Goal: Transaction & Acquisition: Purchase product/service

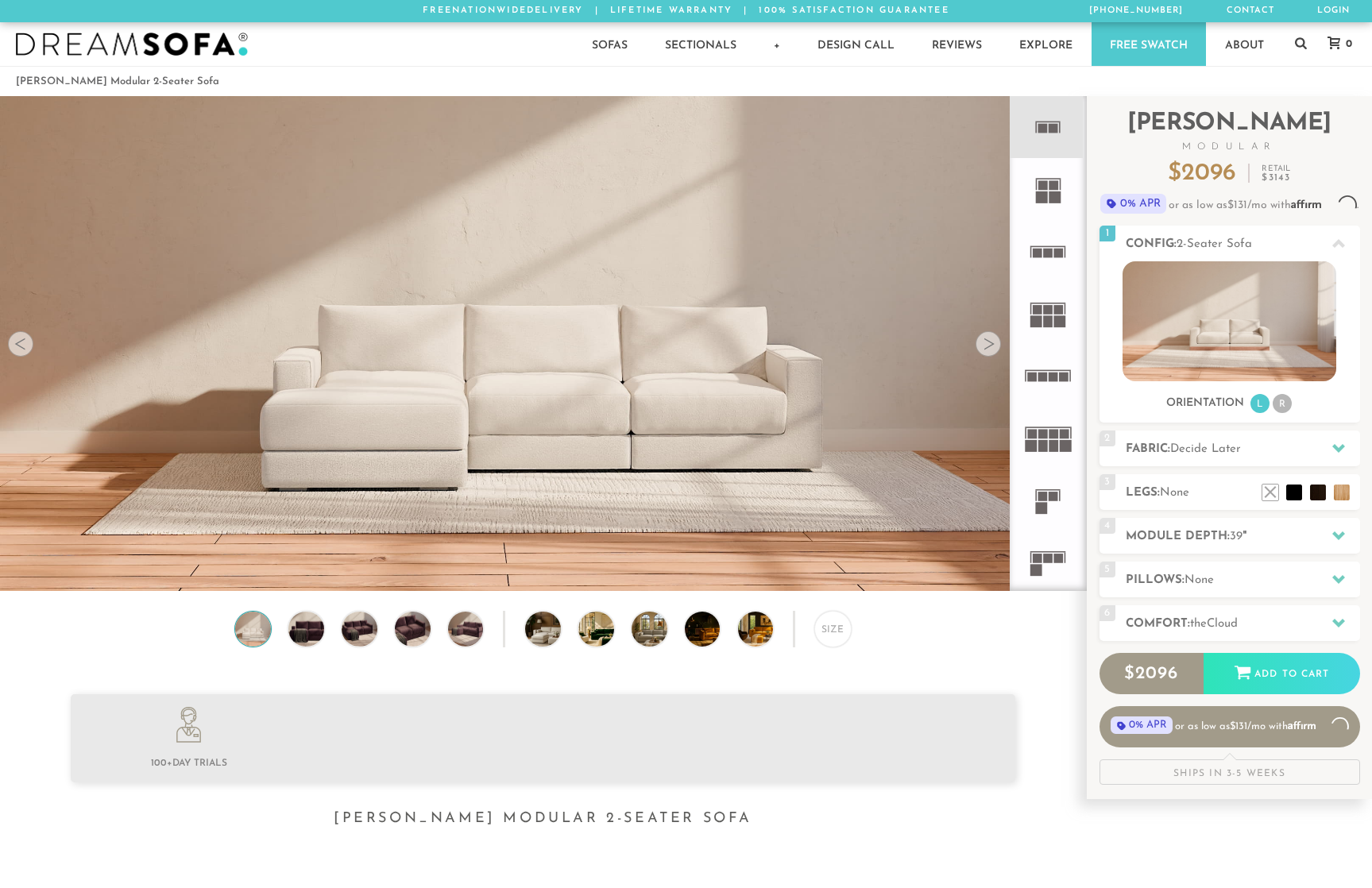
click at [1246, 426] on div "Introducing Landon Modular $ 2096 Retail $ 3143 $ 2096 Retail $ 3143 0% APR or …" at bounding box center [1230, 440] width 260 height 689
click at [1236, 445] on span "Decide Later" at bounding box center [1205, 449] width 71 height 12
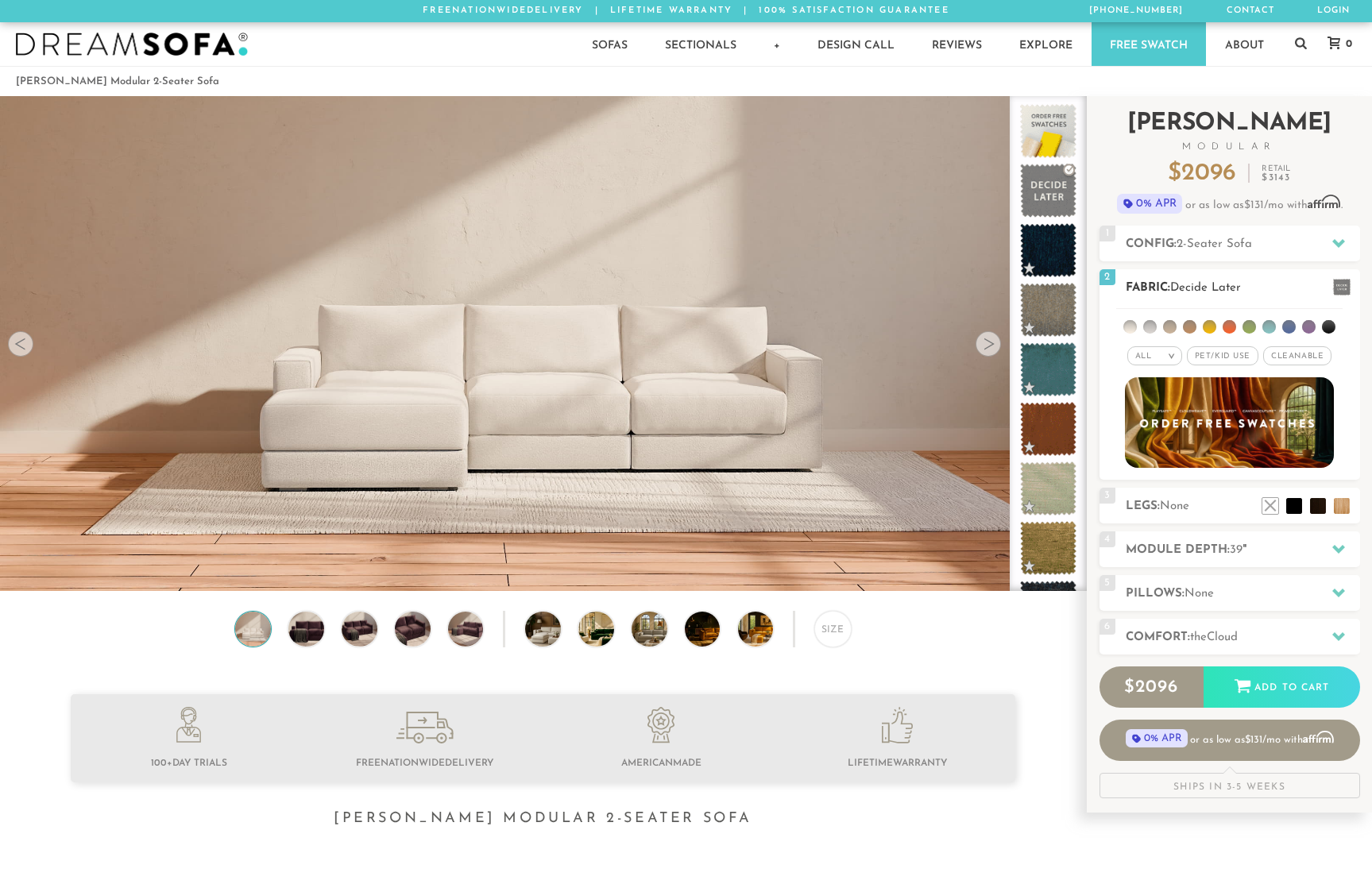
click at [1151, 325] on li at bounding box center [1149, 327] width 14 height 14
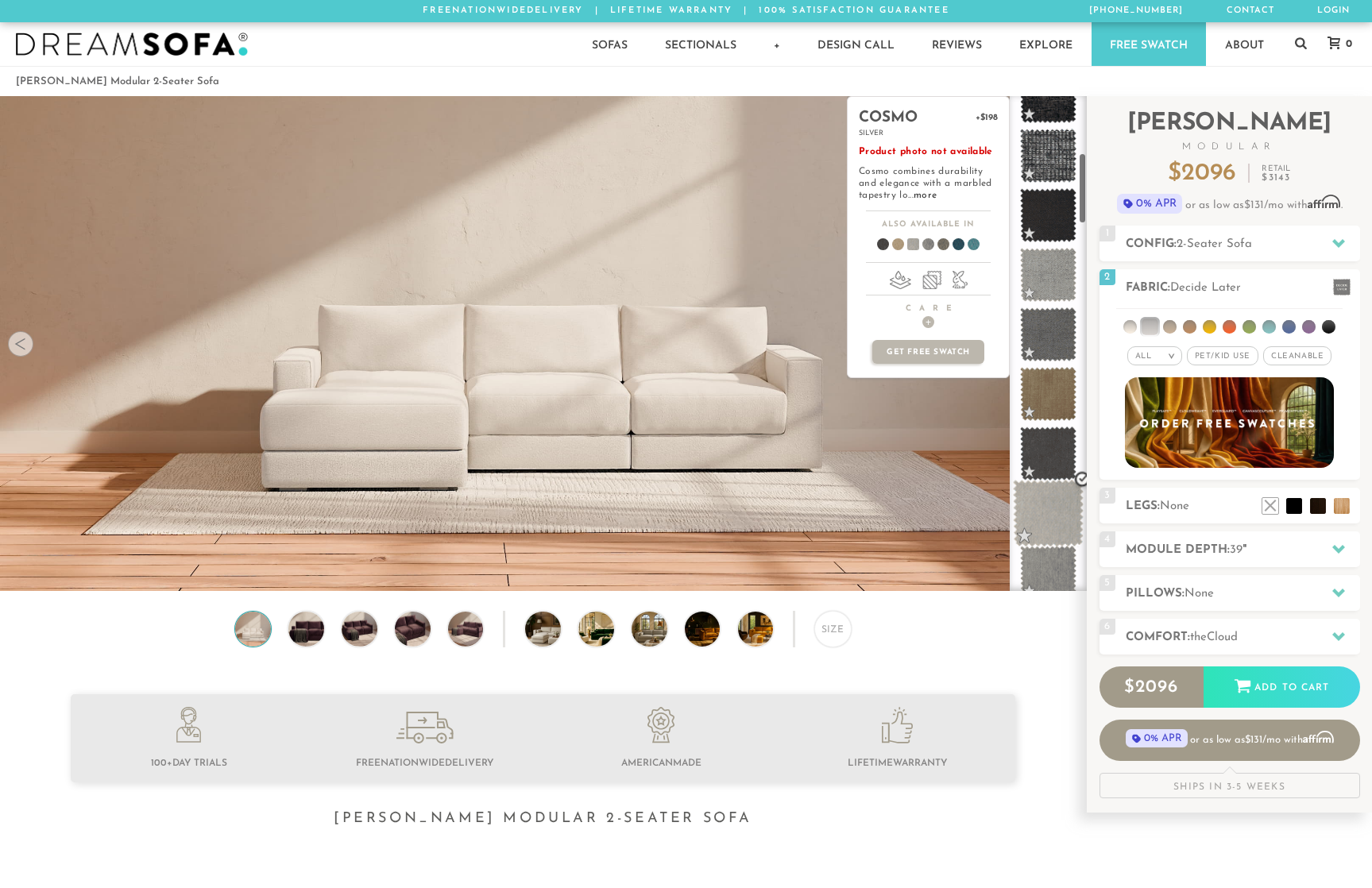
scroll to position [785, 0]
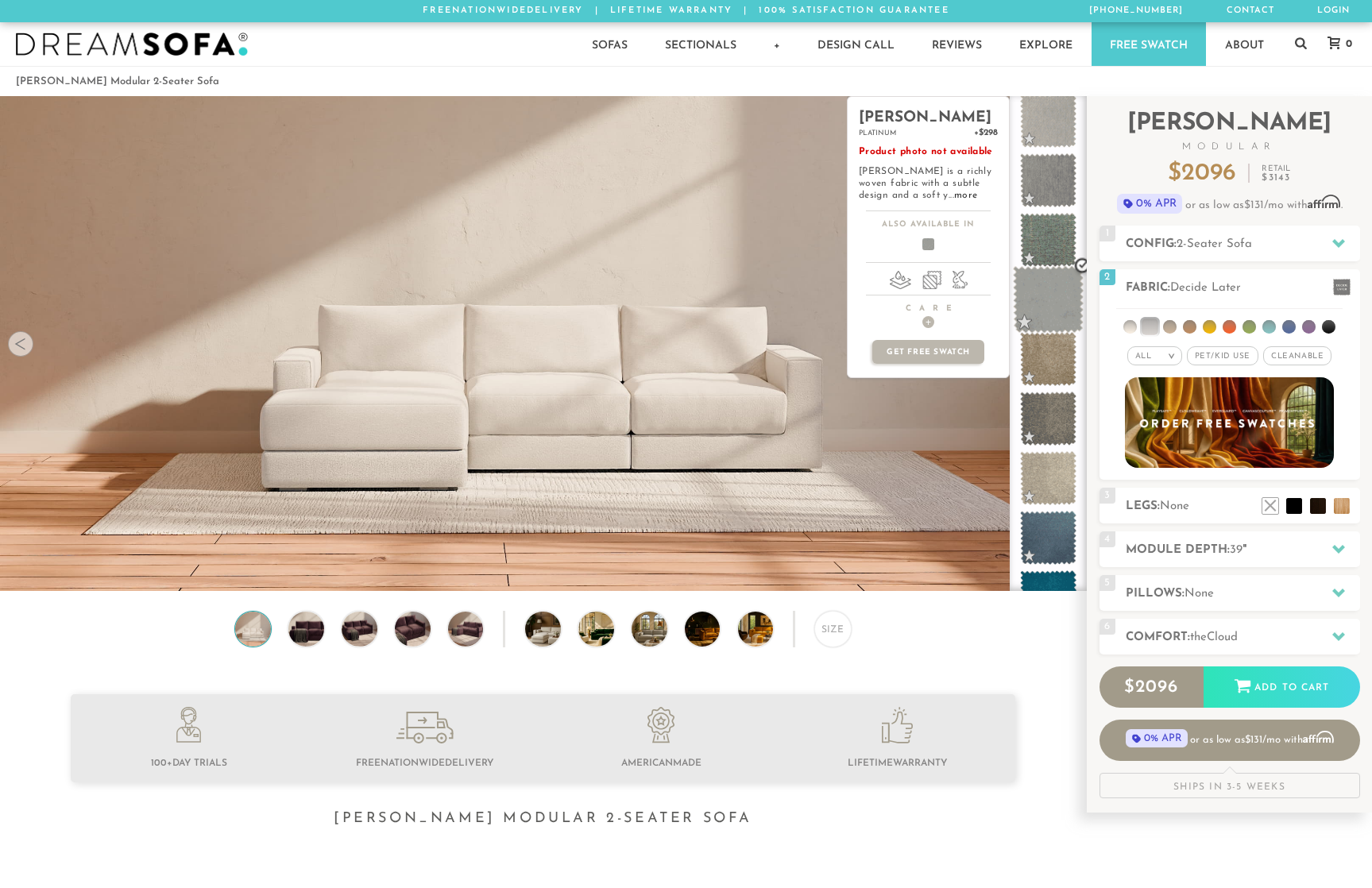
click at [1046, 295] on span at bounding box center [1048, 299] width 71 height 67
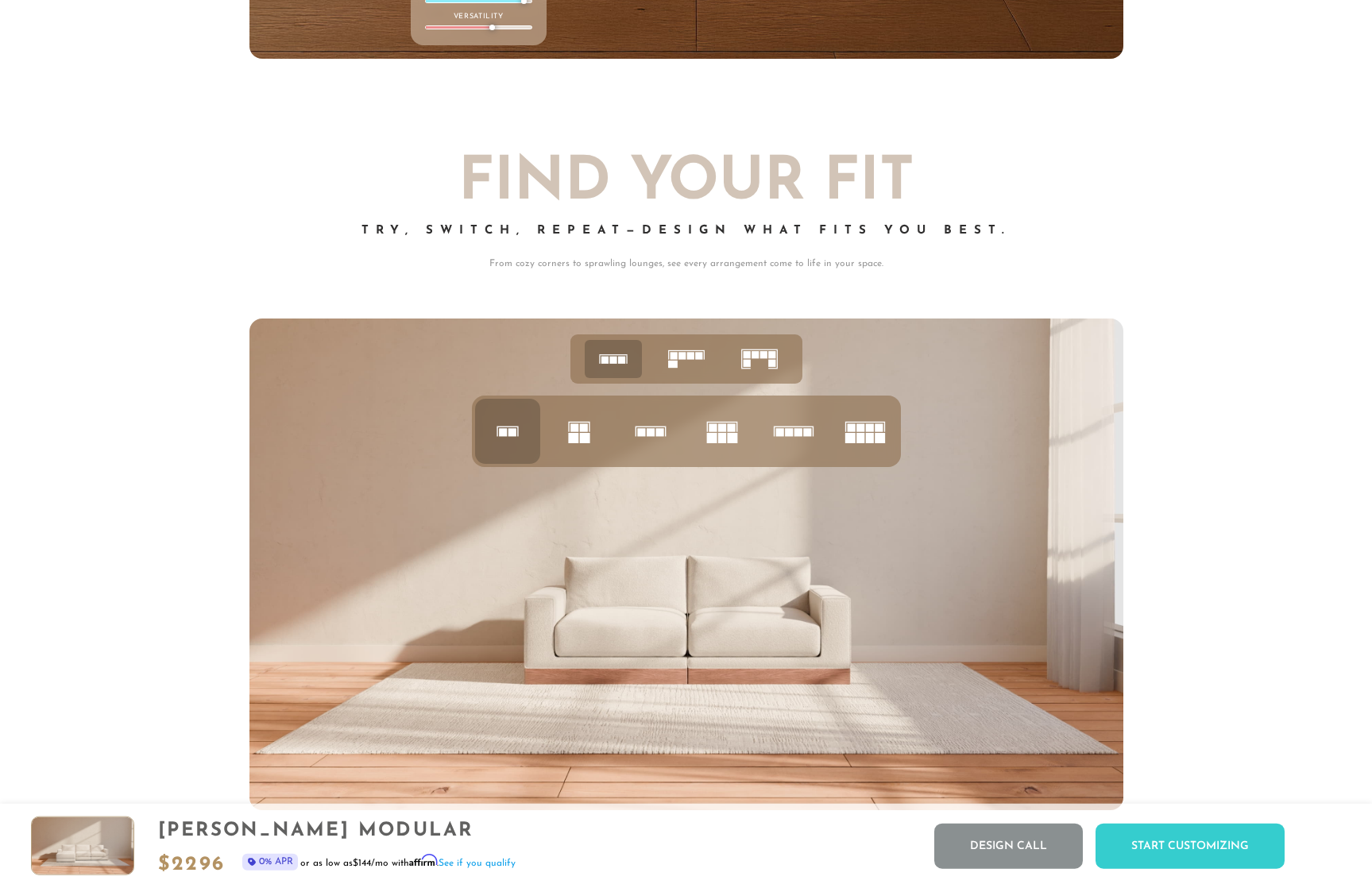
scroll to position [6116, 0]
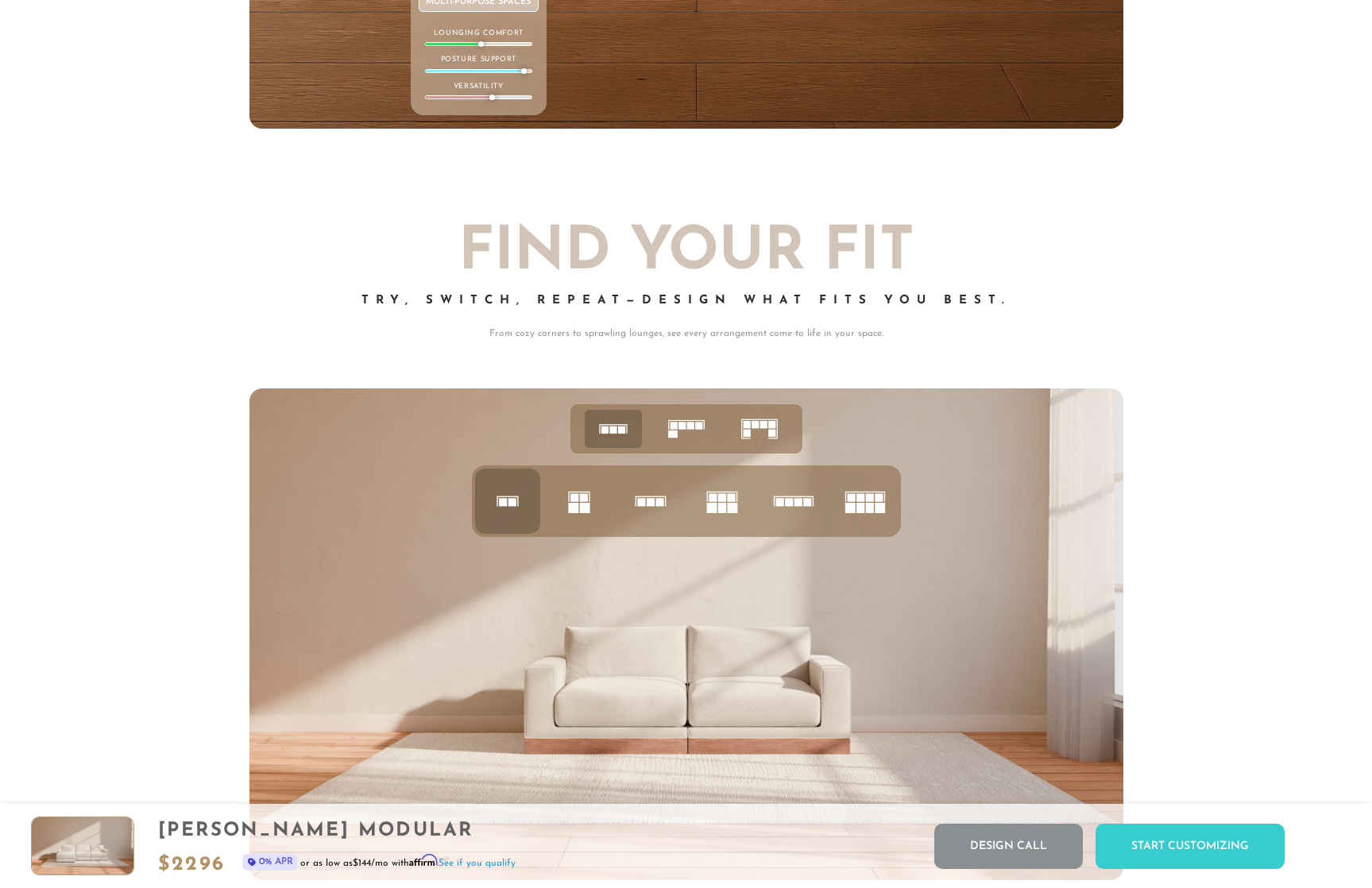
click at [682, 442] on icon at bounding box center [686, 429] width 50 height 50
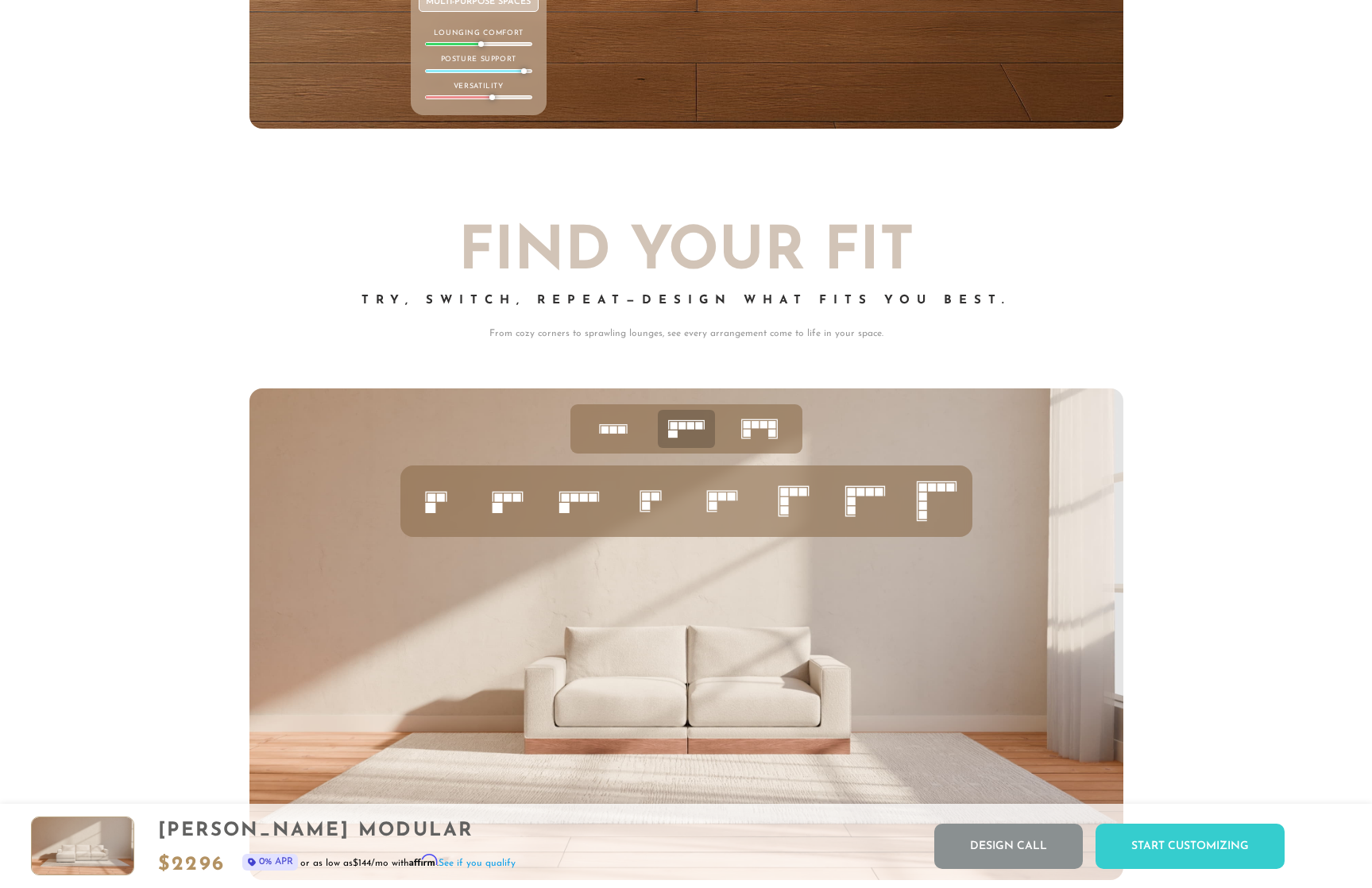
click at [949, 514] on icon at bounding box center [936, 501] width 54 height 54
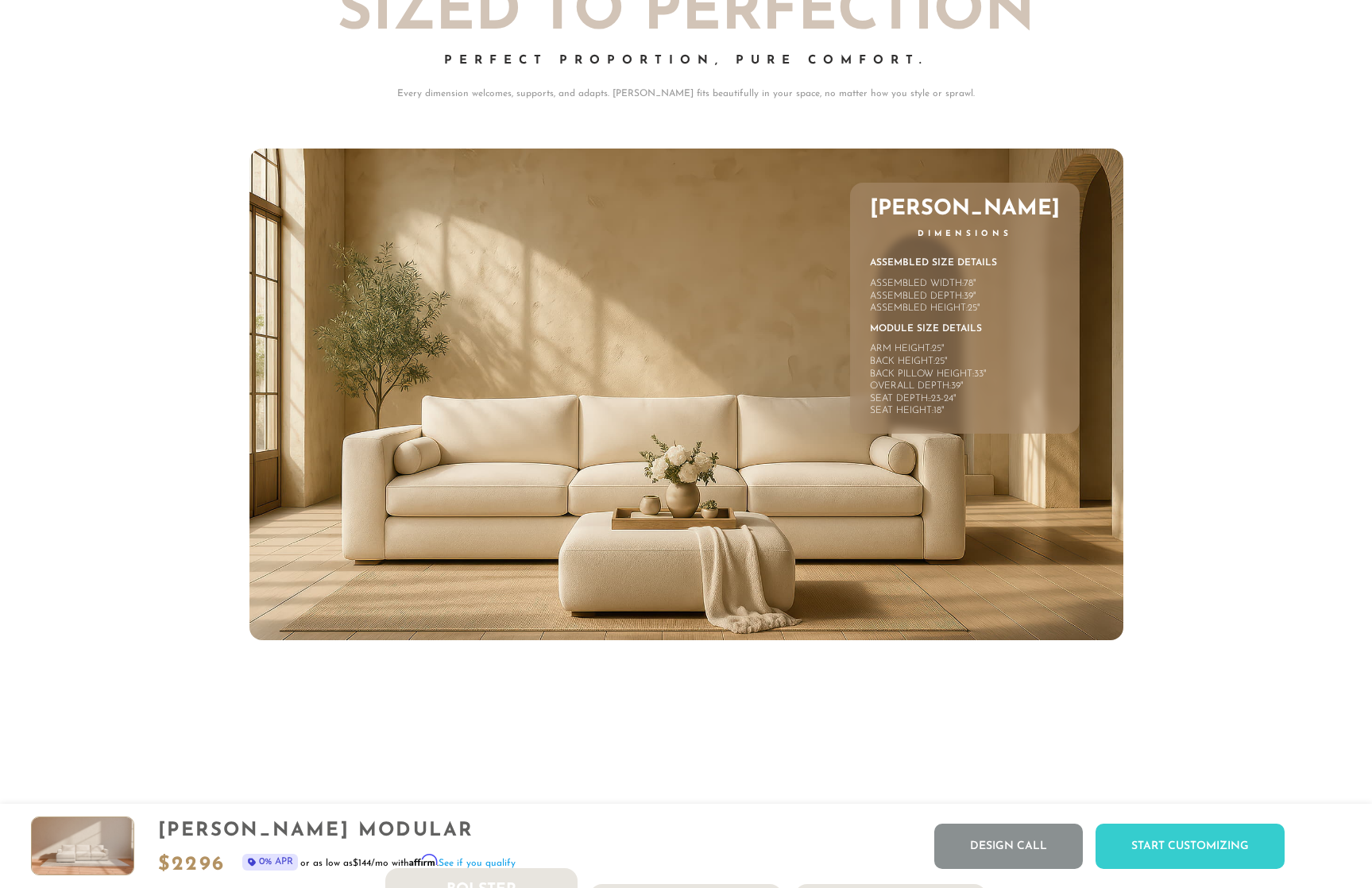
scroll to position [7781, 0]
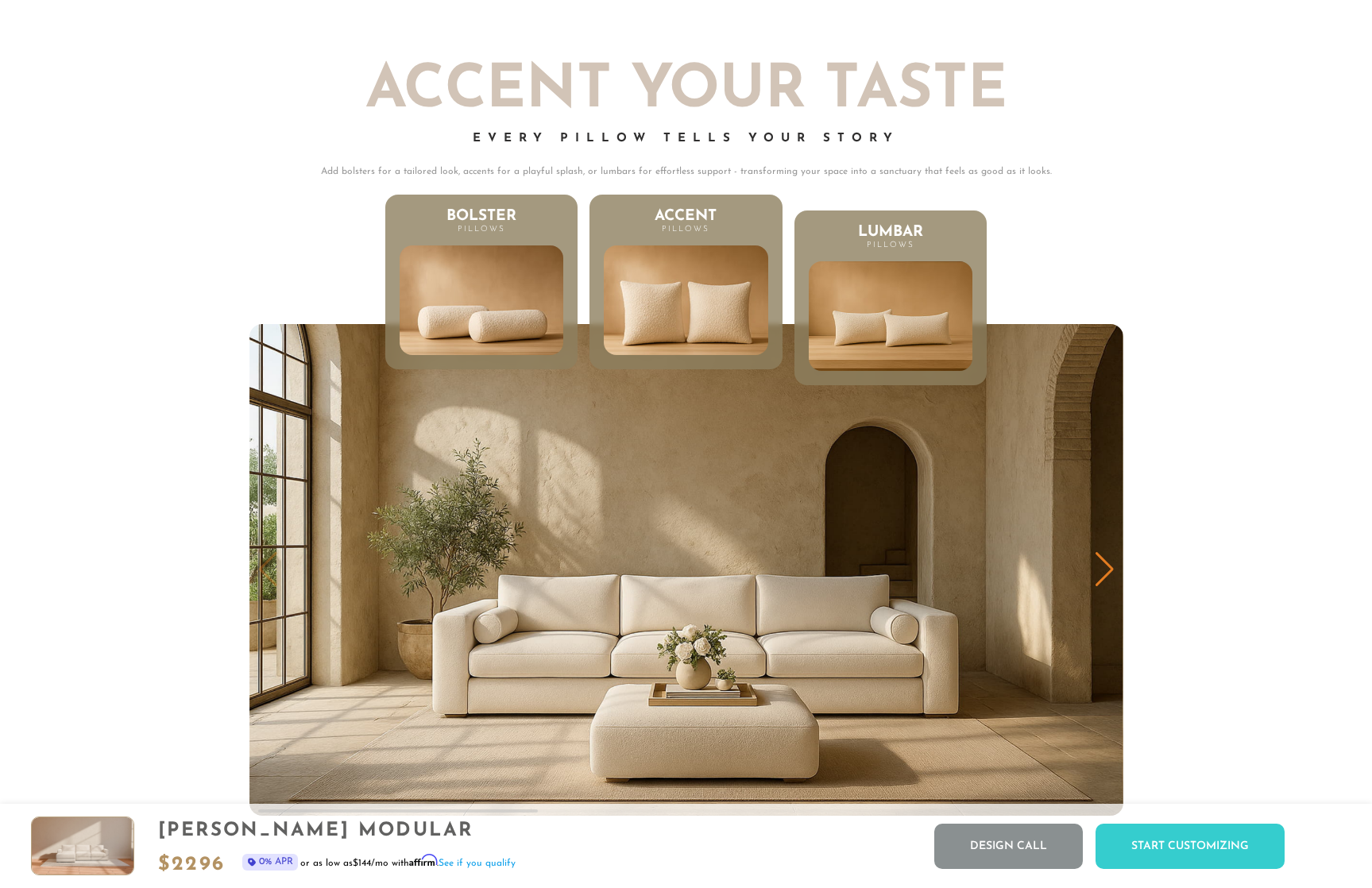
click at [709, 337] on img at bounding box center [686, 300] width 196 height 133
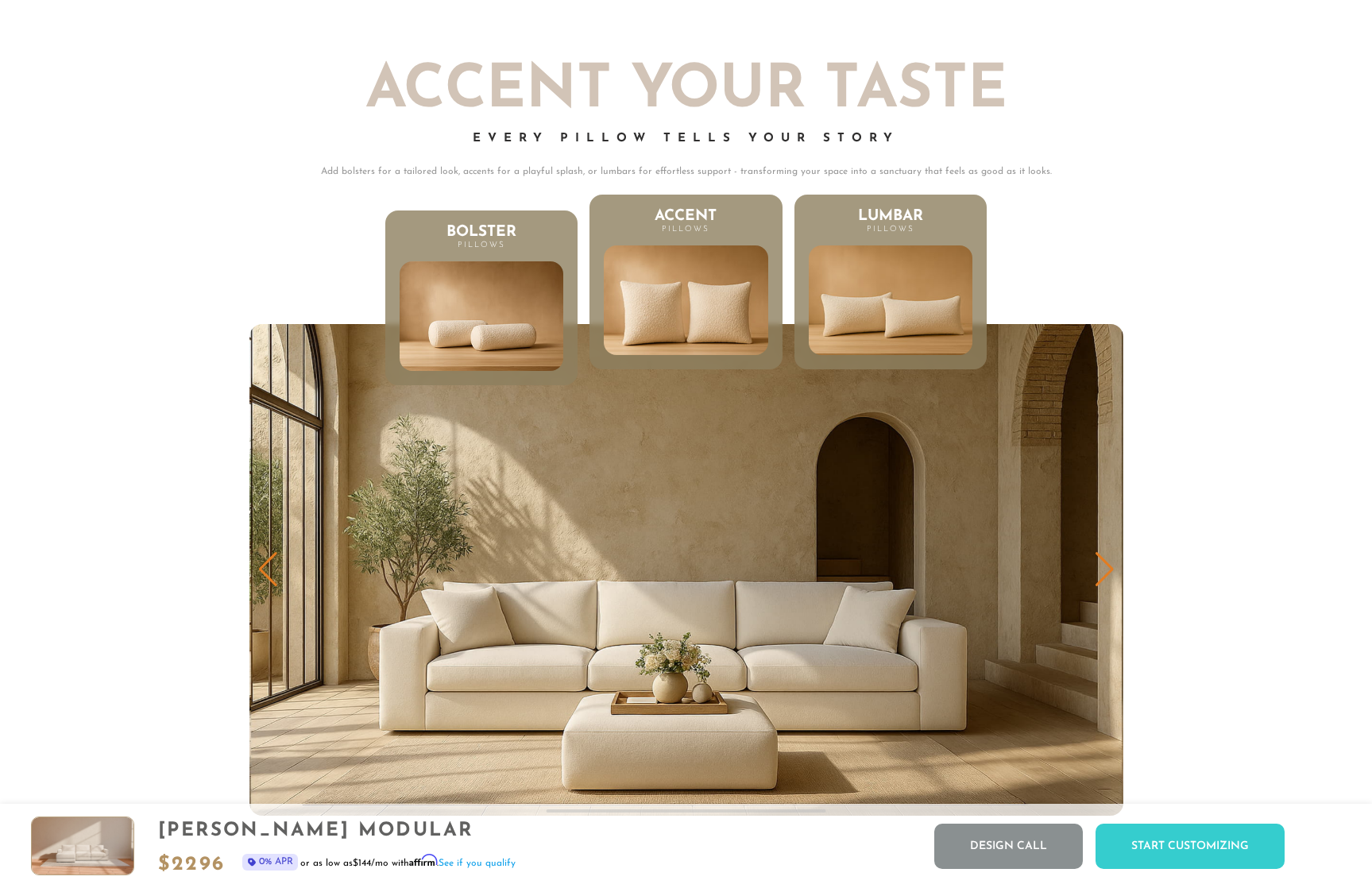
click at [864, 326] on img at bounding box center [891, 300] width 196 height 133
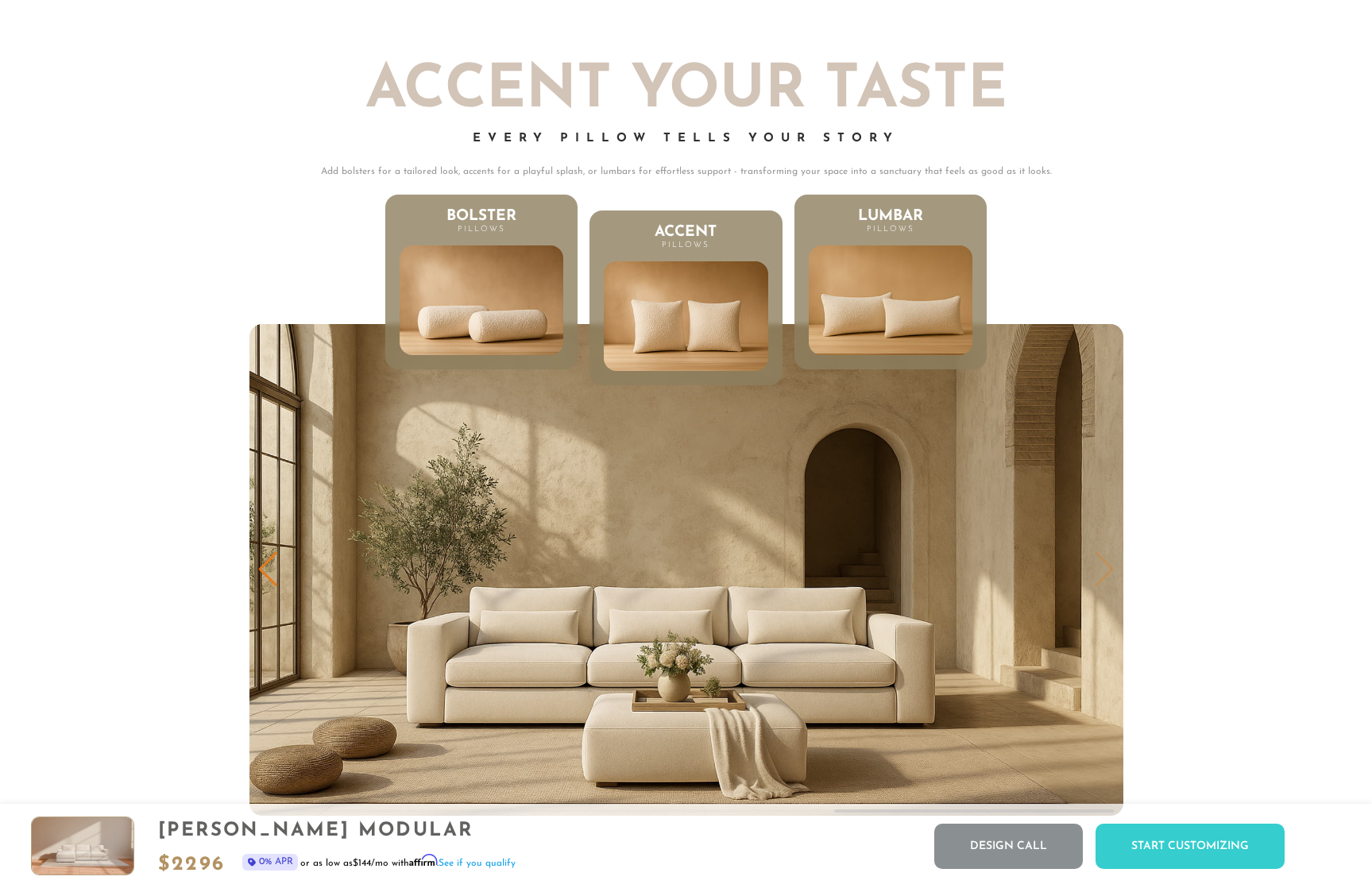
scroll to position [18132, 1360]
click at [503, 322] on img at bounding box center [481, 300] width 196 height 133
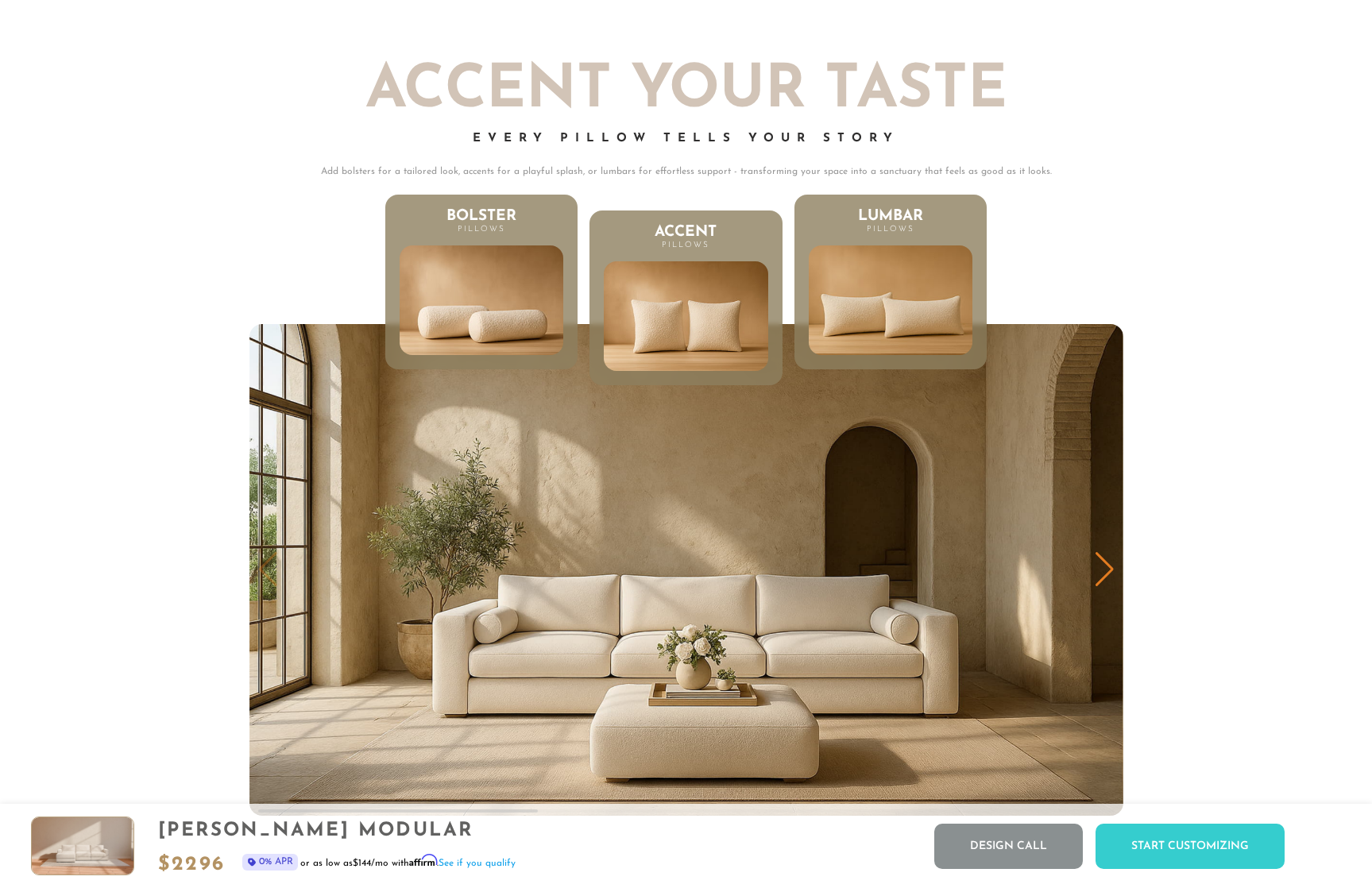
scroll to position [0, 0]
click at [899, 332] on img at bounding box center [891, 300] width 196 height 133
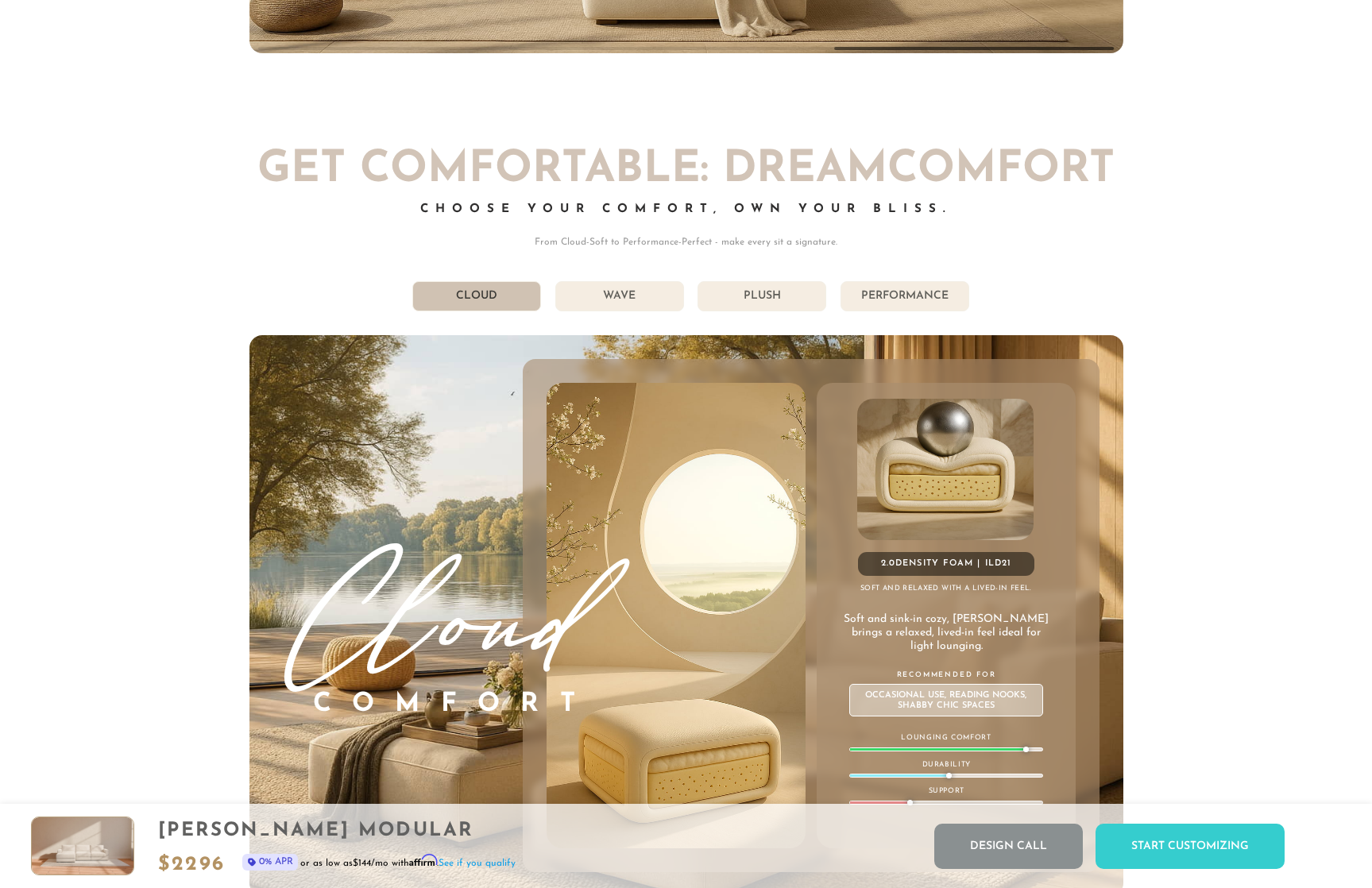
click at [863, 300] on li "Performance" at bounding box center [904, 296] width 128 height 30
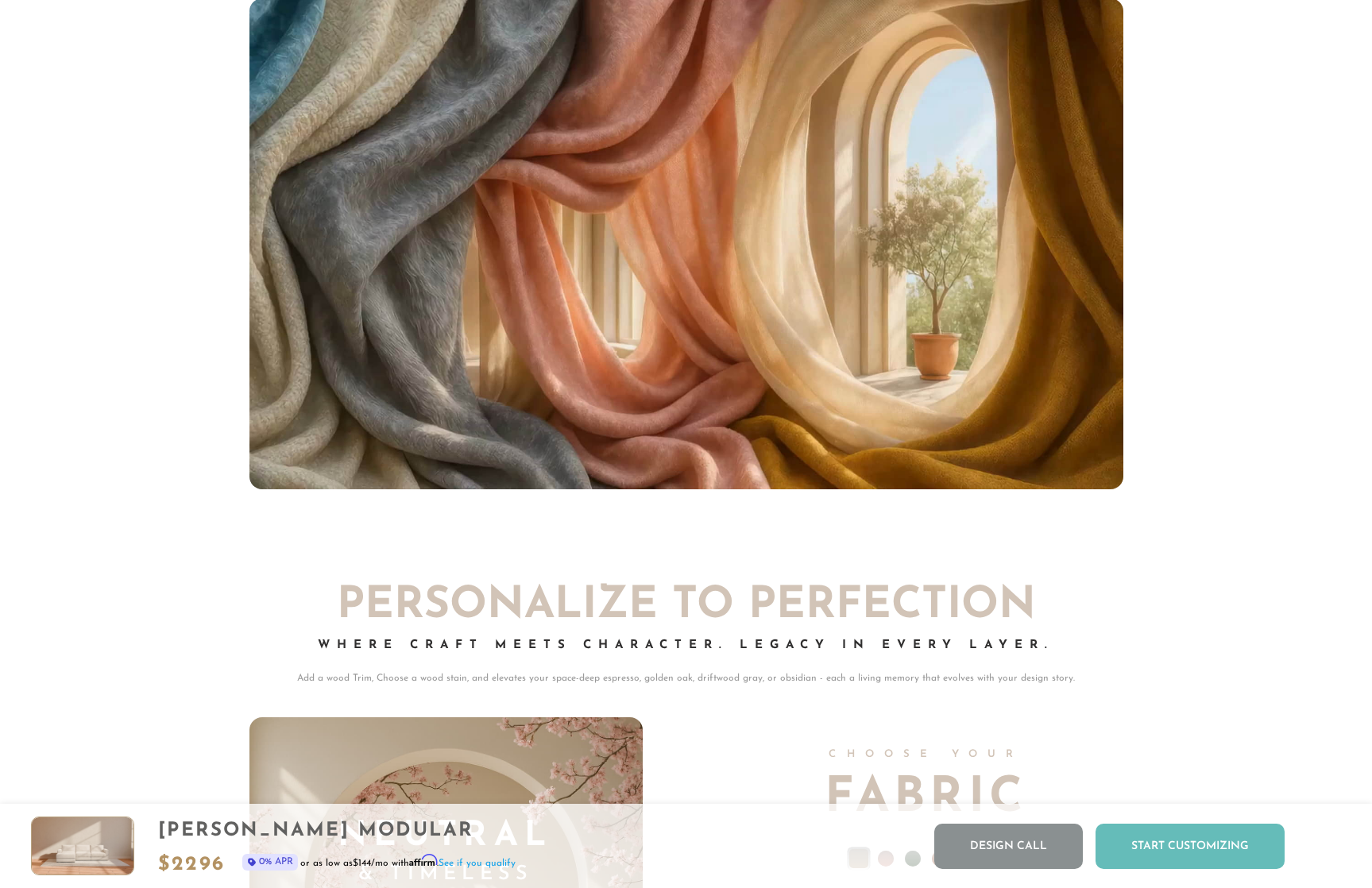
click at [1156, 839] on div "Start Customizing" at bounding box center [1190, 847] width 189 height 46
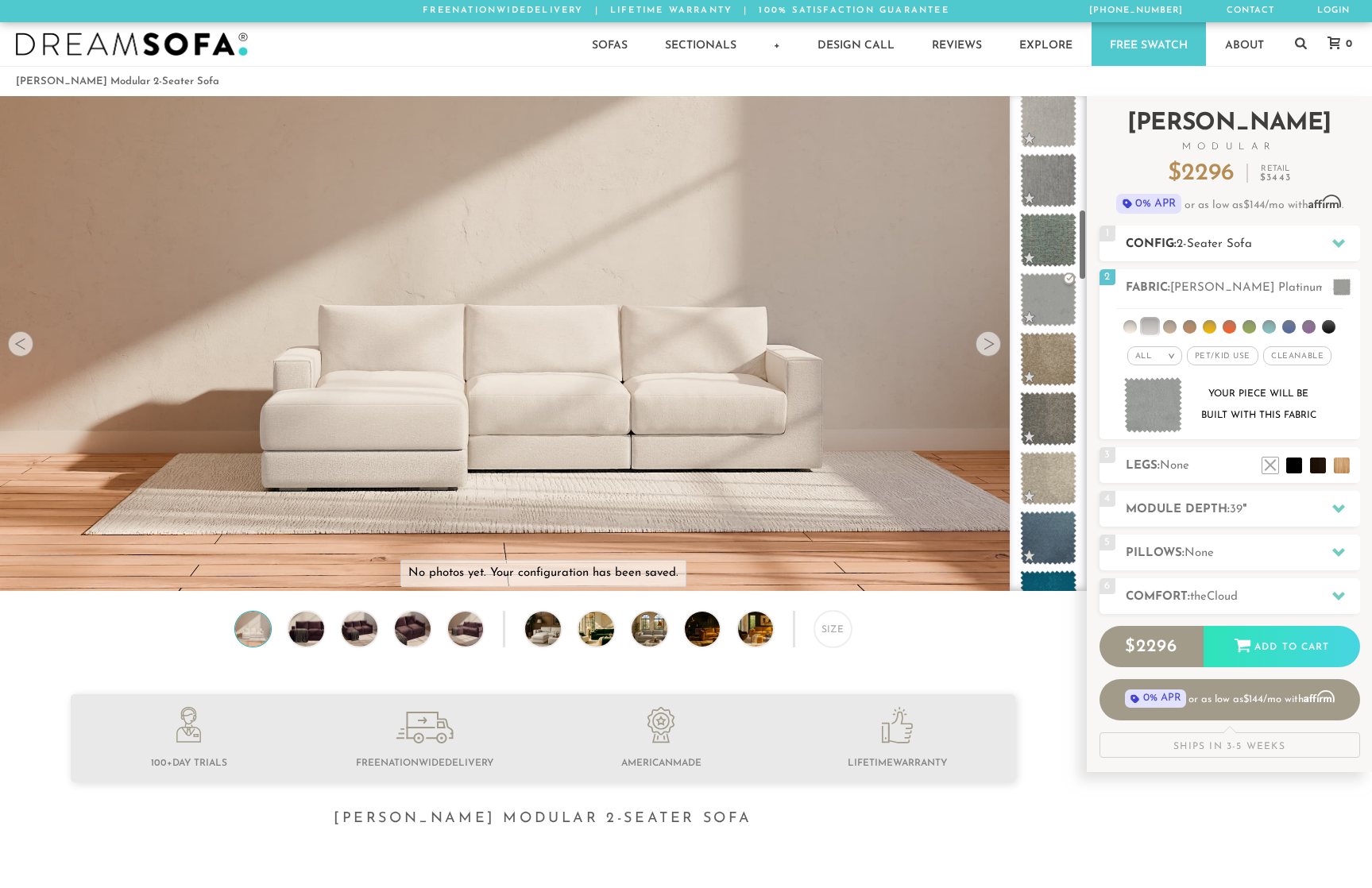
click at [1300, 250] on h2 "Config: 2-Seater Sofa" at bounding box center [1243, 244] width 234 height 18
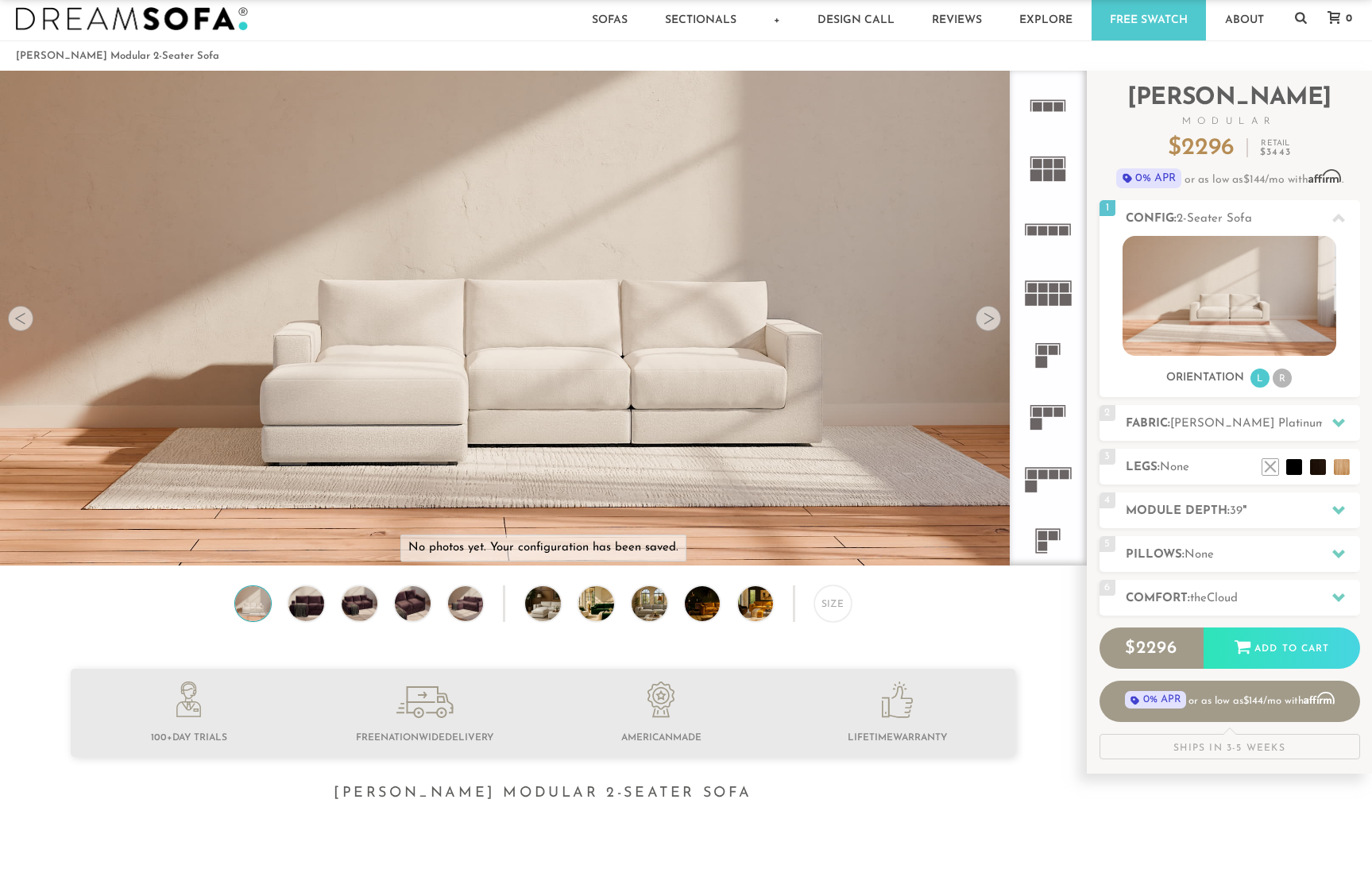
click at [1048, 411] on rect at bounding box center [1048, 412] width 10 height 10
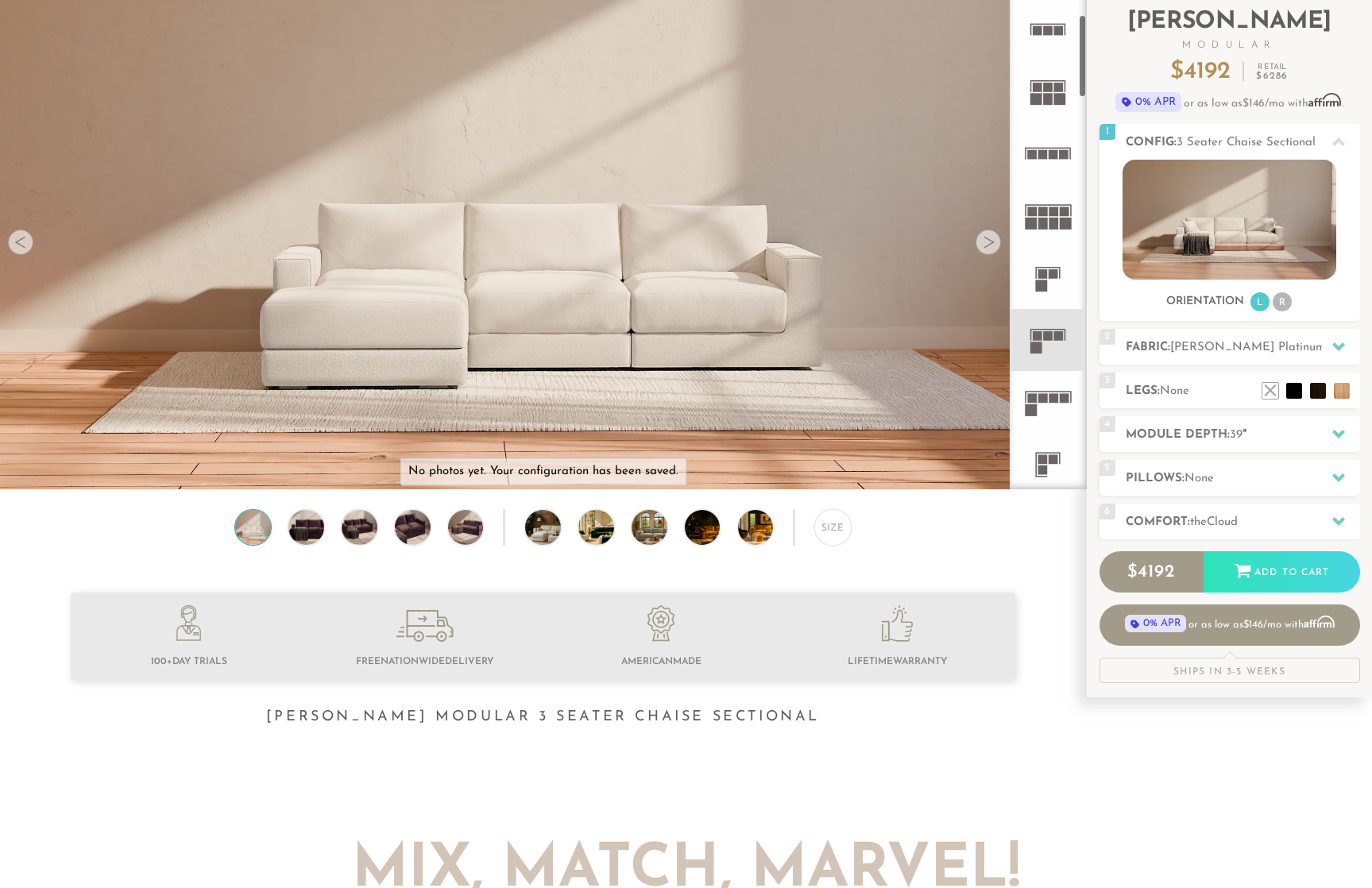
click at [1058, 398] on icon at bounding box center [1048, 402] width 62 height 62
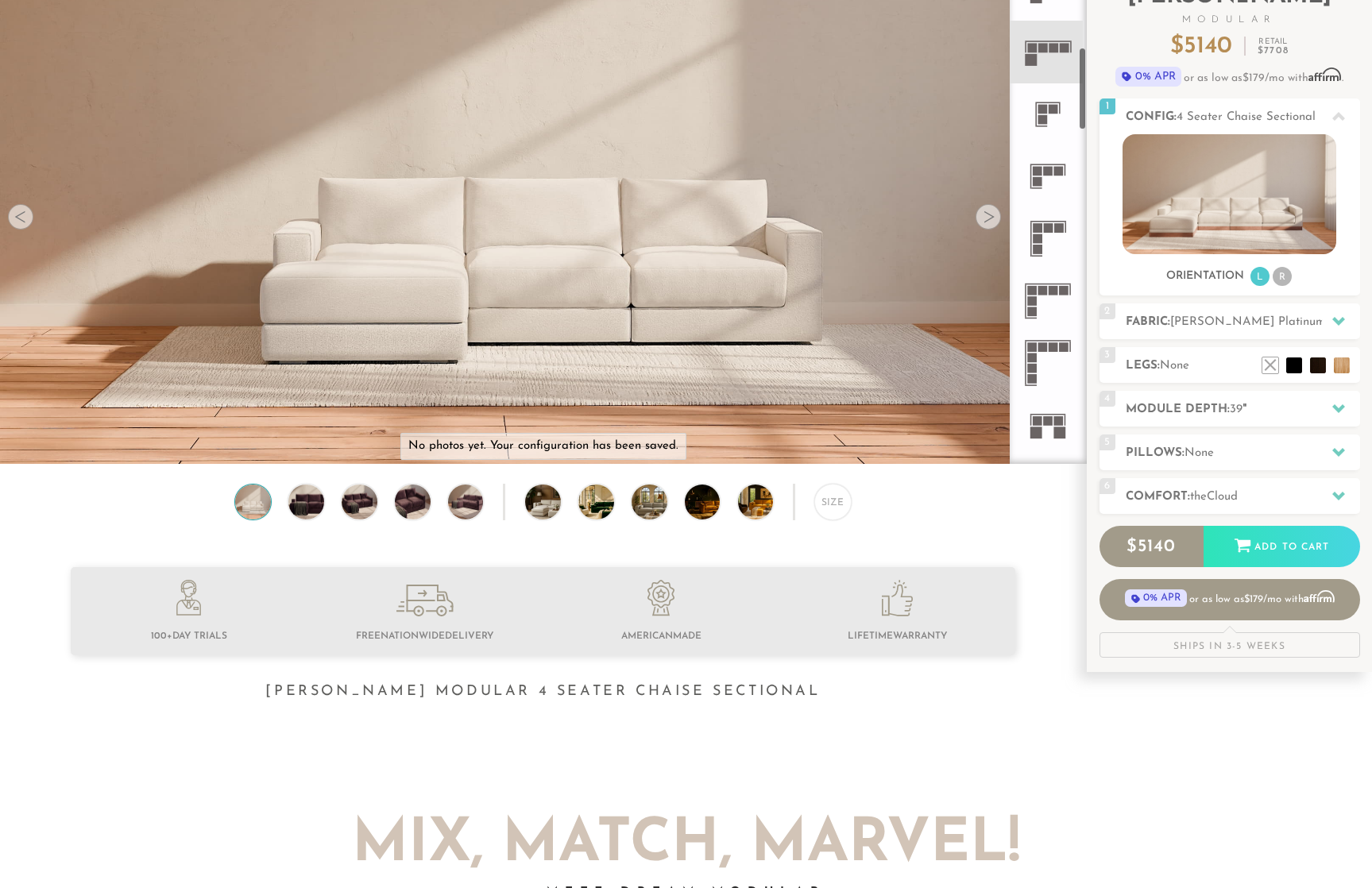
scroll to position [468, 0]
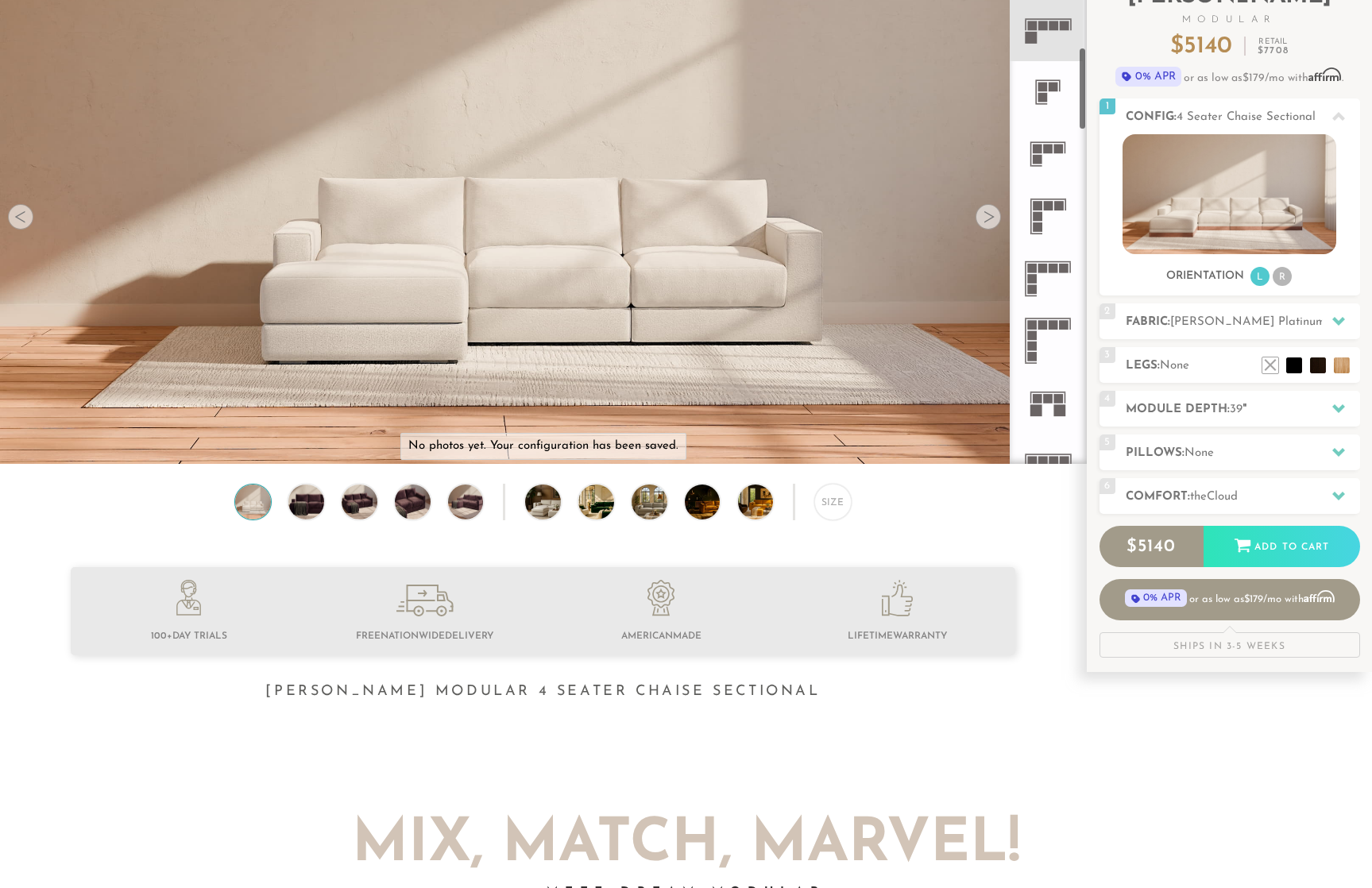
click at [1041, 346] on icon at bounding box center [1048, 341] width 62 height 62
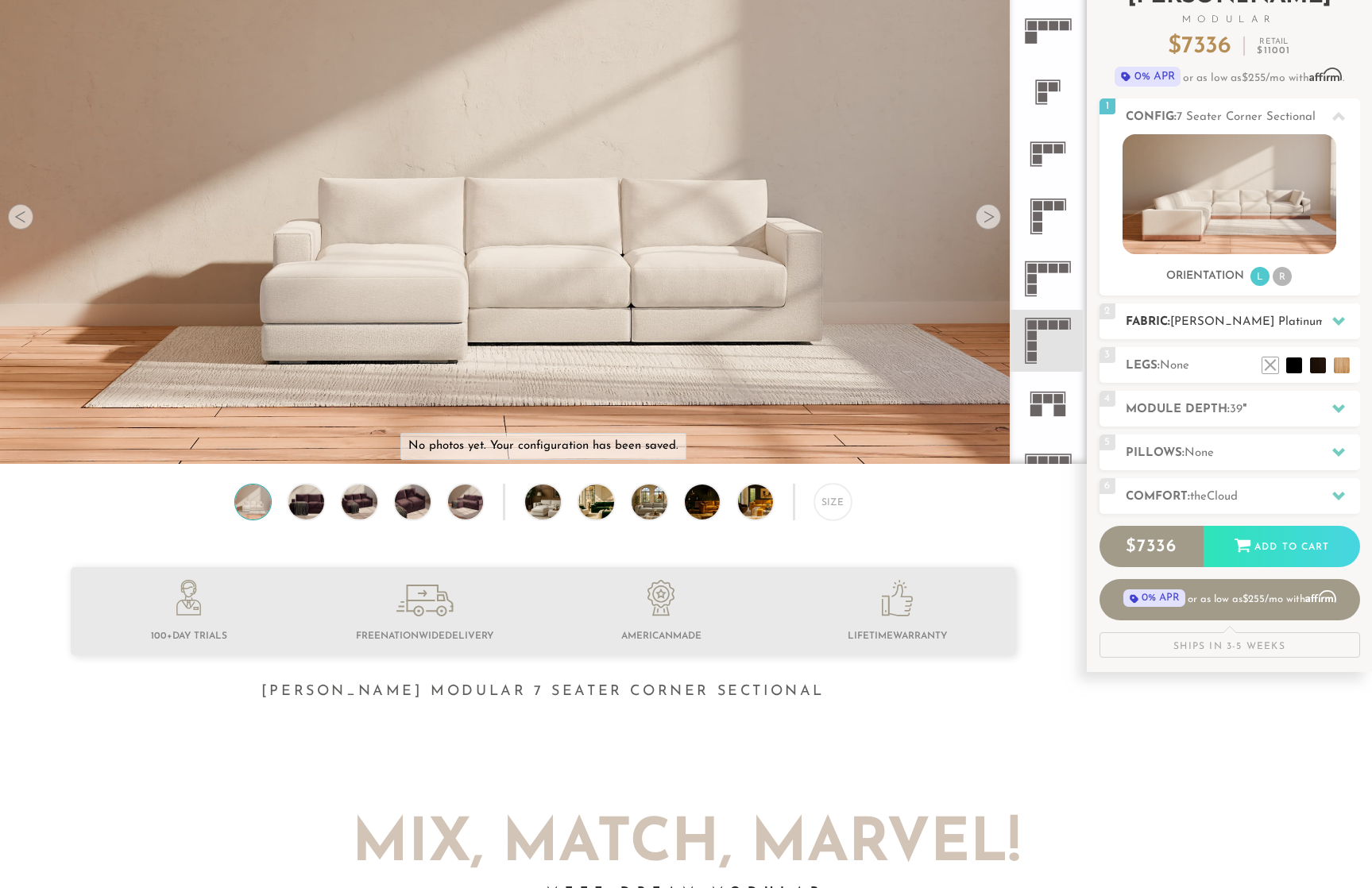
click at [1307, 320] on h2 "Fabric: Dawson Platinum" at bounding box center [1243, 322] width 234 height 18
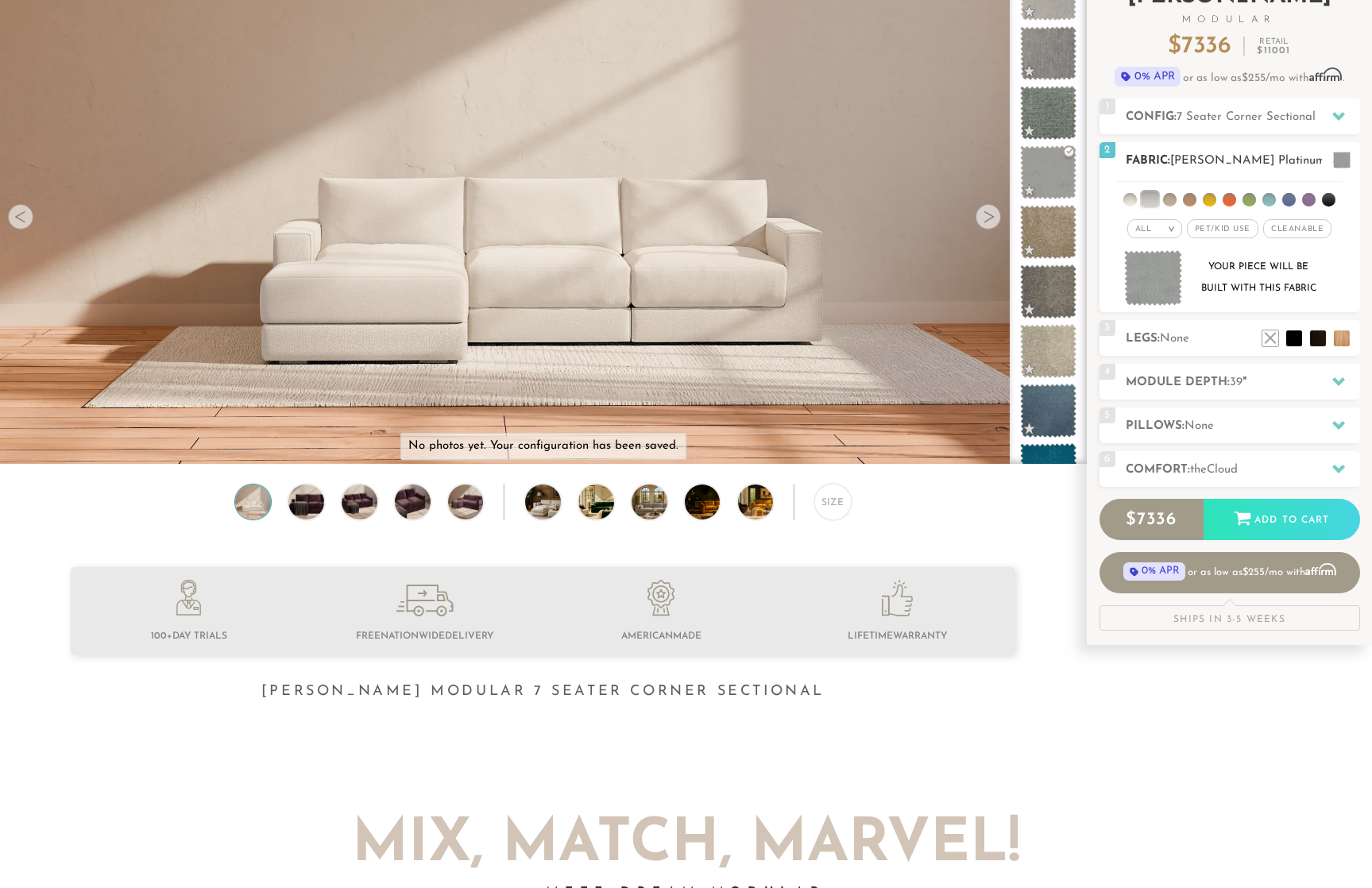
click at [1171, 232] on em ">" at bounding box center [1171, 229] width 12 height 8
click at [1282, 197] on li at bounding box center [1288, 199] width 14 height 14
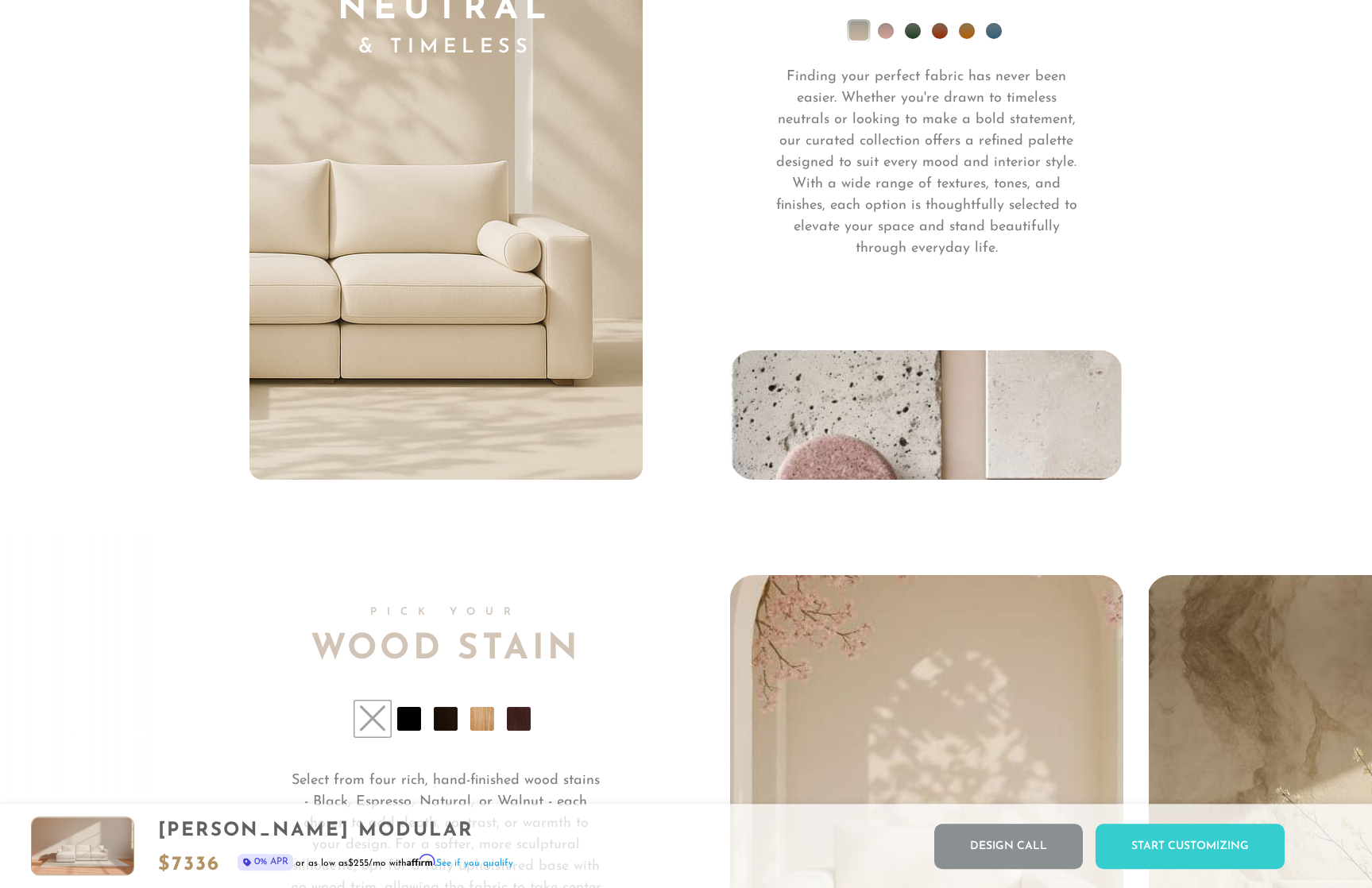
scroll to position [11272, 0]
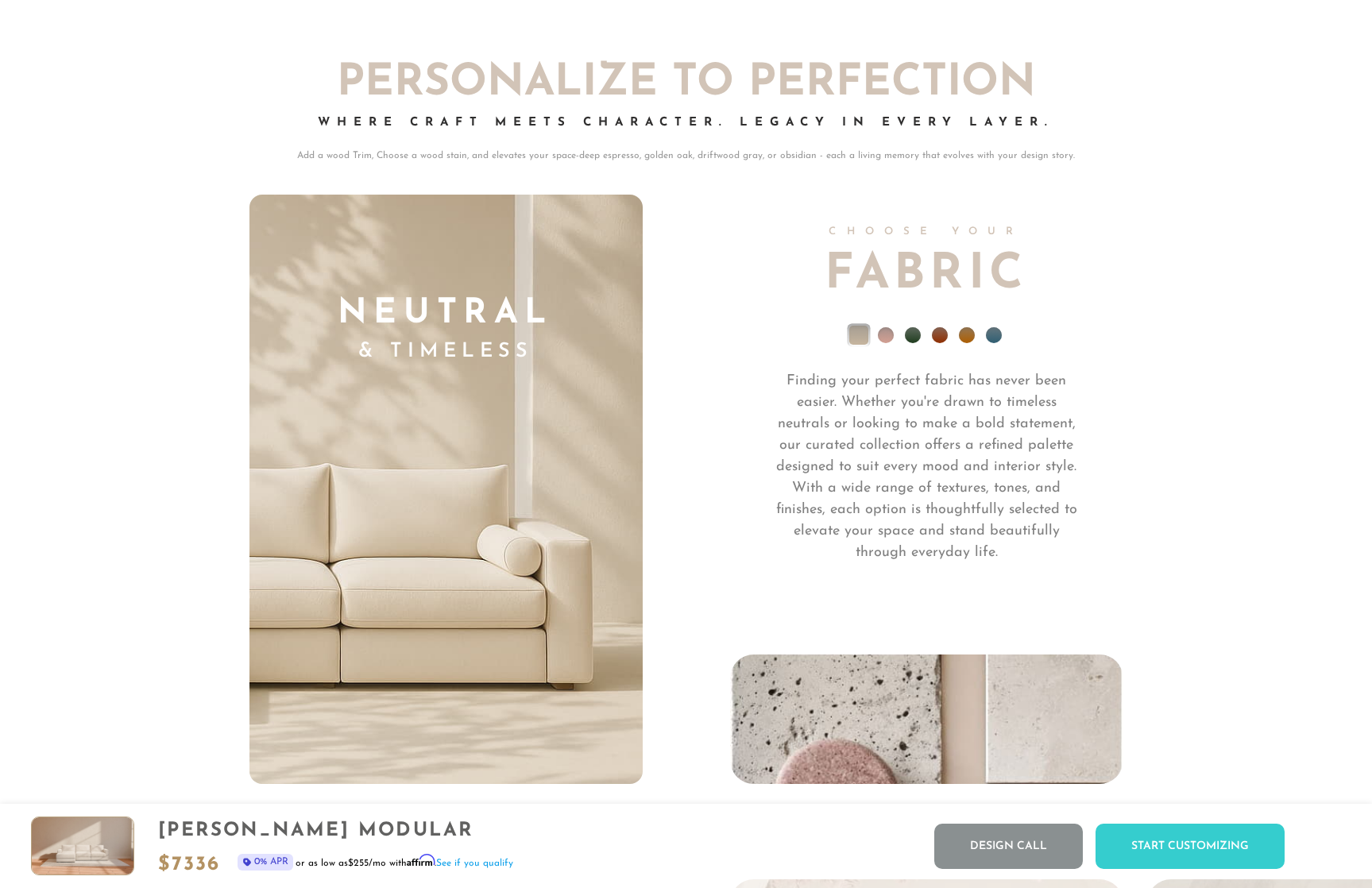
click at [930, 273] on span "Fabric" at bounding box center [926, 276] width 203 height 49
click at [916, 311] on div "Choose Your Fabric Finding your perfect fabric has never been easier. Whether y…" at bounding box center [926, 490] width 393 height 590
click at [468, 363] on h4 "& Timeless" at bounding box center [446, 352] width 216 height 26
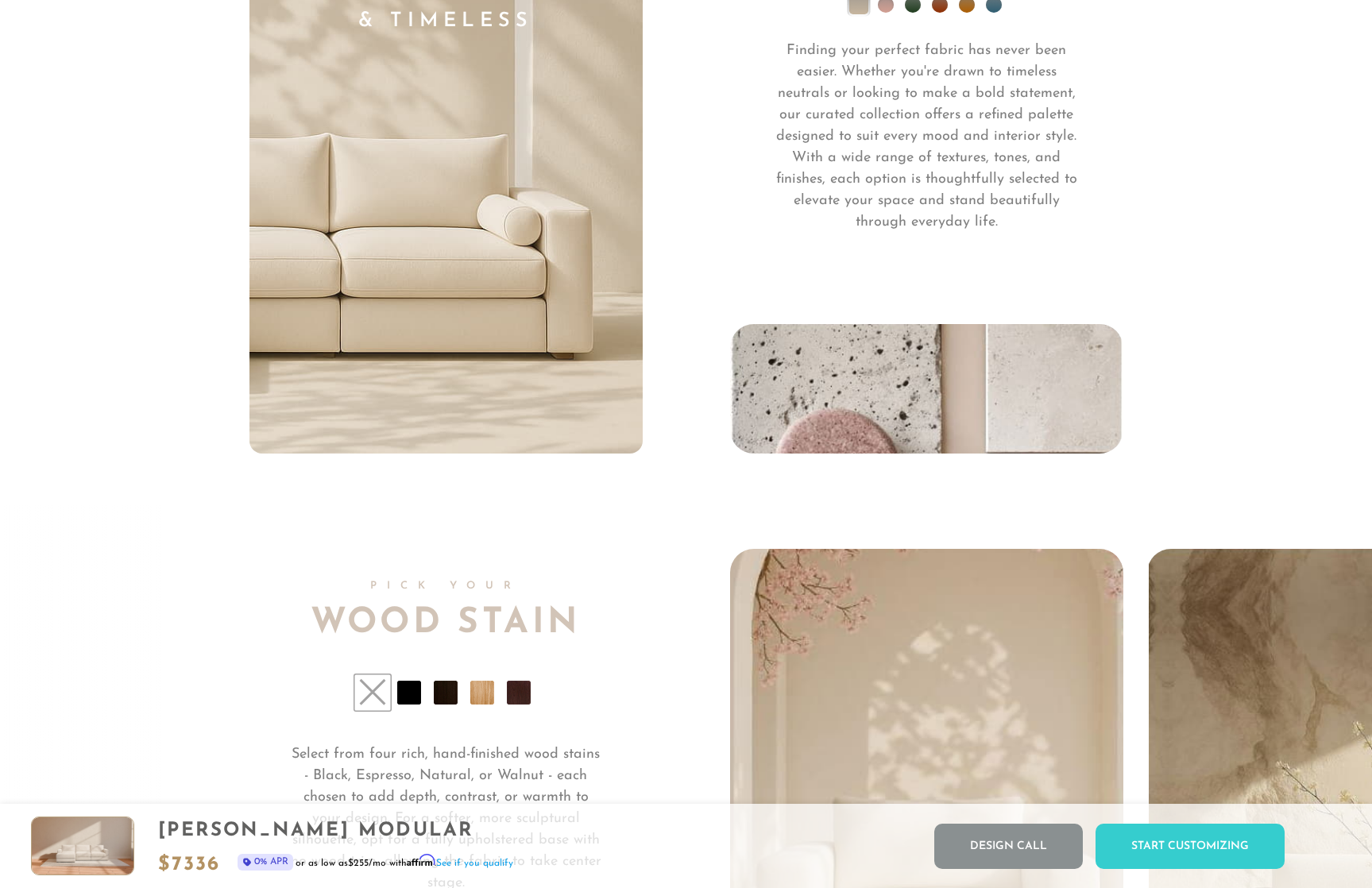
click at [890, 451] on img at bounding box center [926, 388] width 393 height 129
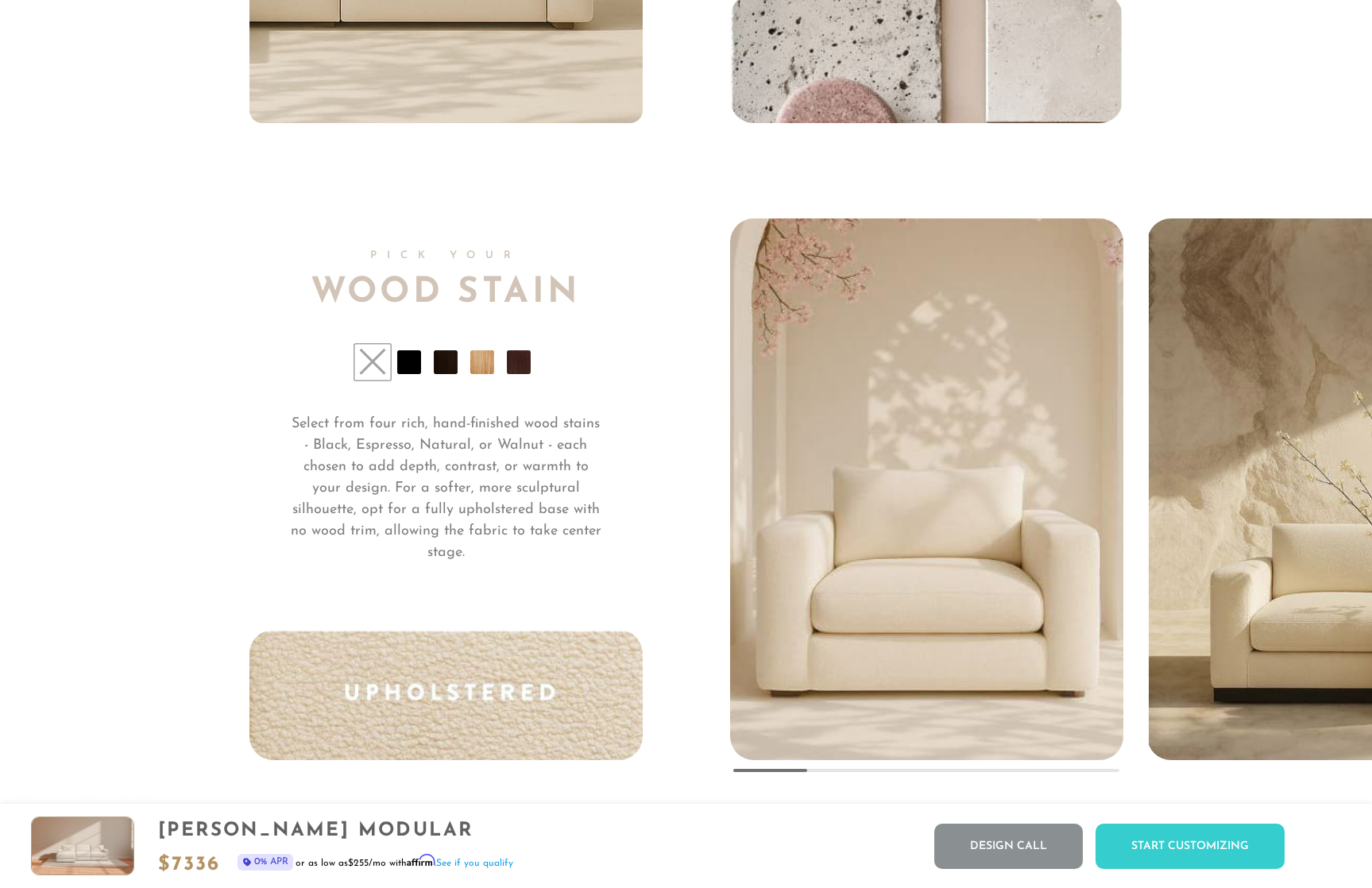
click at [874, 414] on img "1 / 5" at bounding box center [926, 420] width 487 height 681
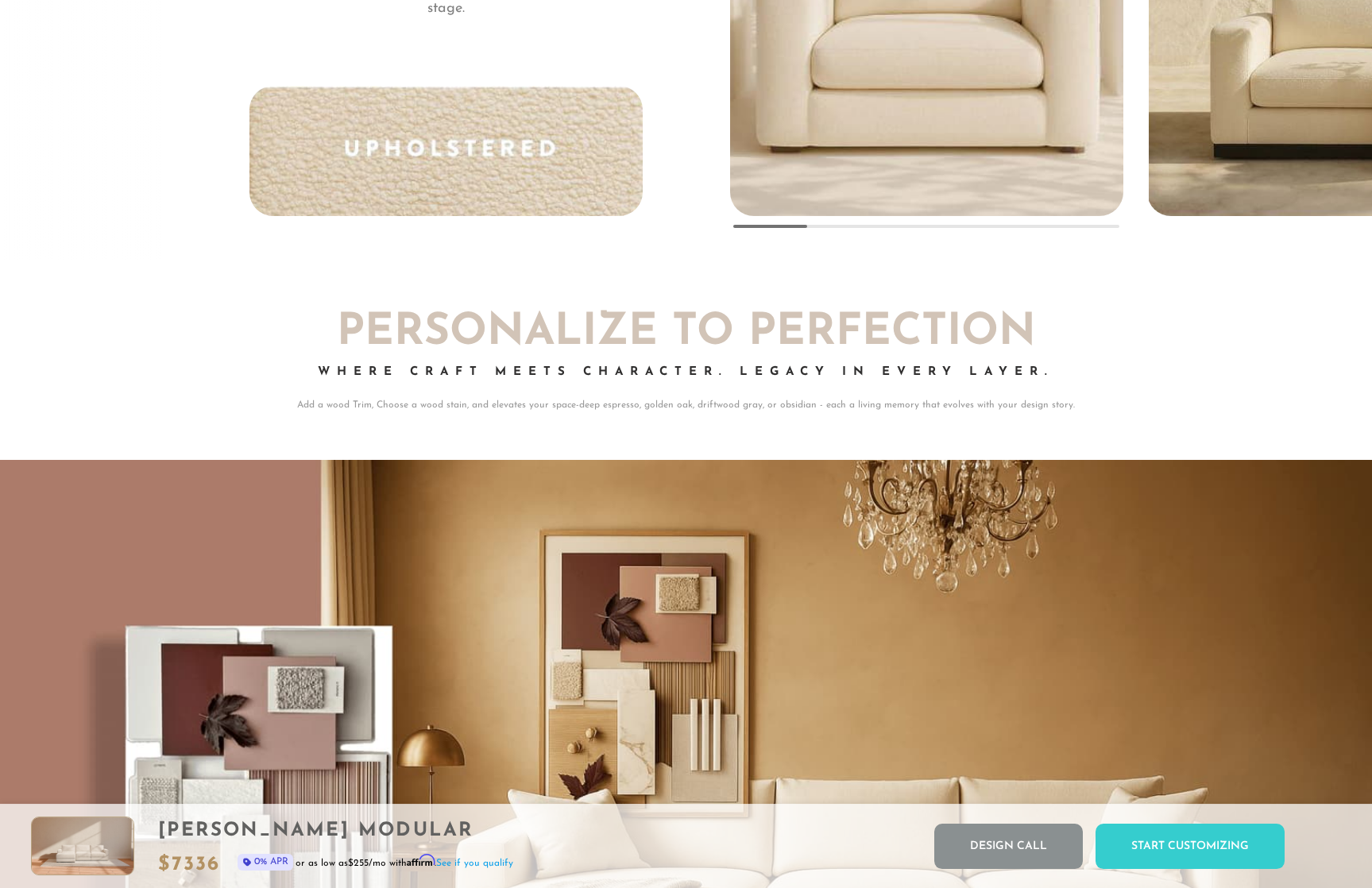
scroll to position [12440, 0]
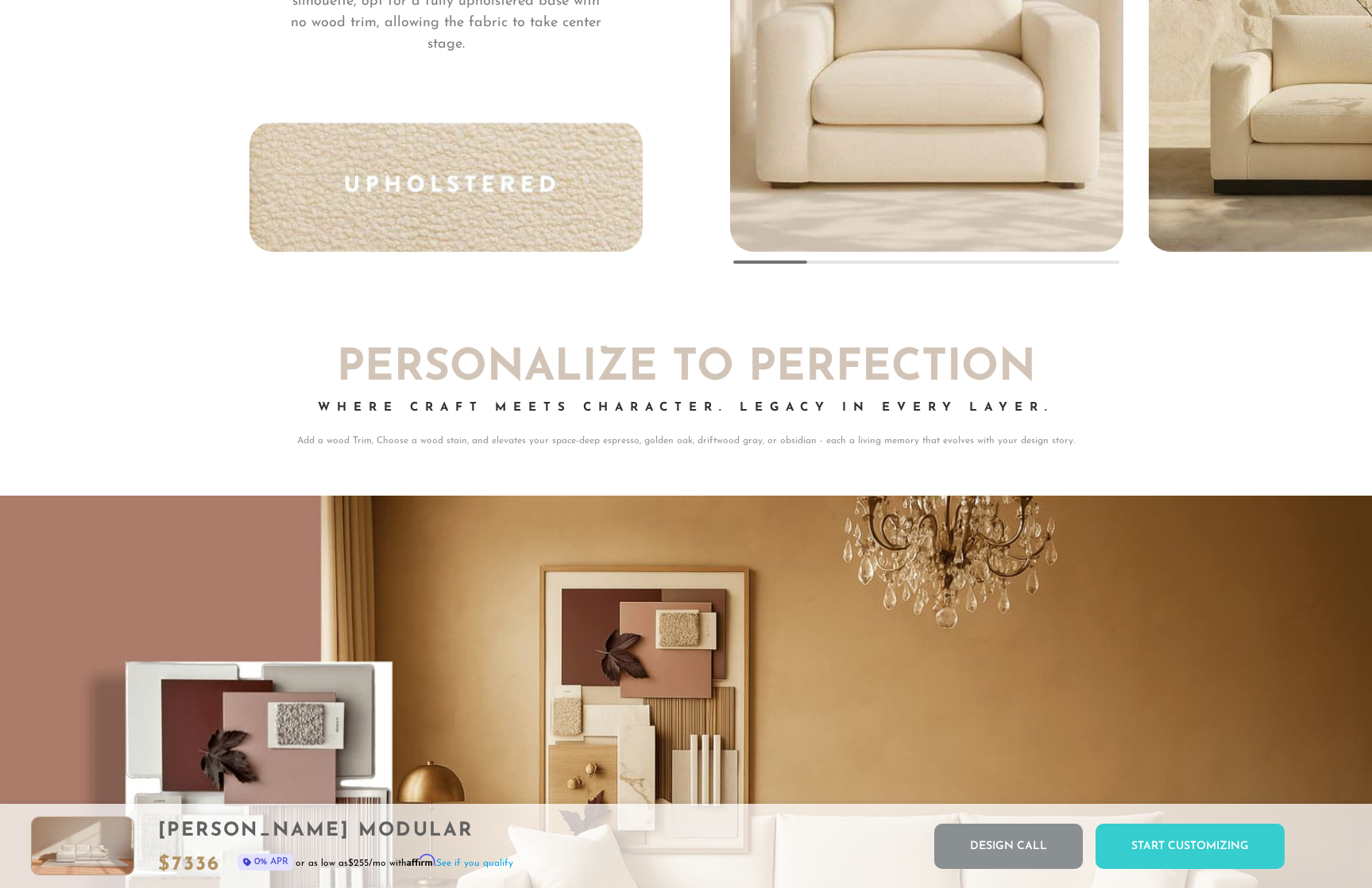
click at [498, 202] on img at bounding box center [446, 186] width 393 height 130
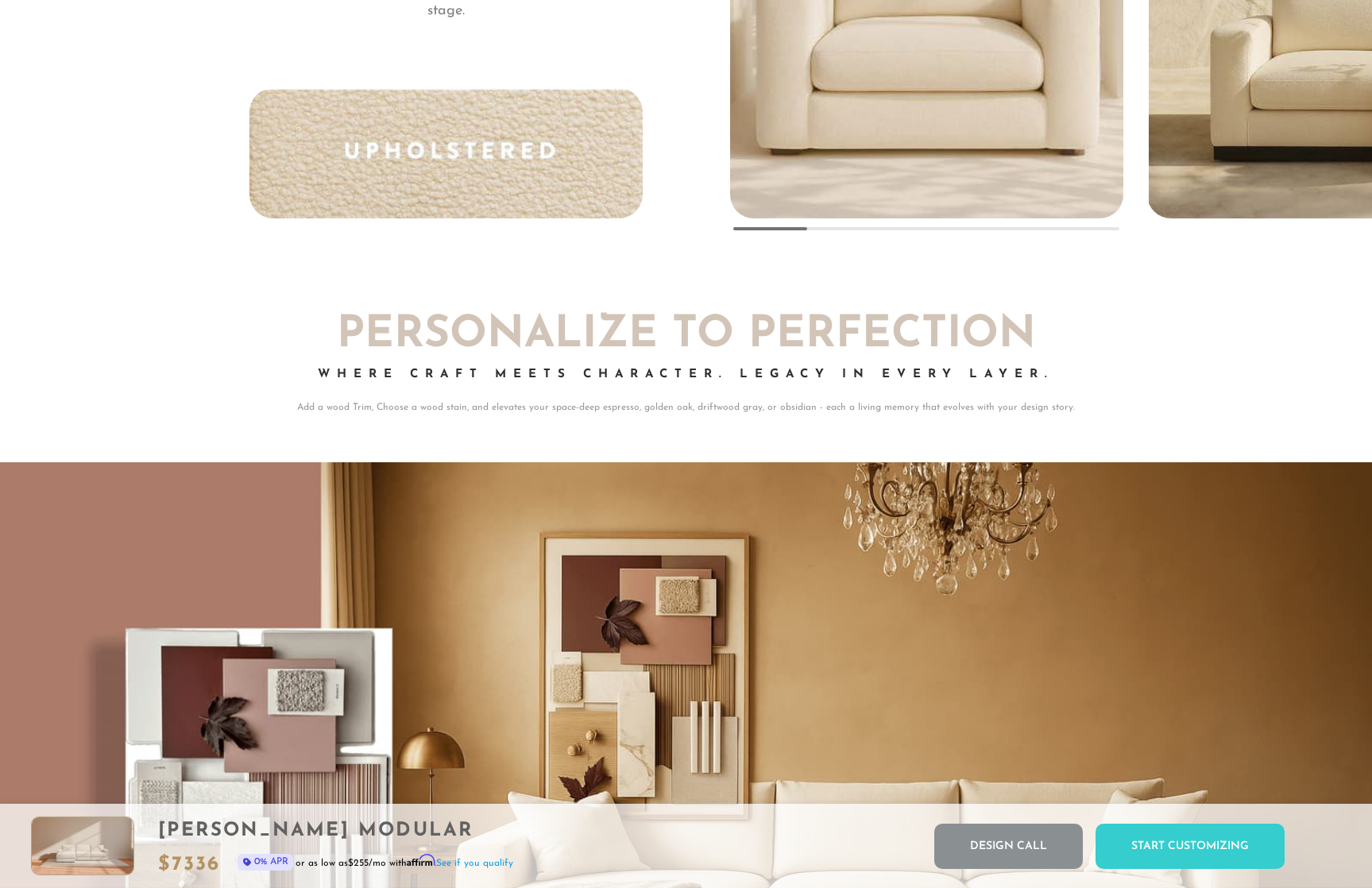
scroll to position [12491, 0]
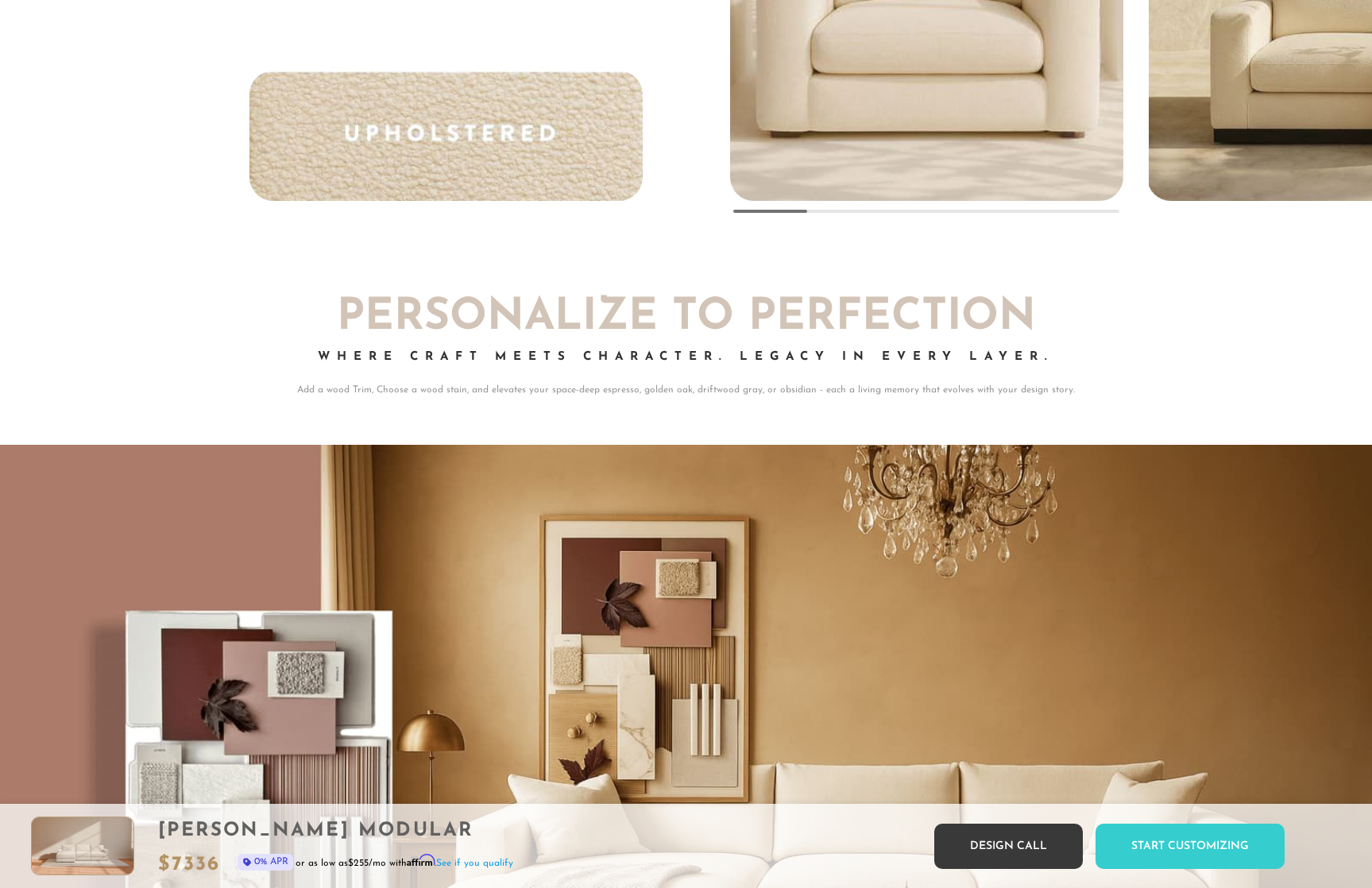
click at [999, 851] on link "Design Call" at bounding box center [1008, 847] width 149 height 46
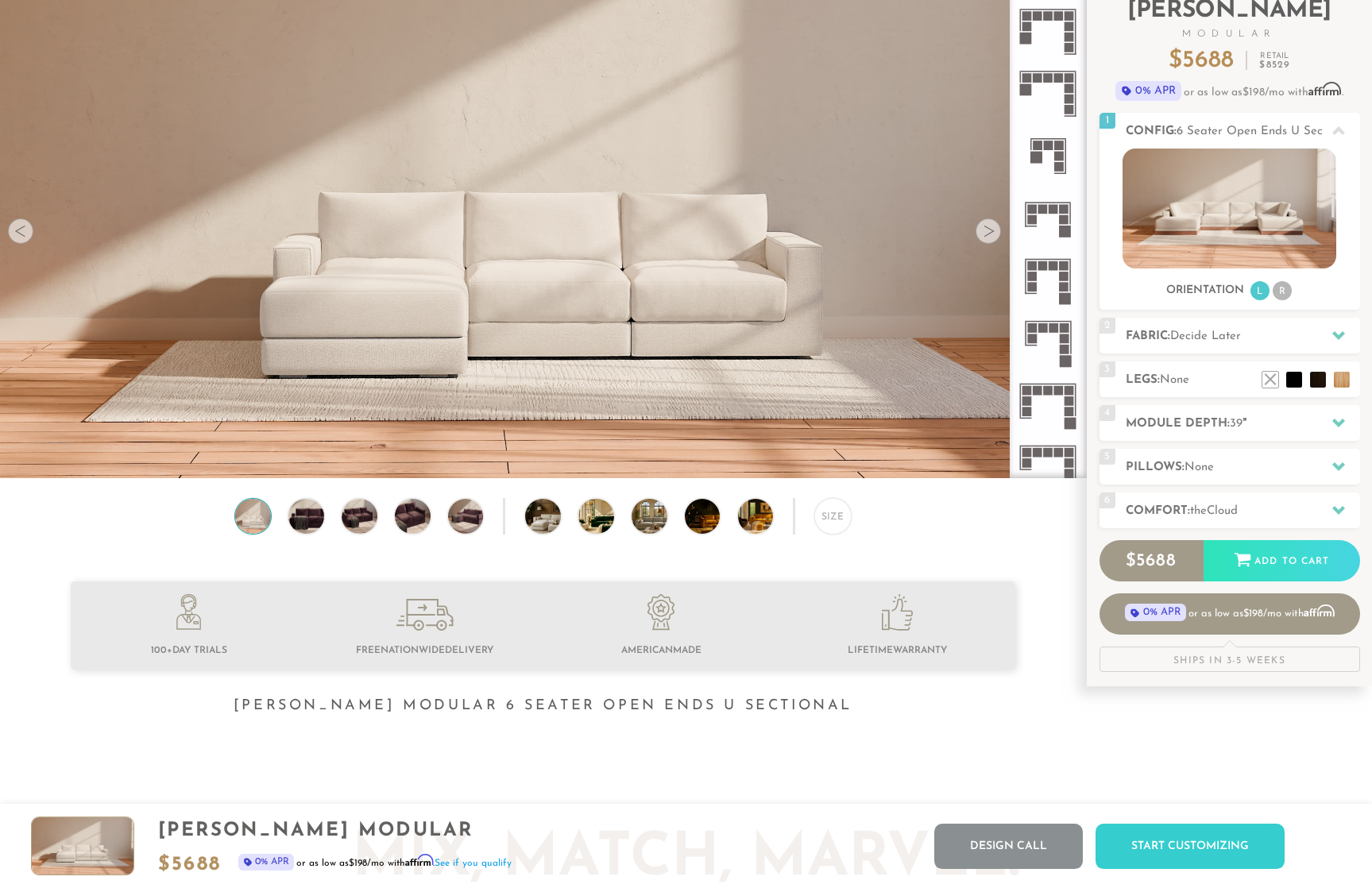
scroll to position [25, 0]
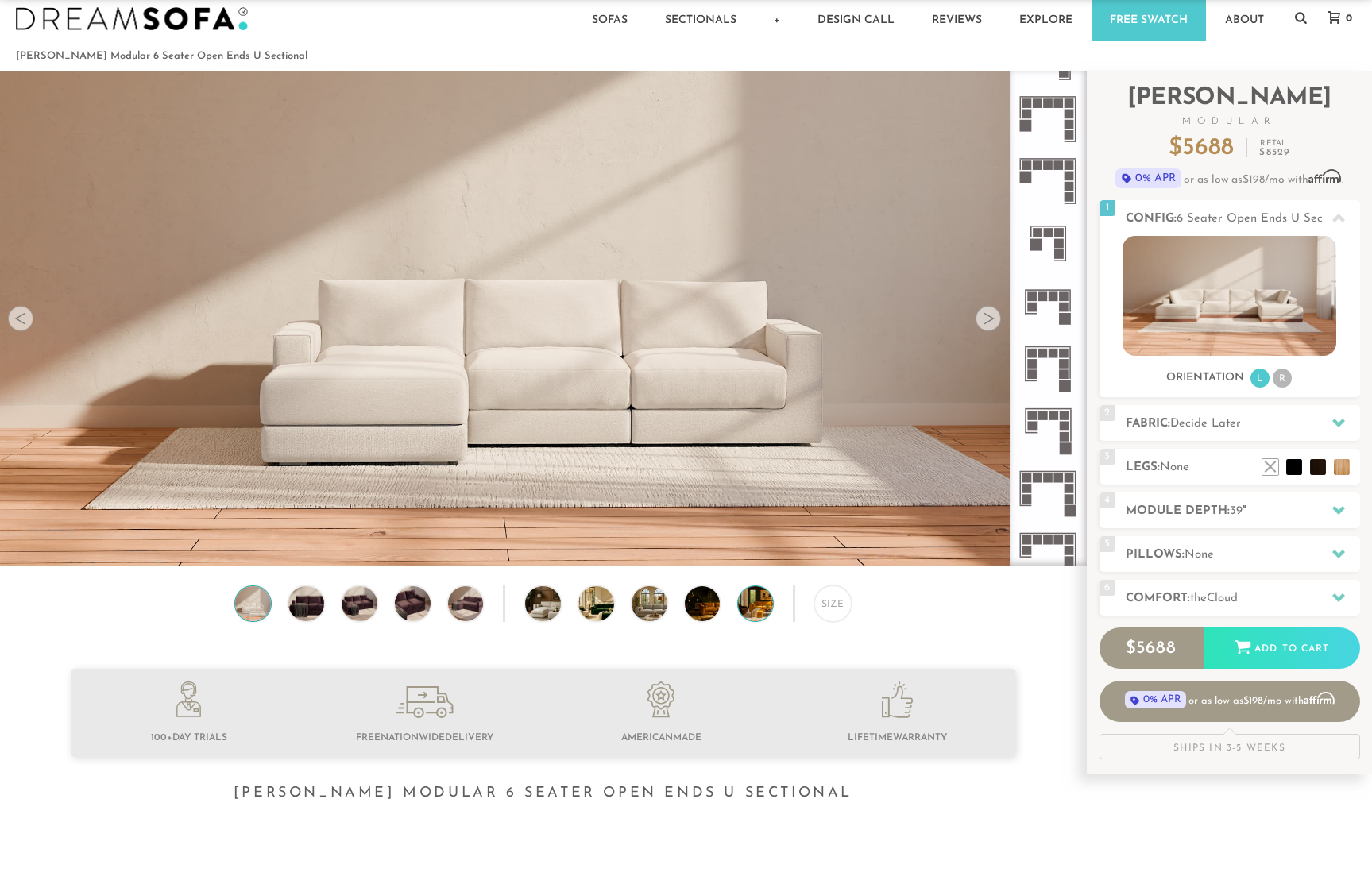
click at [738, 606] on img at bounding box center [769, 603] width 63 height 35
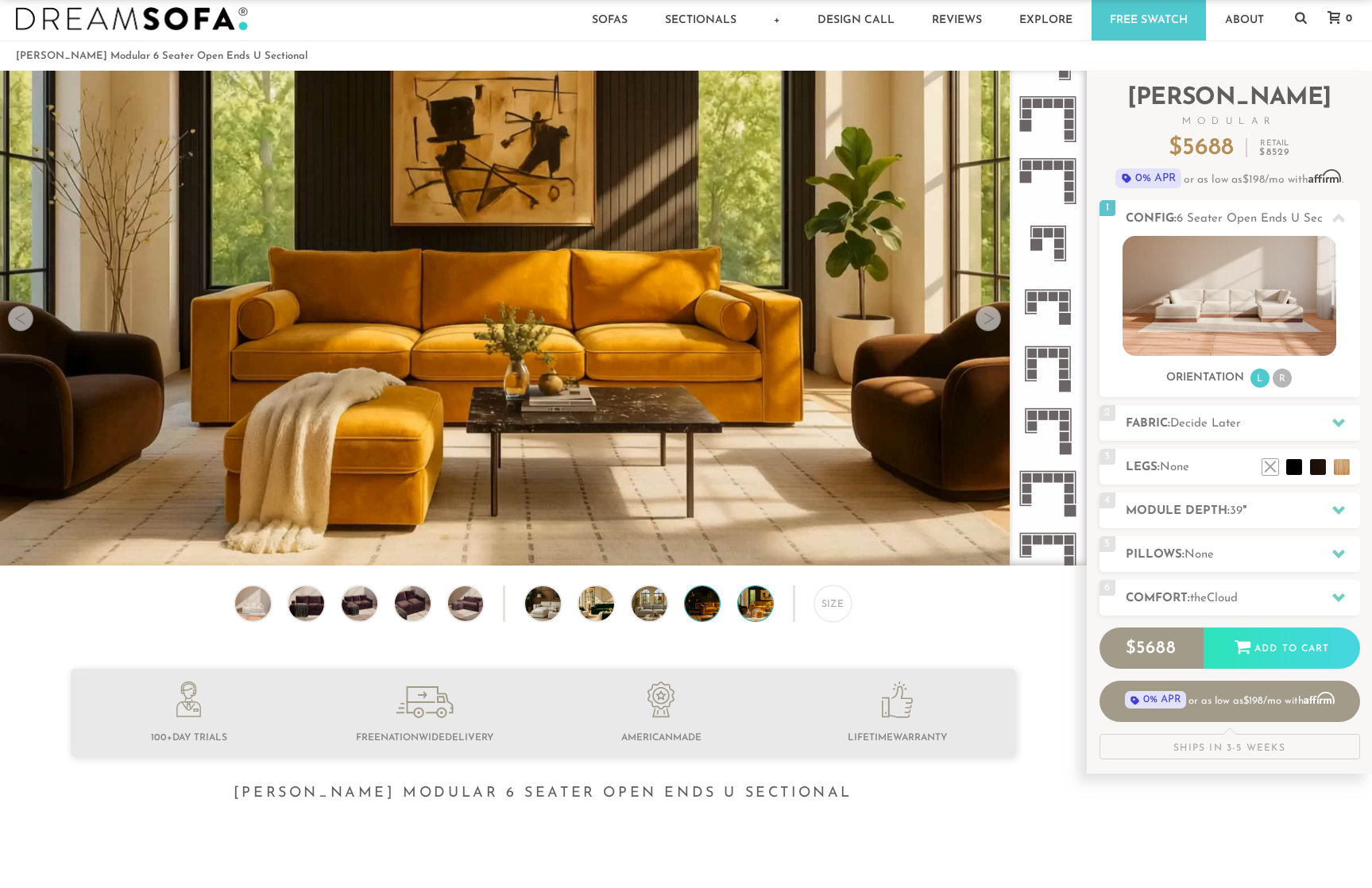
click at [708, 607] on img at bounding box center [716, 603] width 63 height 35
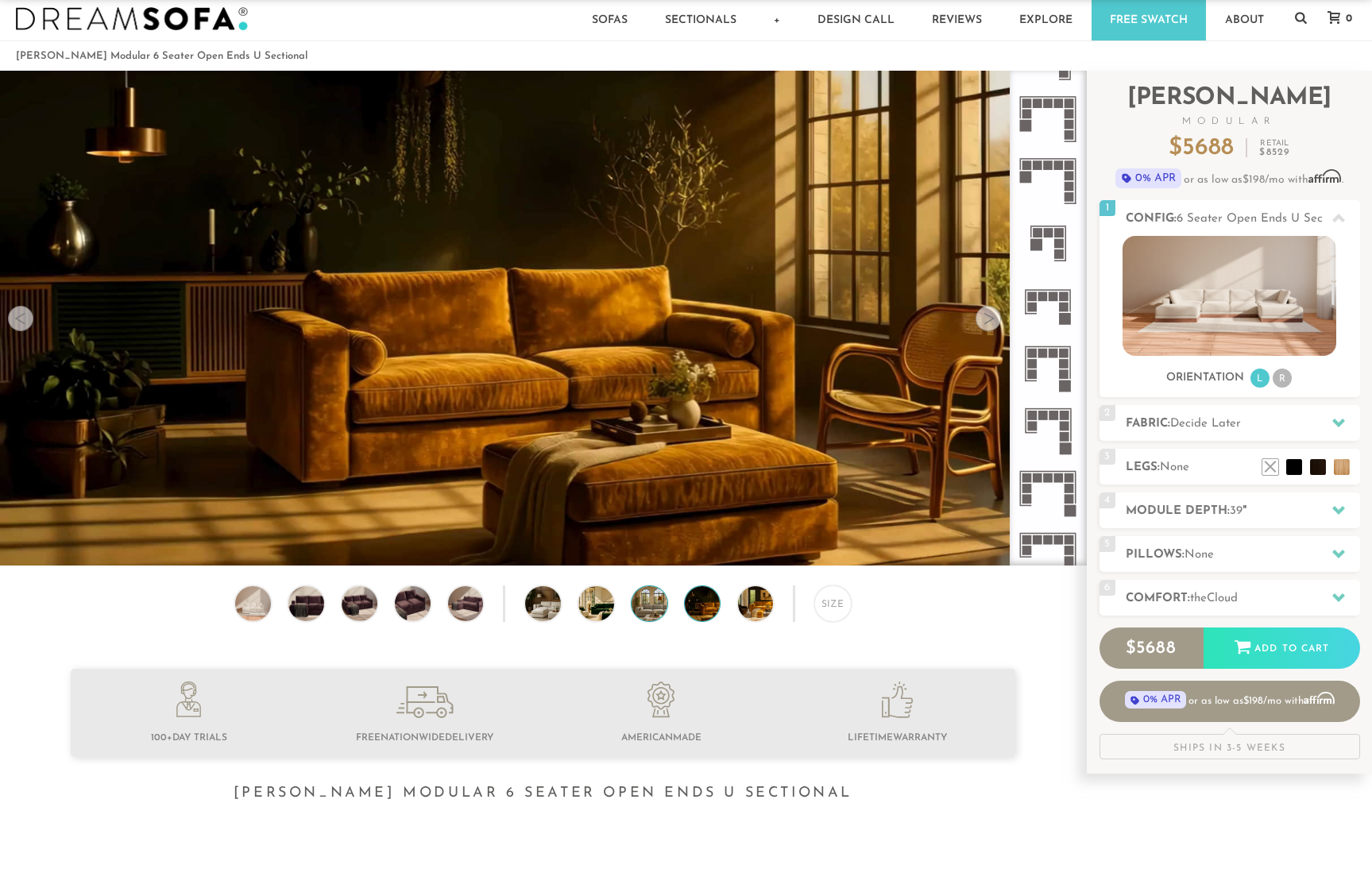
click at [634, 609] on img at bounding box center [662, 603] width 63 height 35
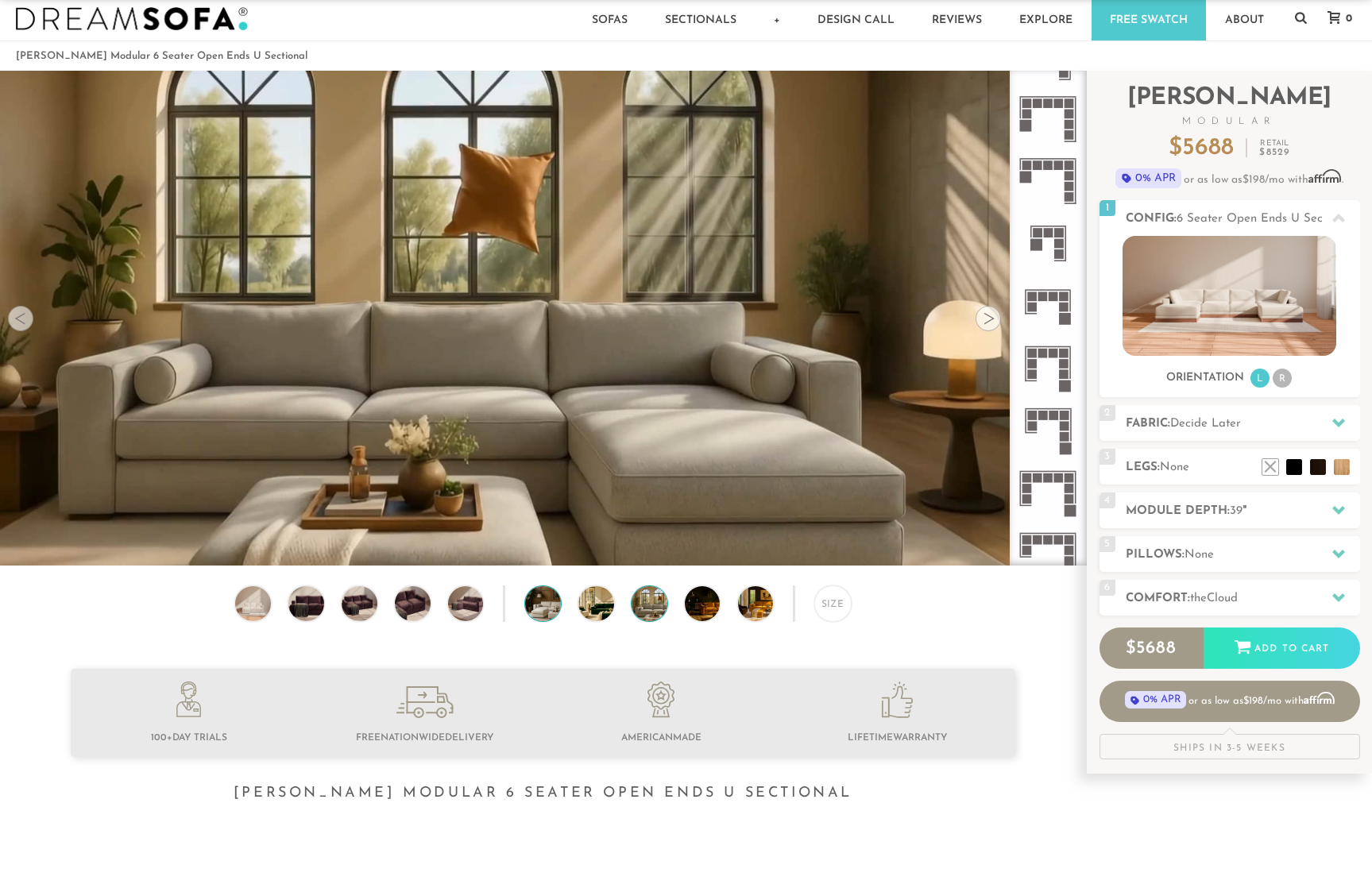
click at [558, 605] on img at bounding box center [556, 603] width 63 height 35
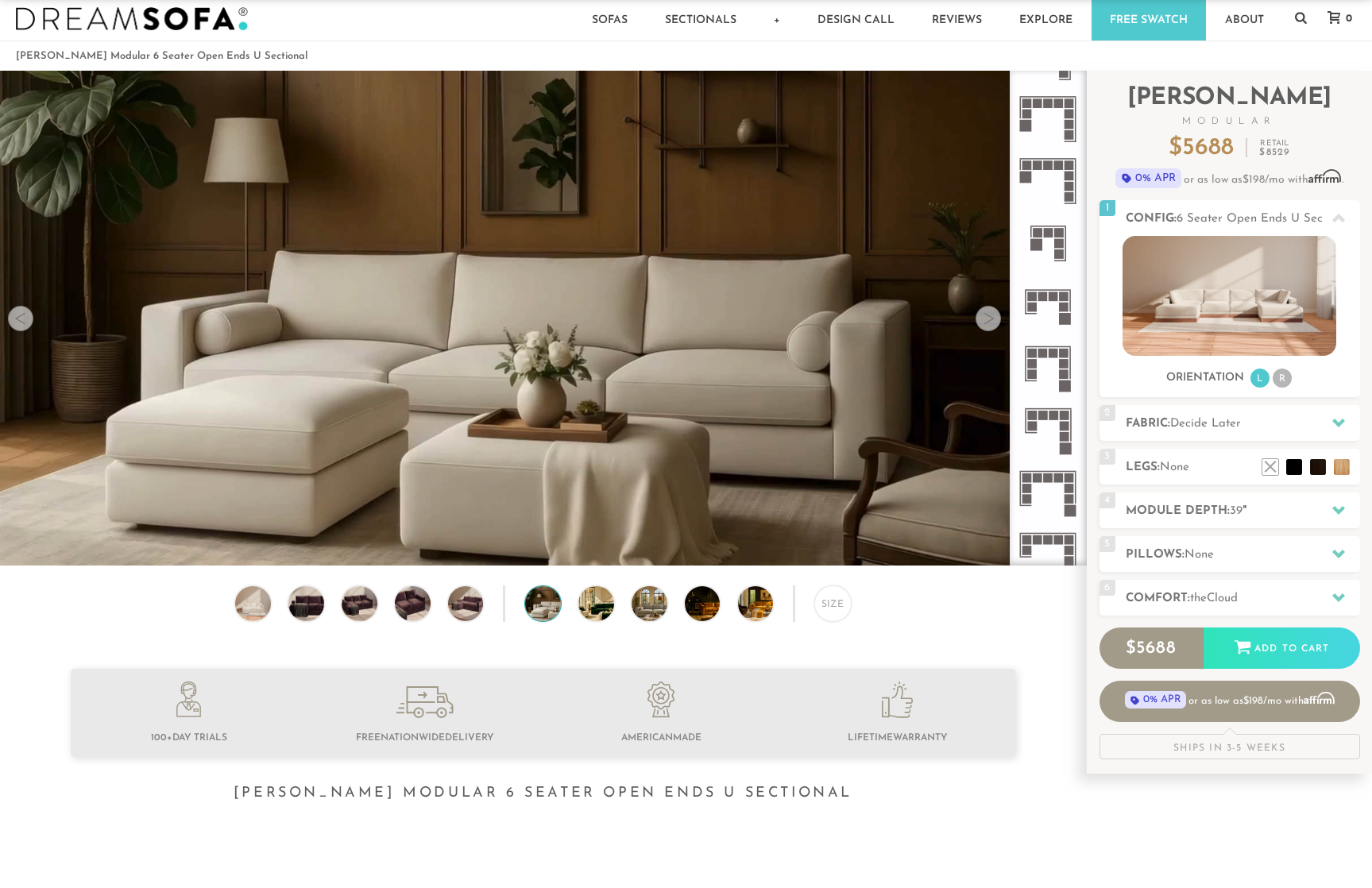
click at [436, 603] on div "Size" at bounding box center [542, 607] width 1086 height 45
click at [361, 606] on img at bounding box center [359, 603] width 42 height 35
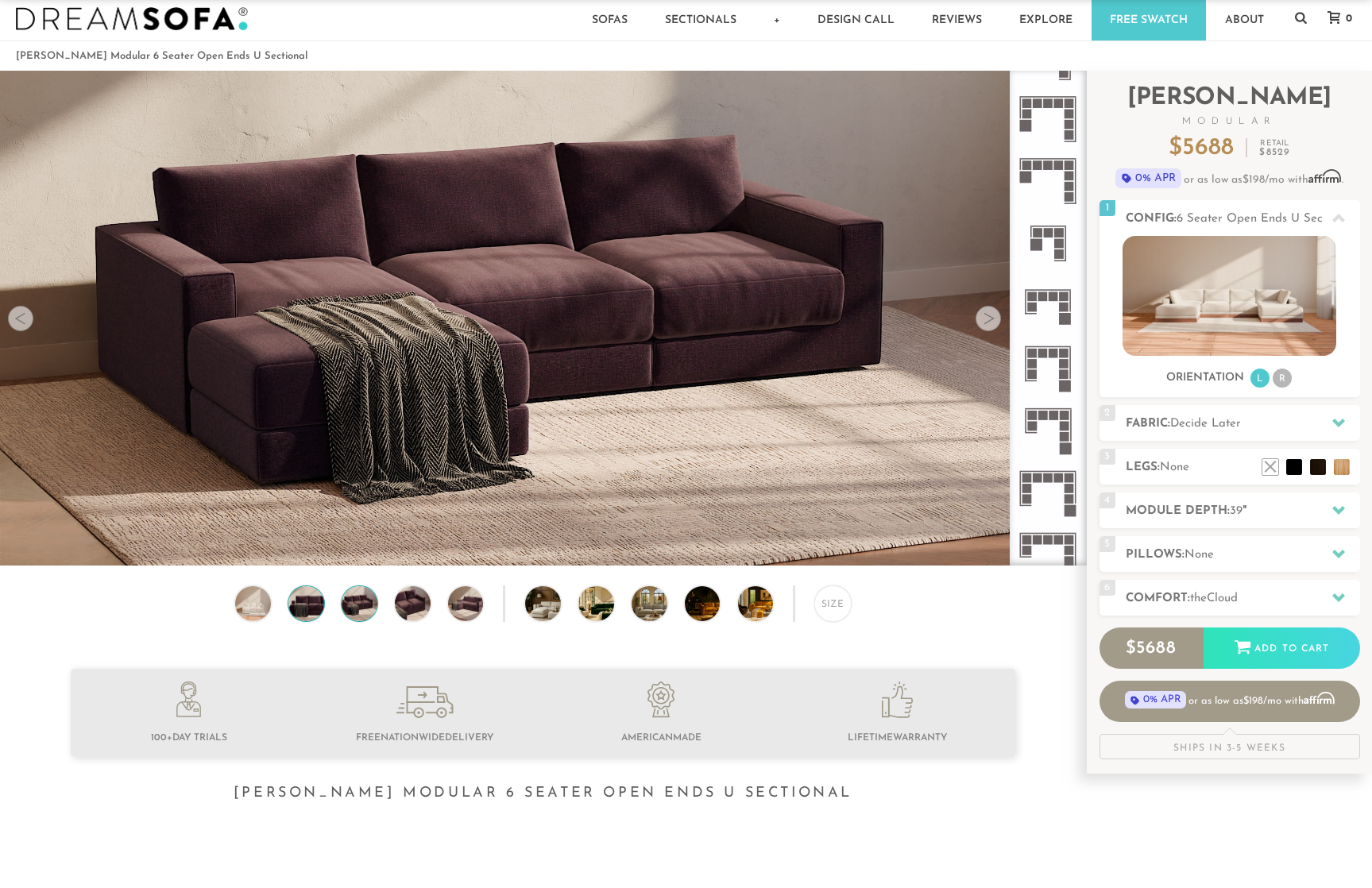
click at [302, 612] on img at bounding box center [307, 603] width 42 height 35
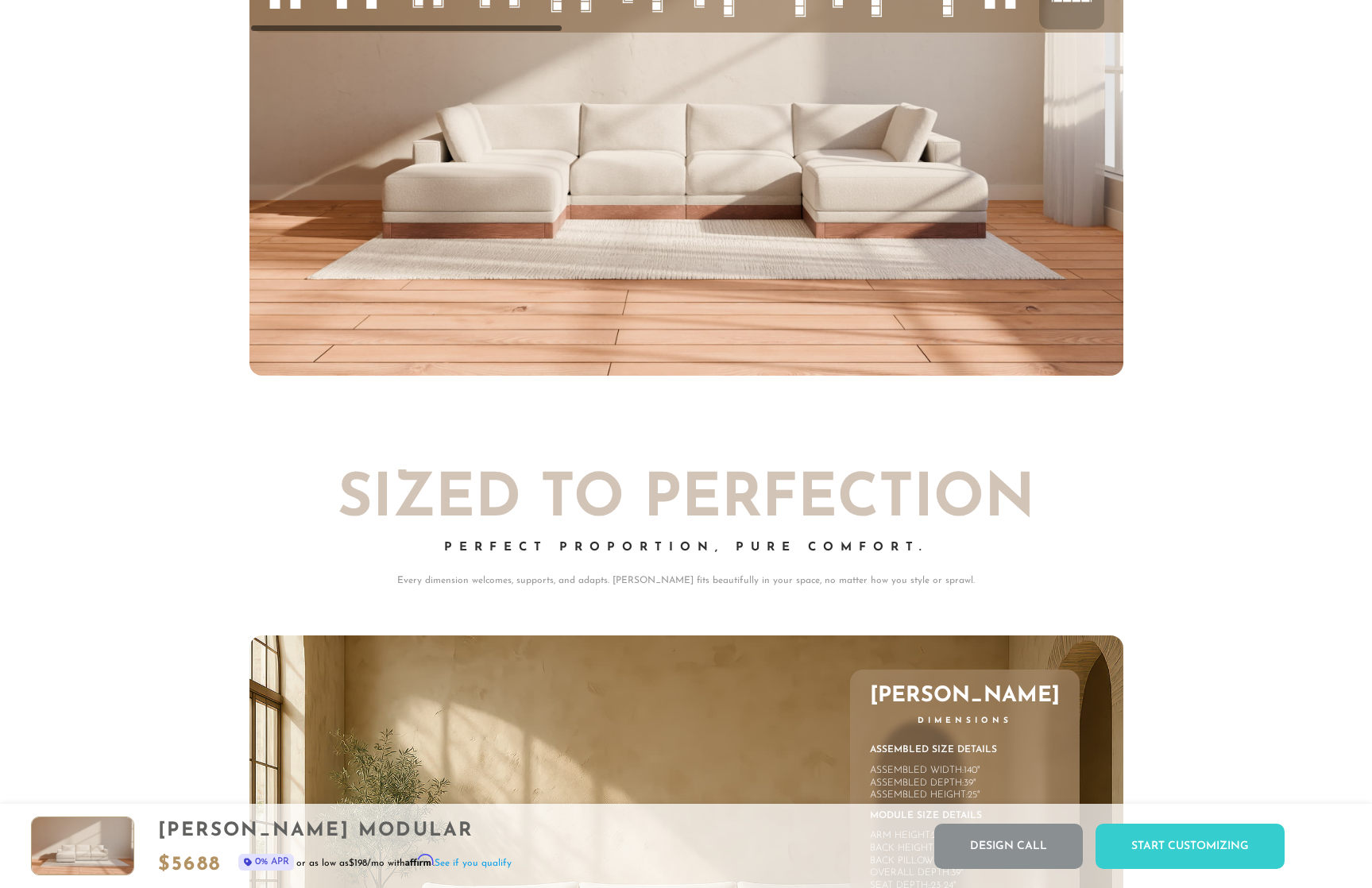
scroll to position [6328, 0]
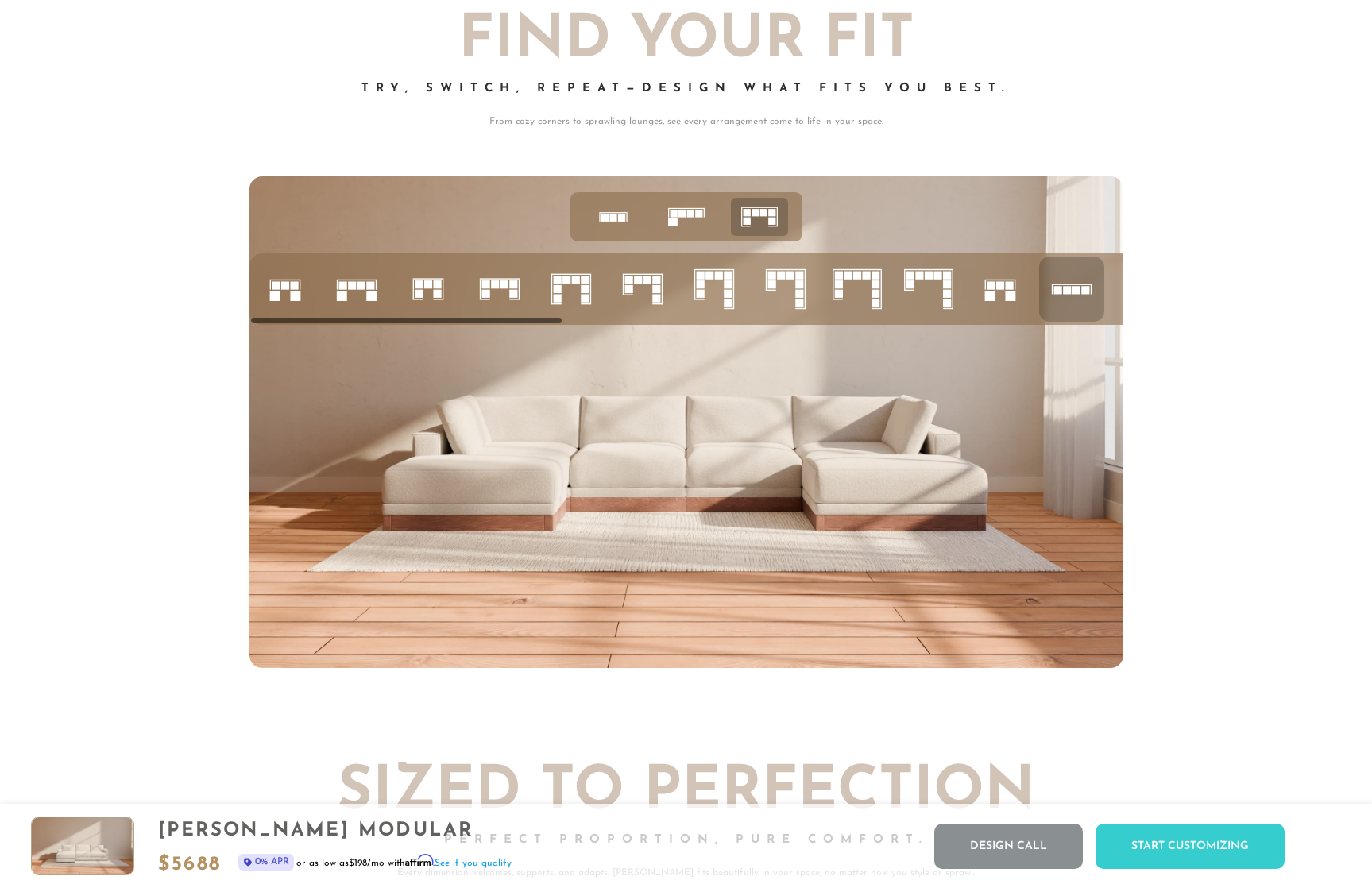
click at [717, 301] on icon at bounding box center [714, 289] width 54 height 54
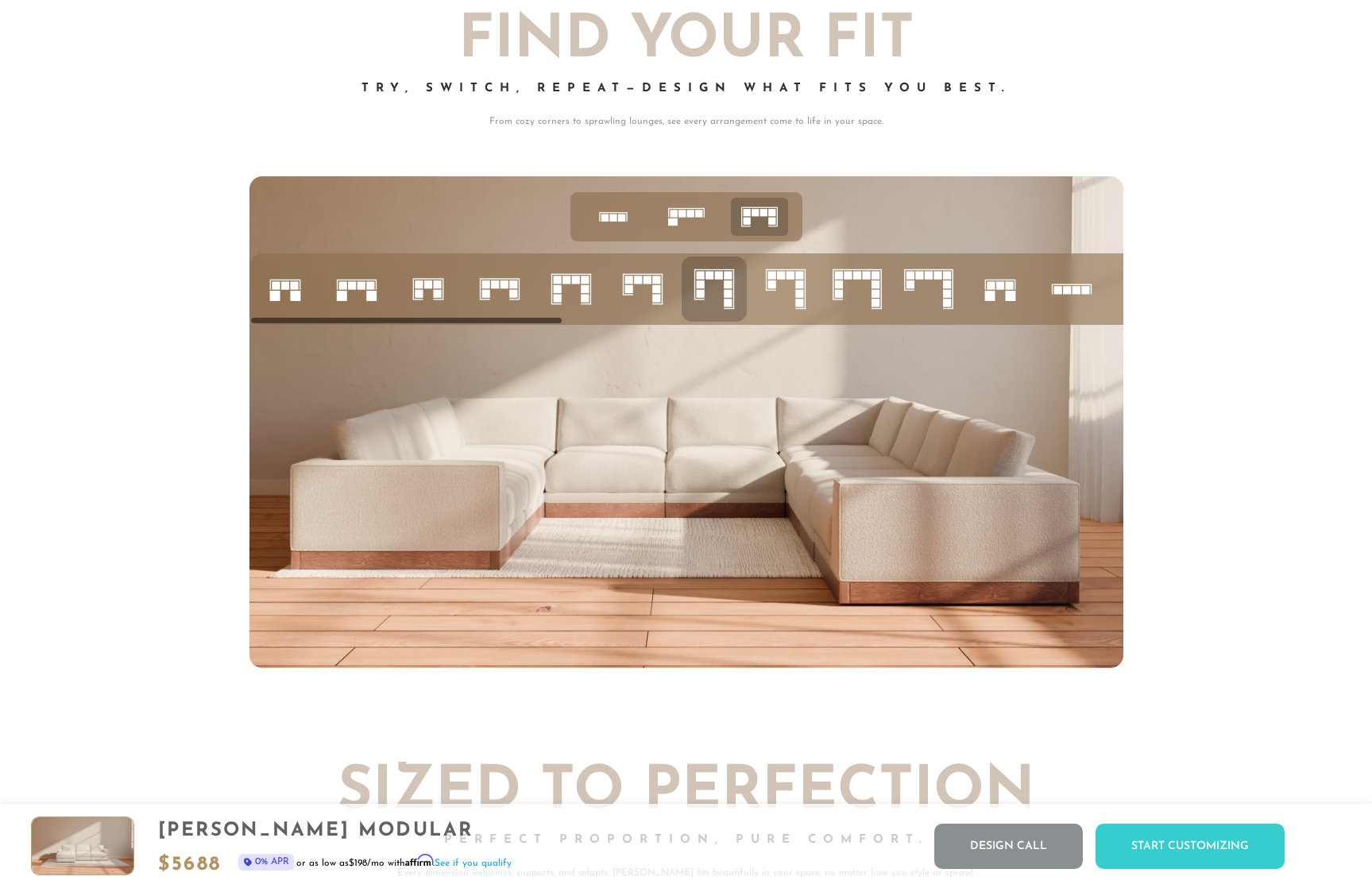
click at [653, 292] on rect at bounding box center [656, 289] width 8 height 8
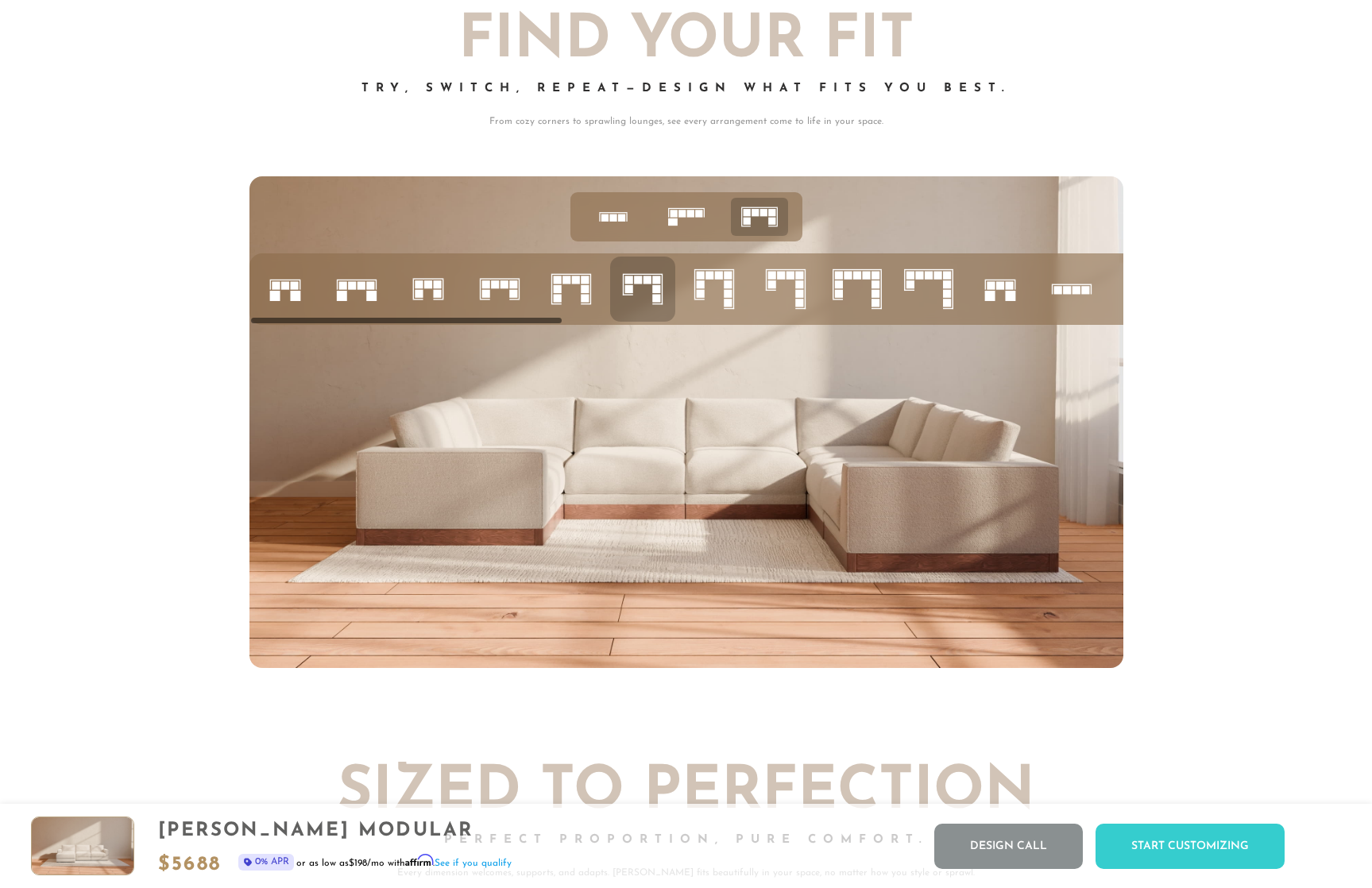
click at [578, 301] on icon at bounding box center [571, 289] width 54 height 54
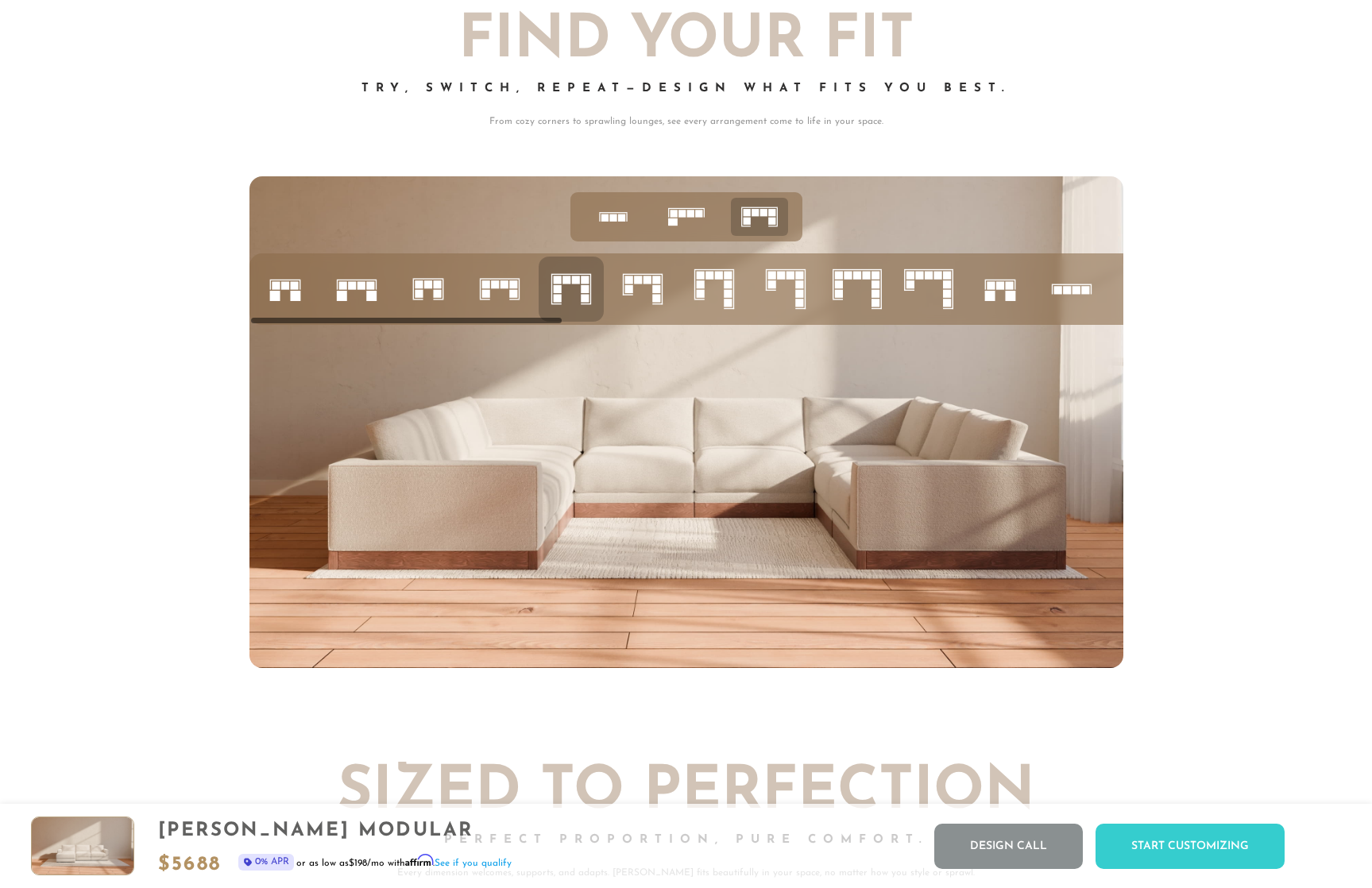
click at [928, 303] on icon at bounding box center [929, 289] width 54 height 54
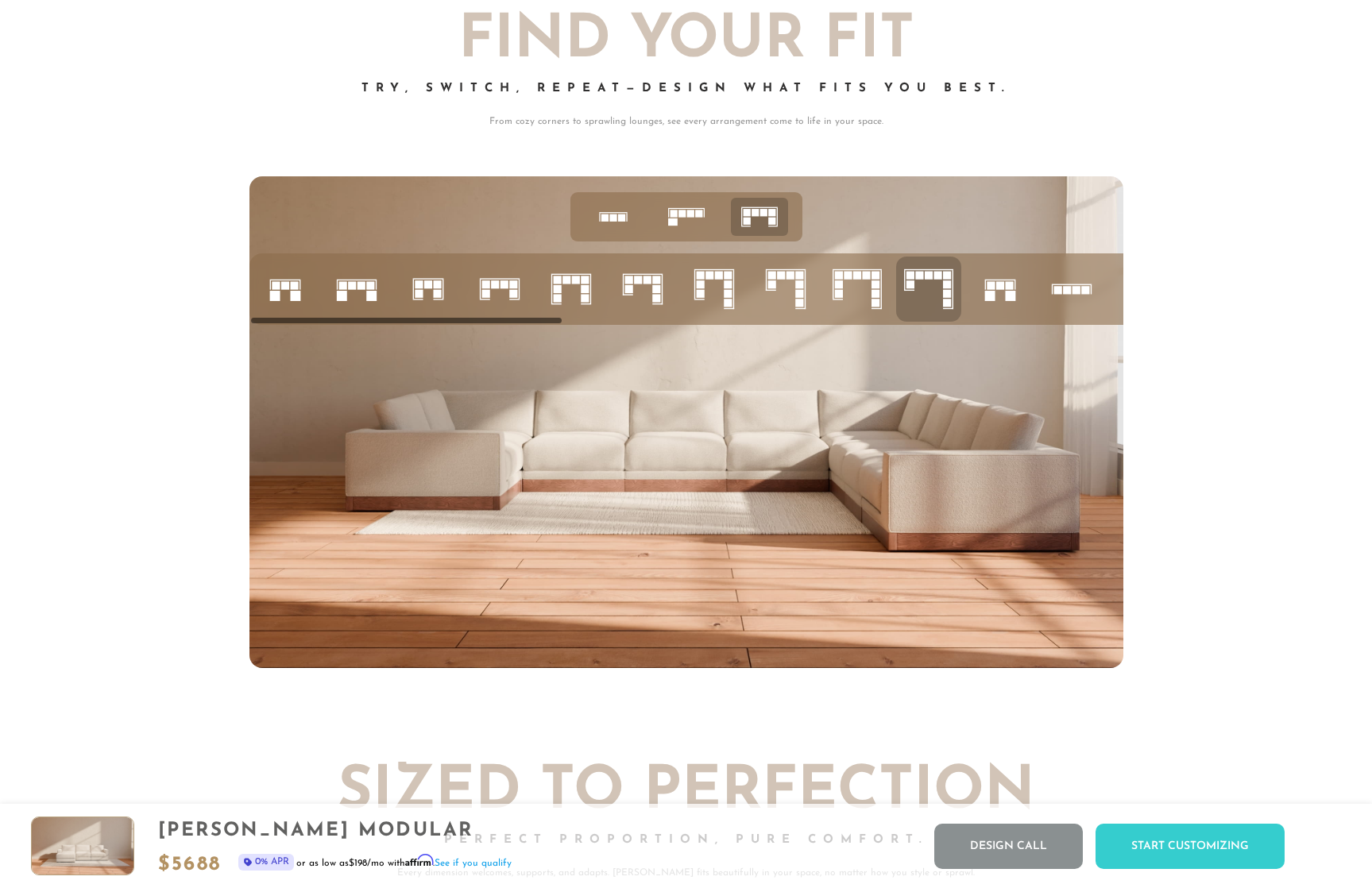
click at [1046, 312] on icon at bounding box center [1071, 289] width 54 height 54
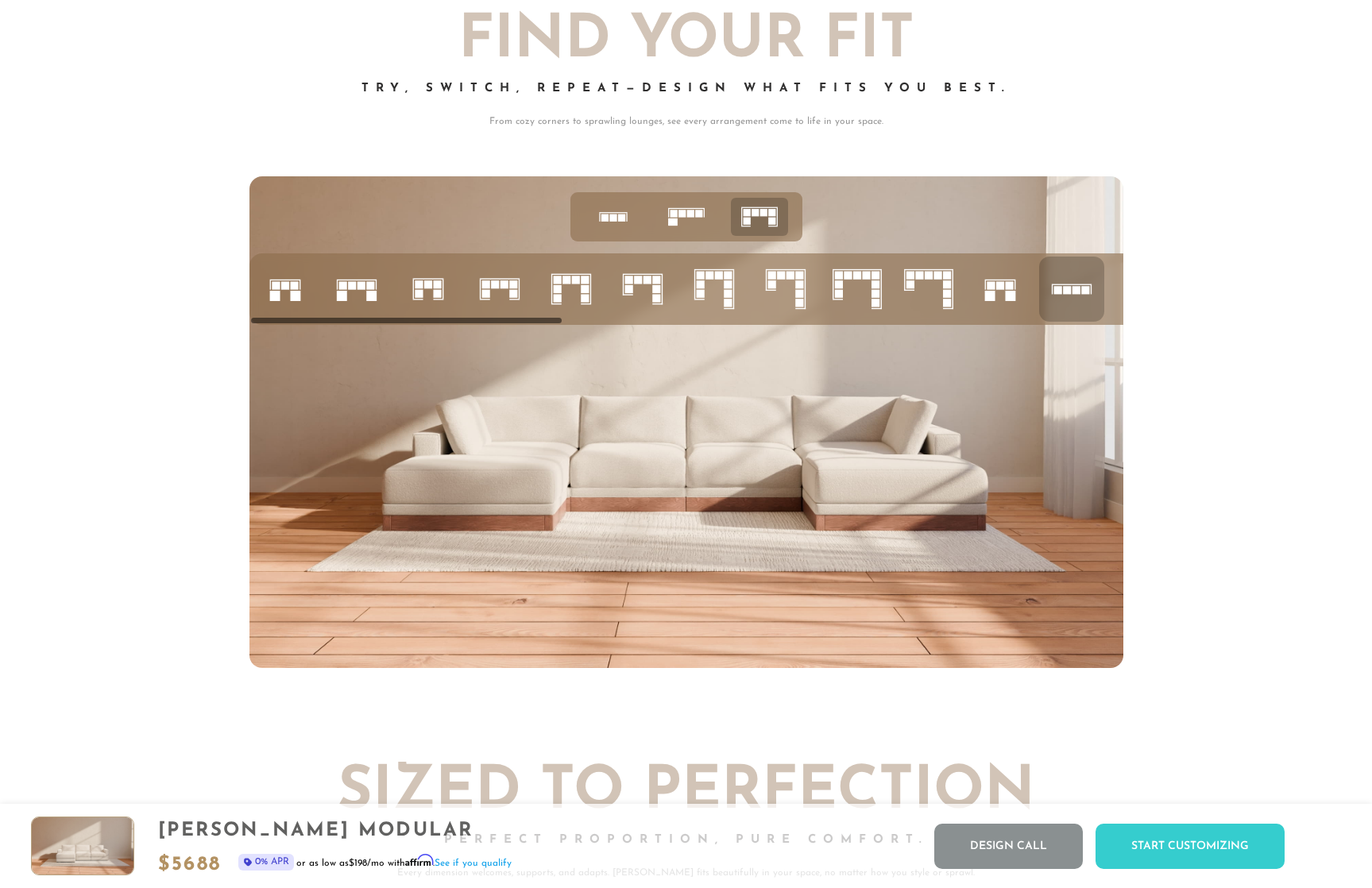
click at [996, 299] on icon at bounding box center [1000, 289] width 54 height 54
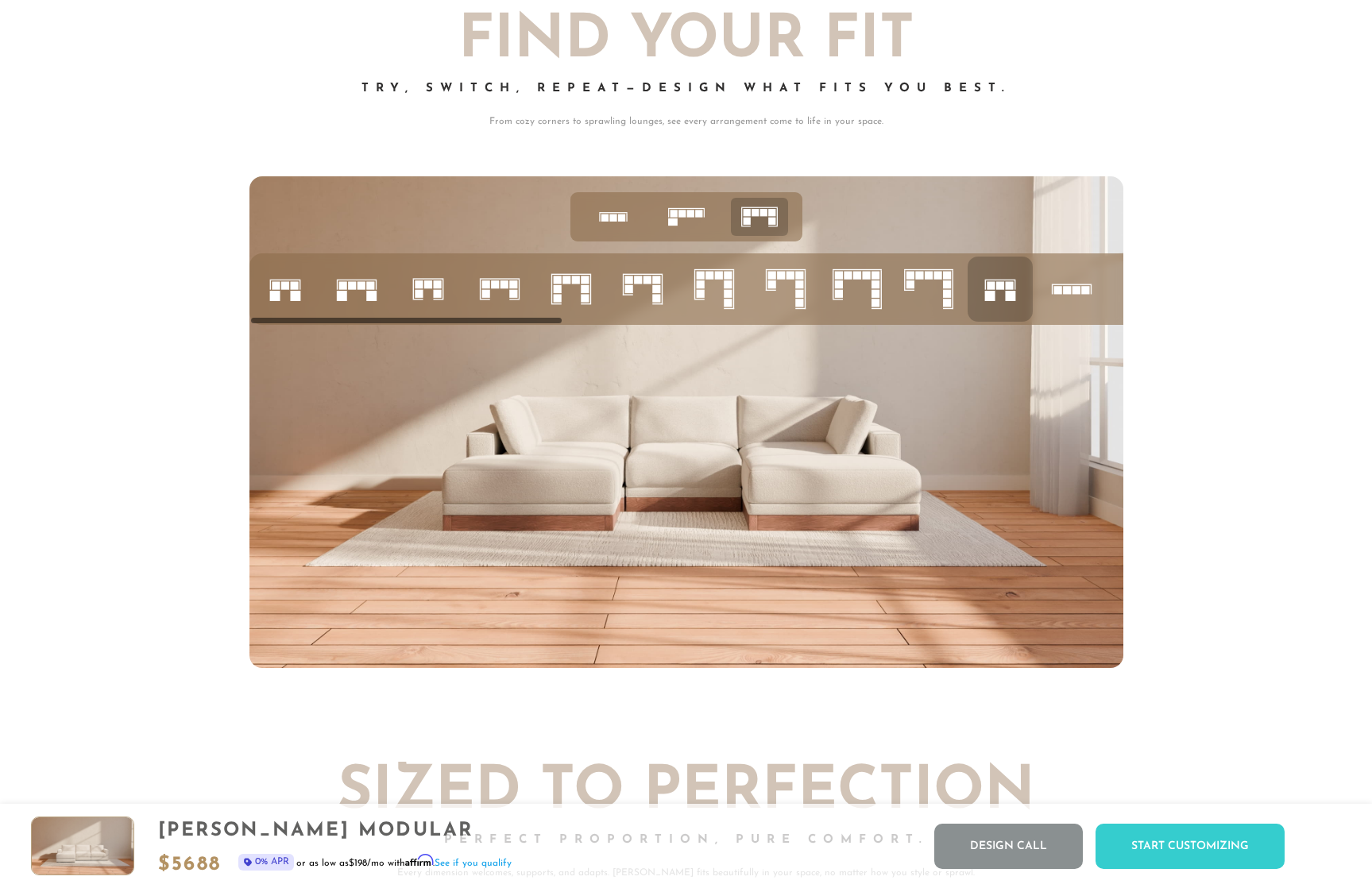
click at [1083, 295] on icon at bounding box center [1071, 289] width 54 height 54
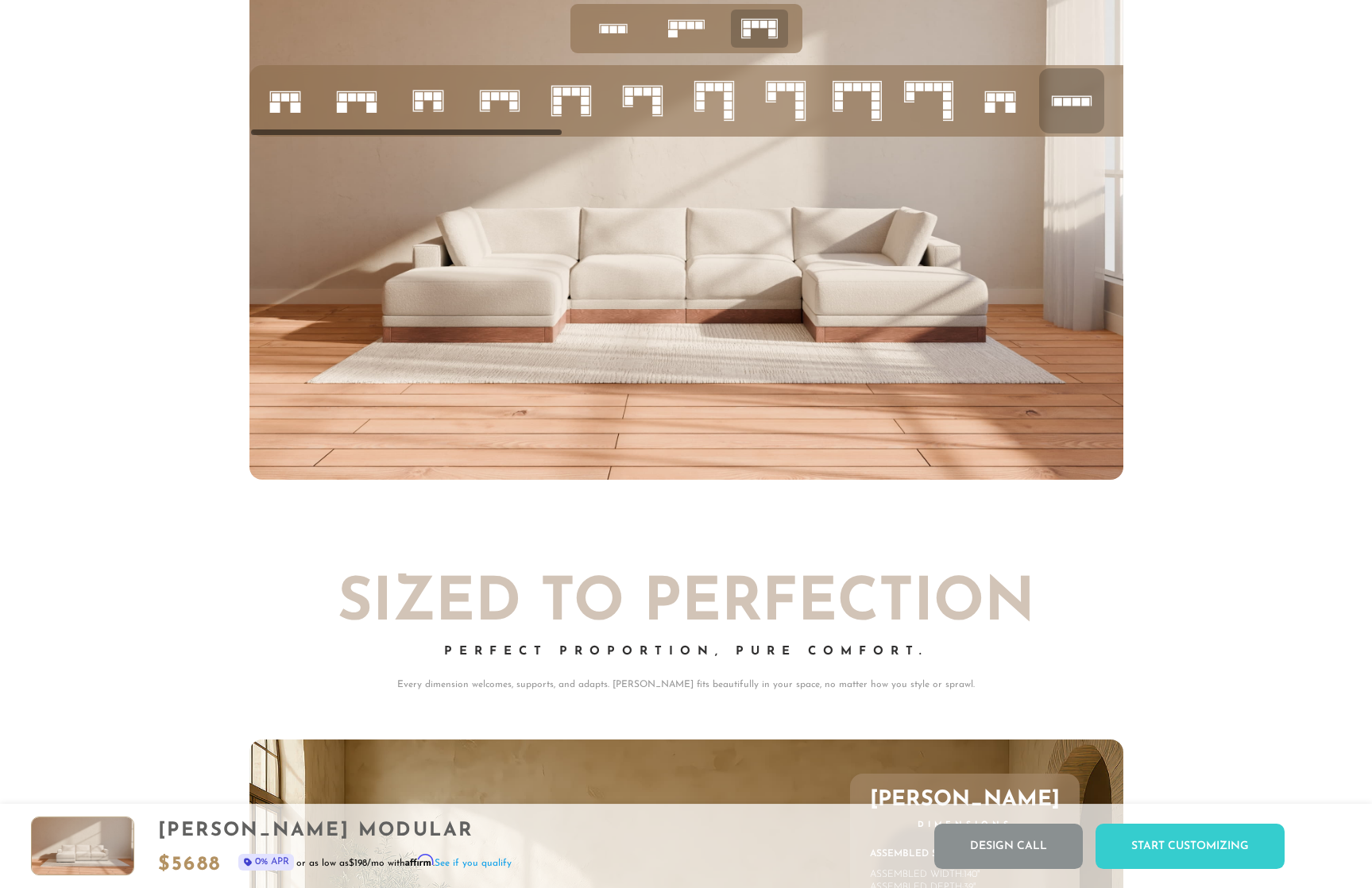
scroll to position [6341, 0]
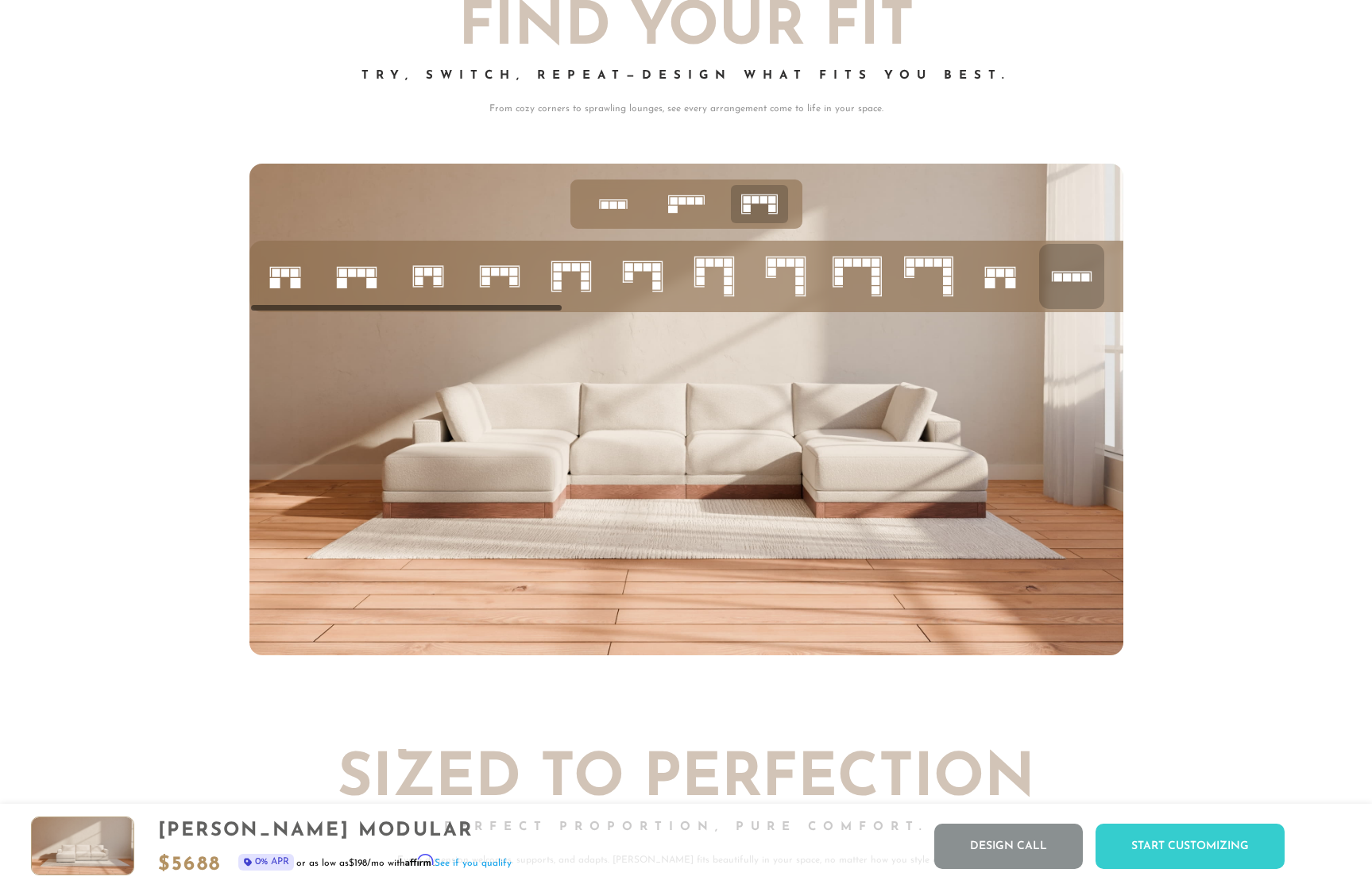
click at [685, 200] on icon at bounding box center [686, 204] width 50 height 50
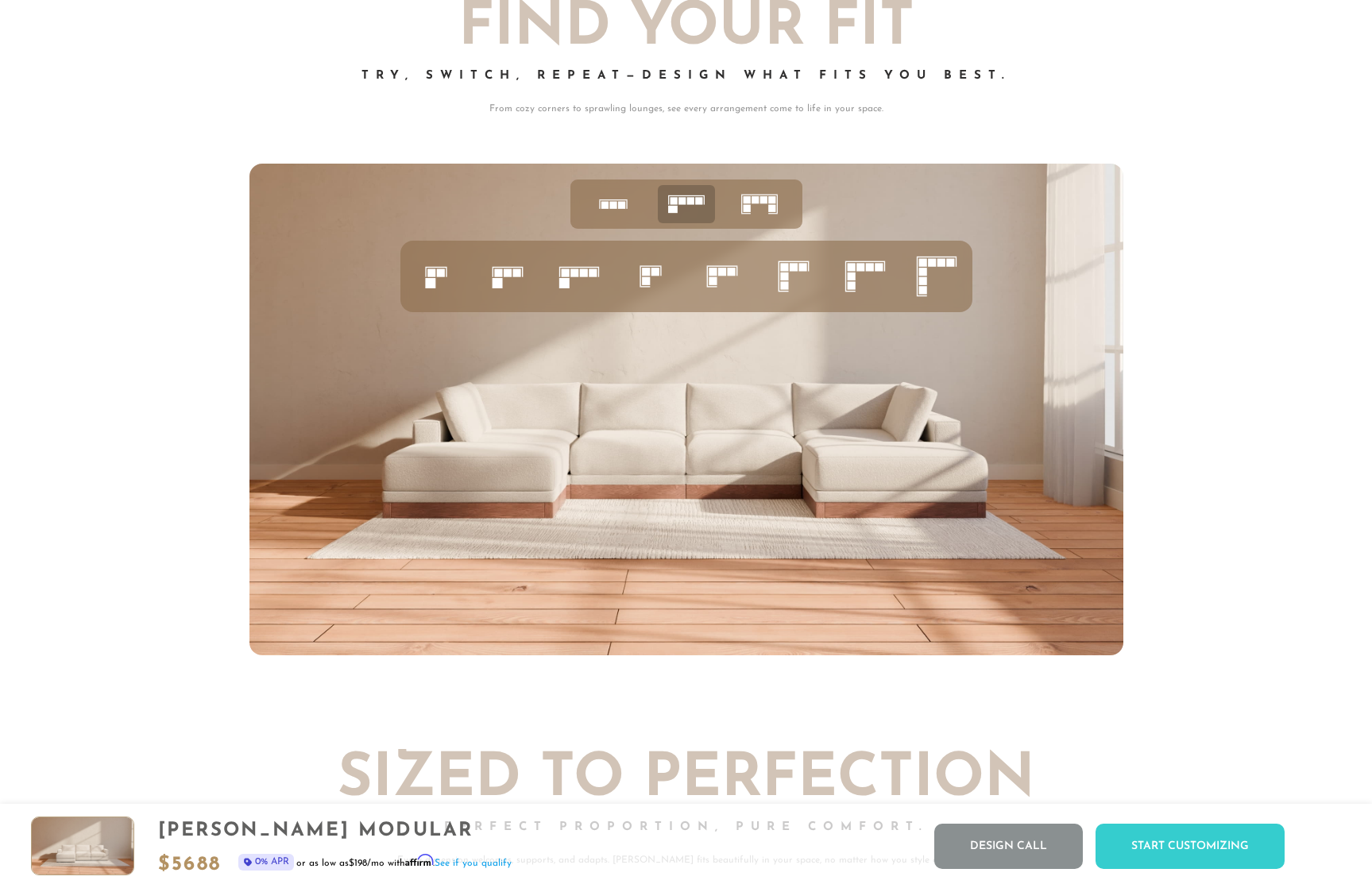
click at [926, 276] on rect at bounding box center [922, 272] width 8 height 8
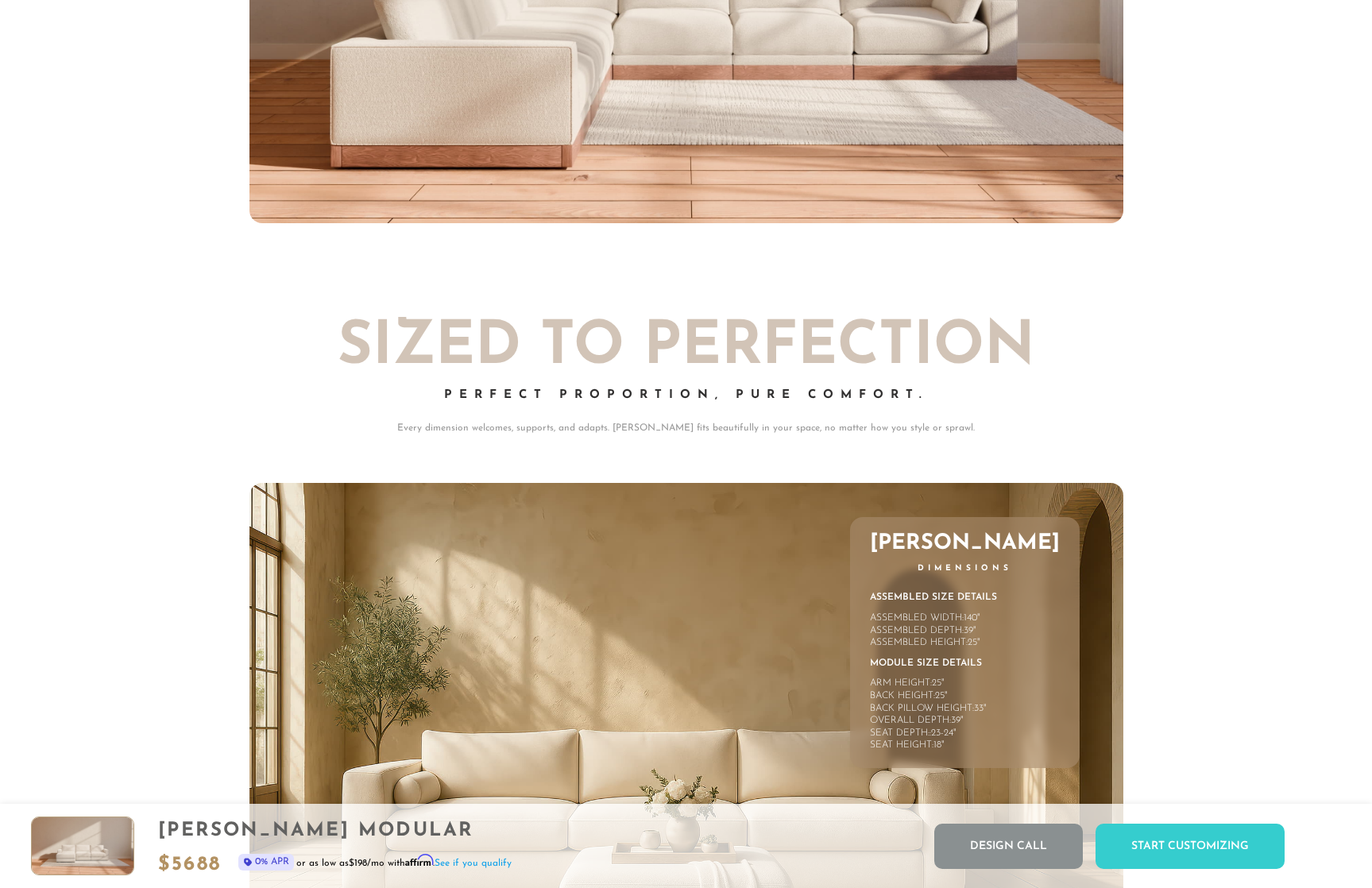
scroll to position [6443, 0]
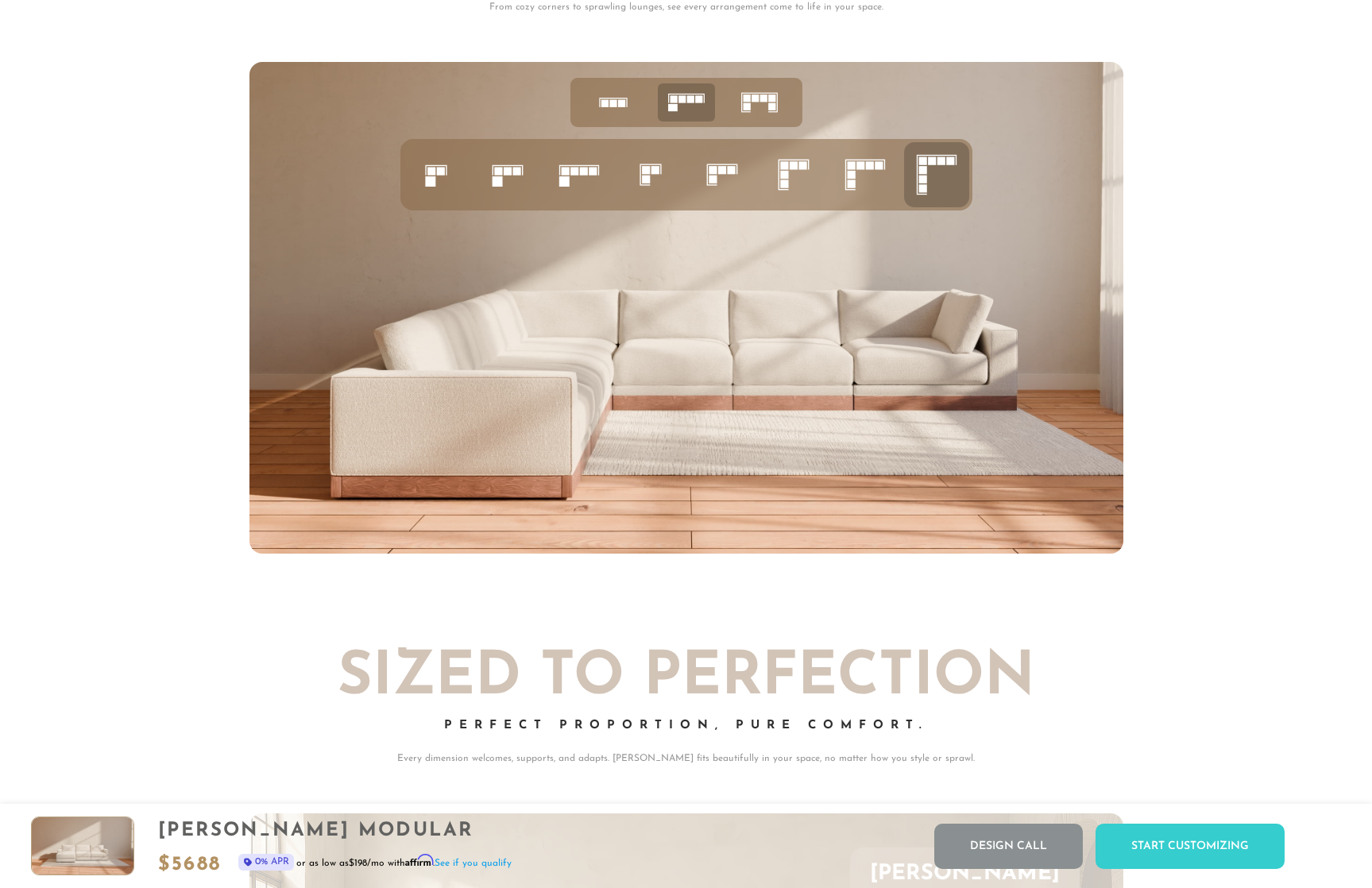
click at [865, 348] on img at bounding box center [686, 307] width 873 height 492
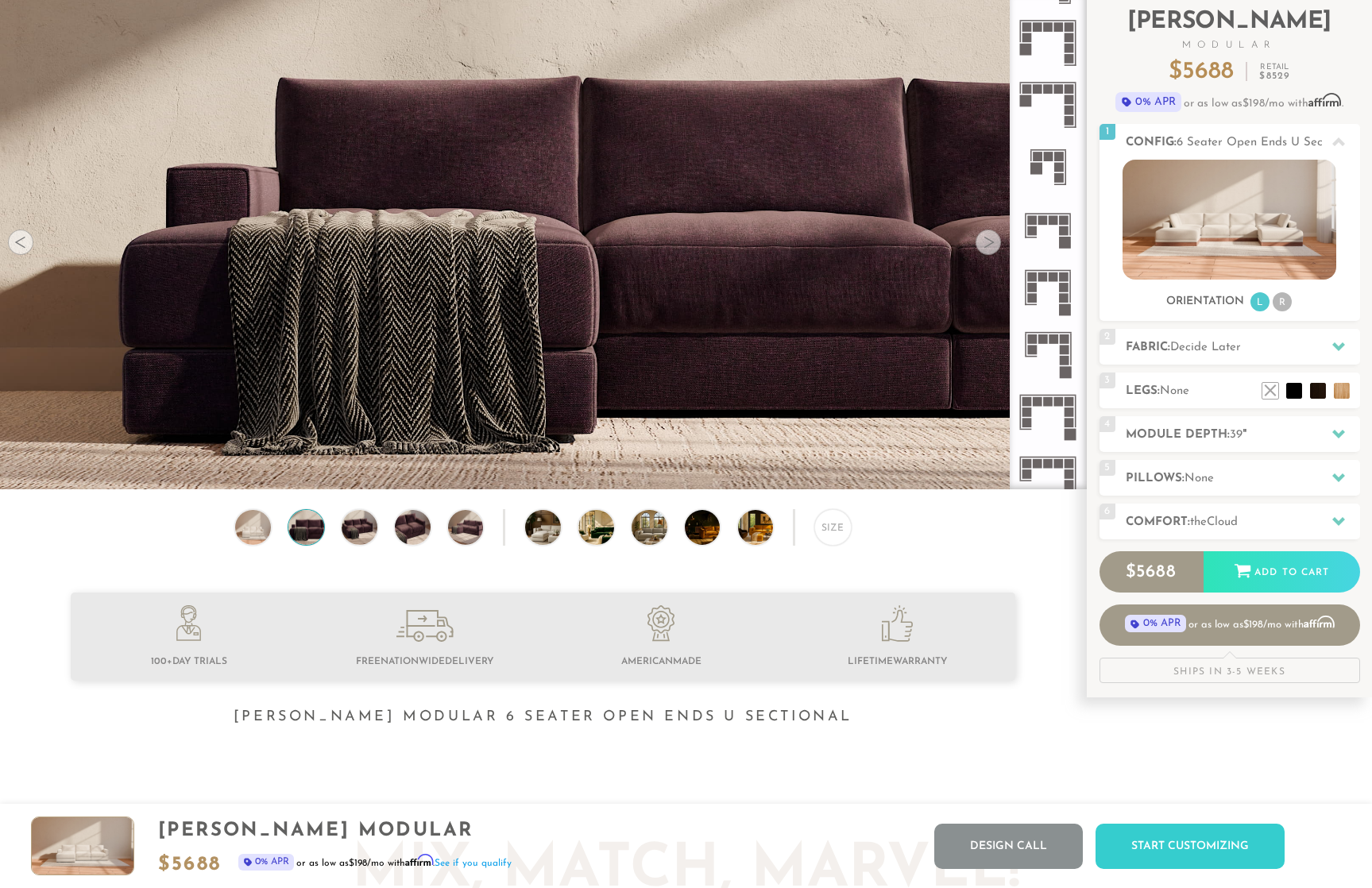
scroll to position [0, 0]
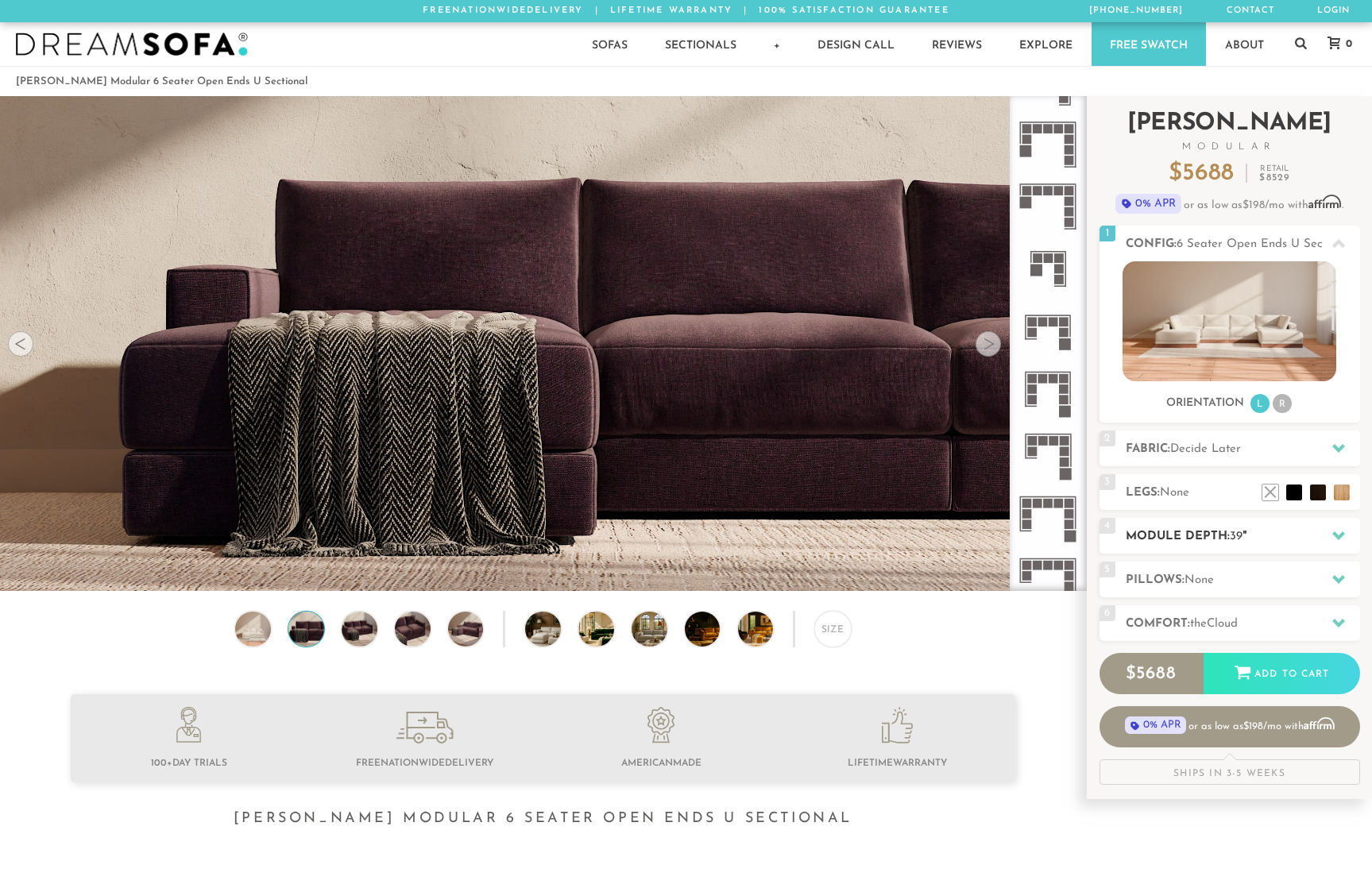
click at [1179, 535] on h2 "Module Depth: 39 "" at bounding box center [1243, 537] width 234 height 18
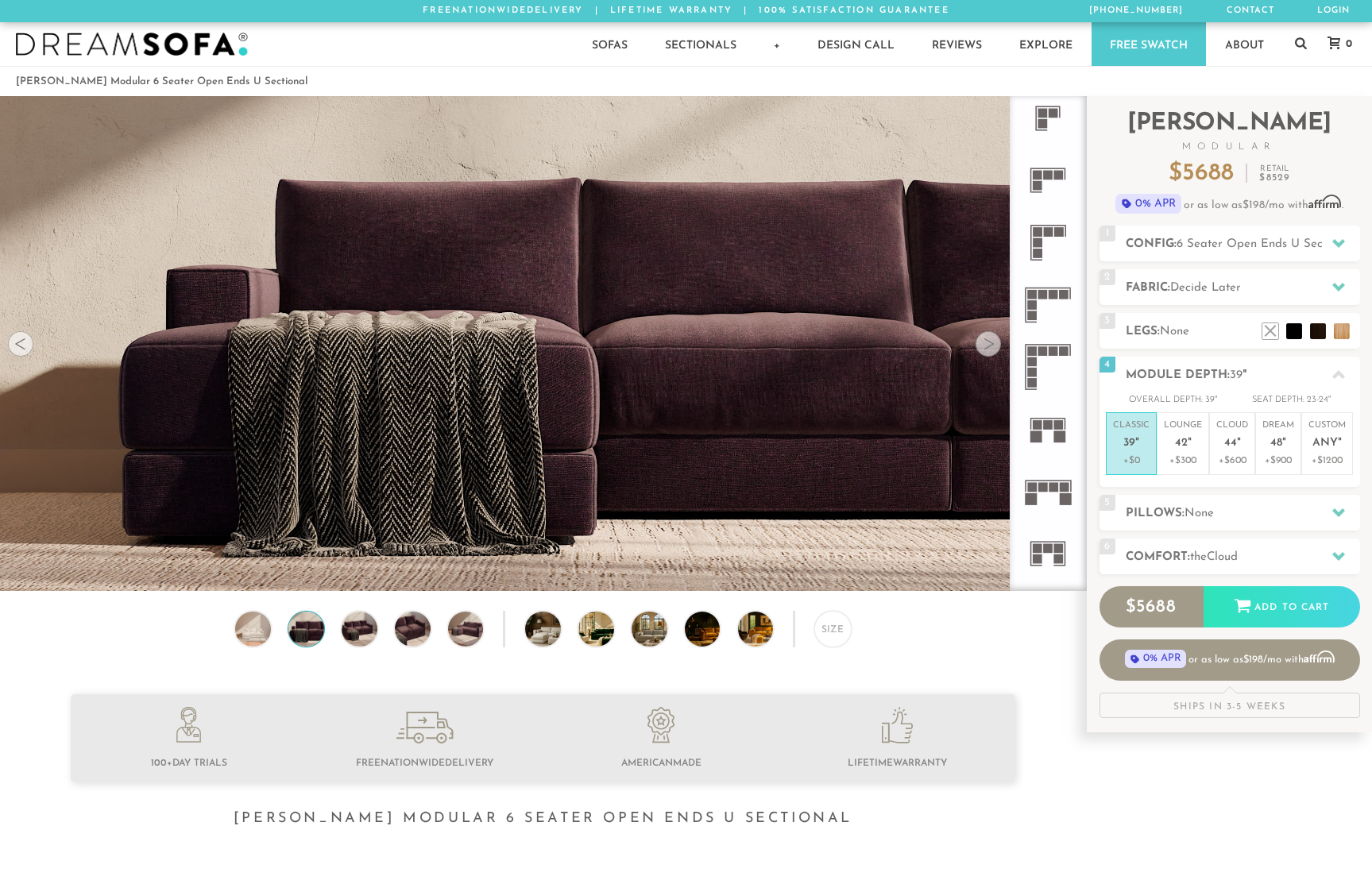
click at [1030, 365] on rect at bounding box center [1033, 362] width 10 height 10
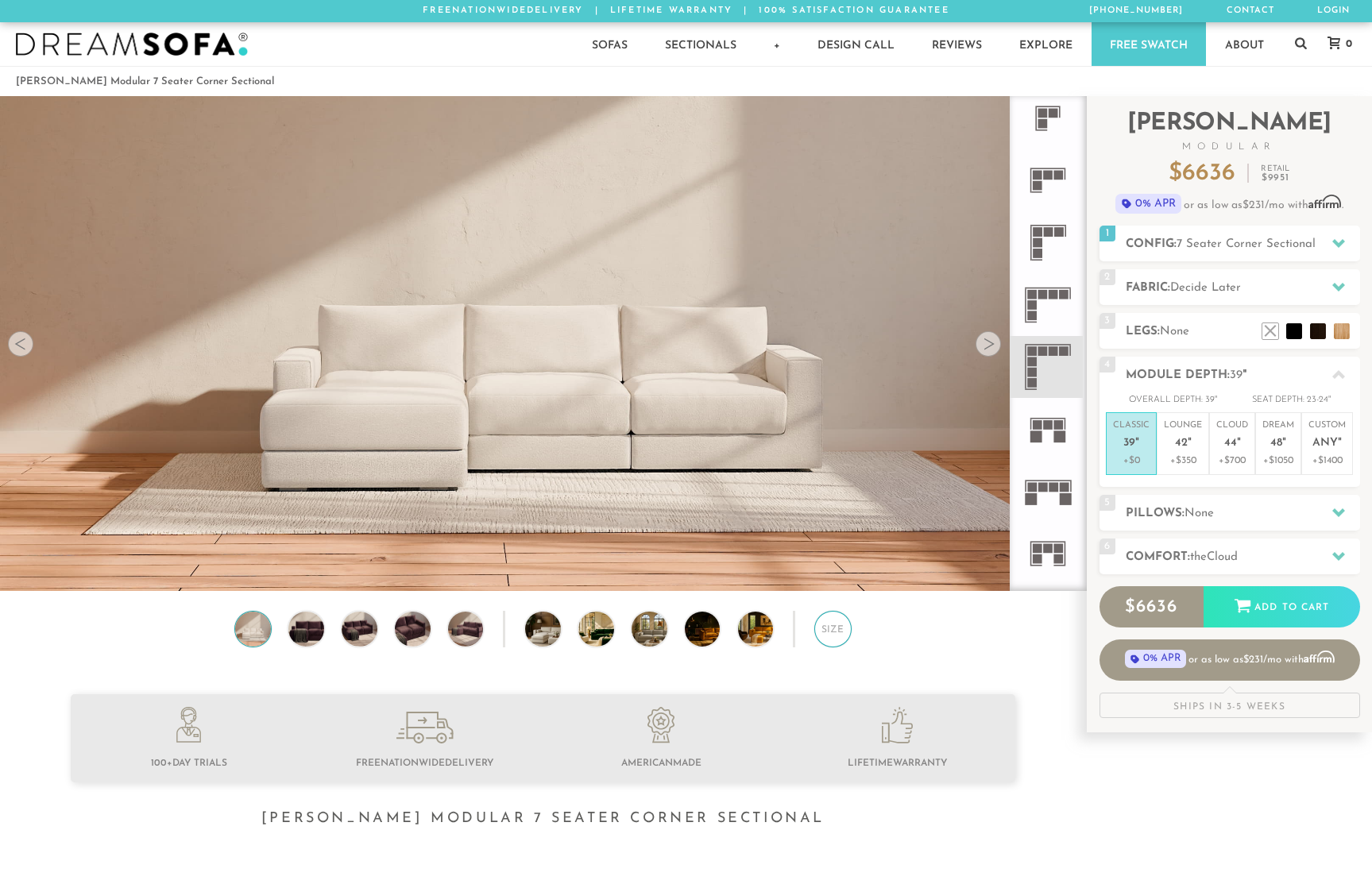
click at [831, 624] on div "Size" at bounding box center [832, 629] width 37 height 37
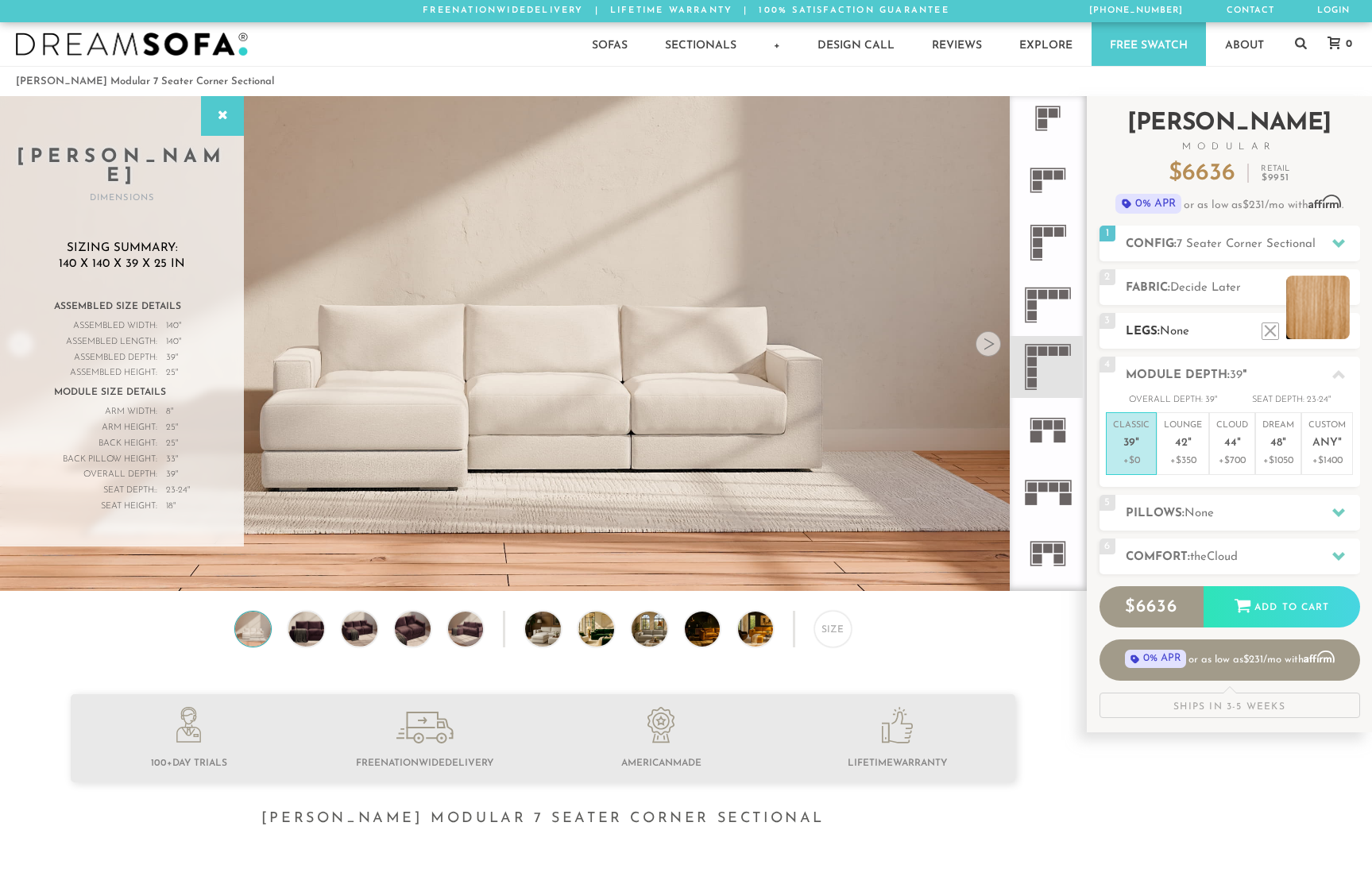
click at [1335, 327] on li at bounding box center [1318, 307] width 63 height 63
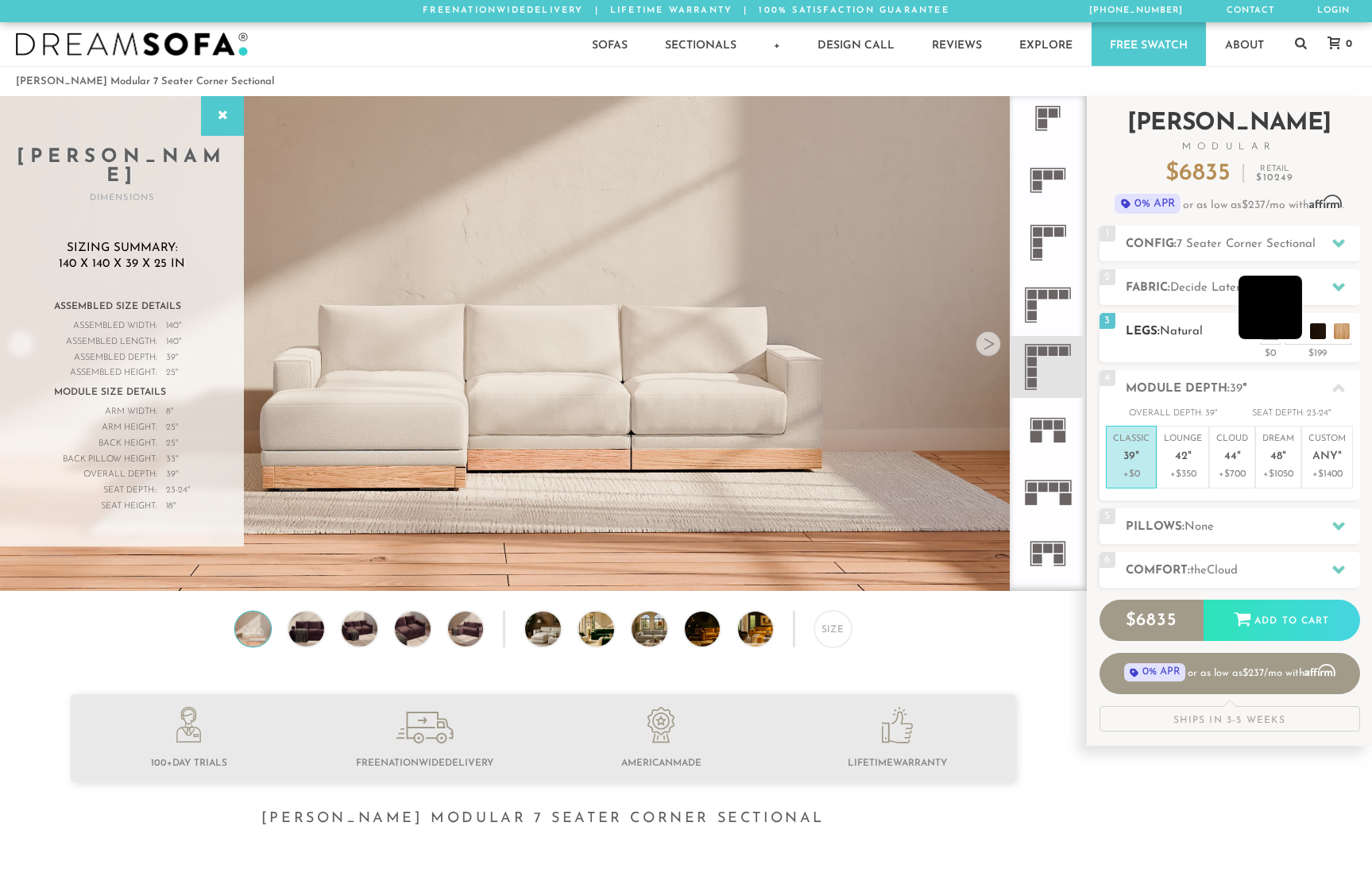
click at [1290, 333] on li at bounding box center [1270, 307] width 63 height 63
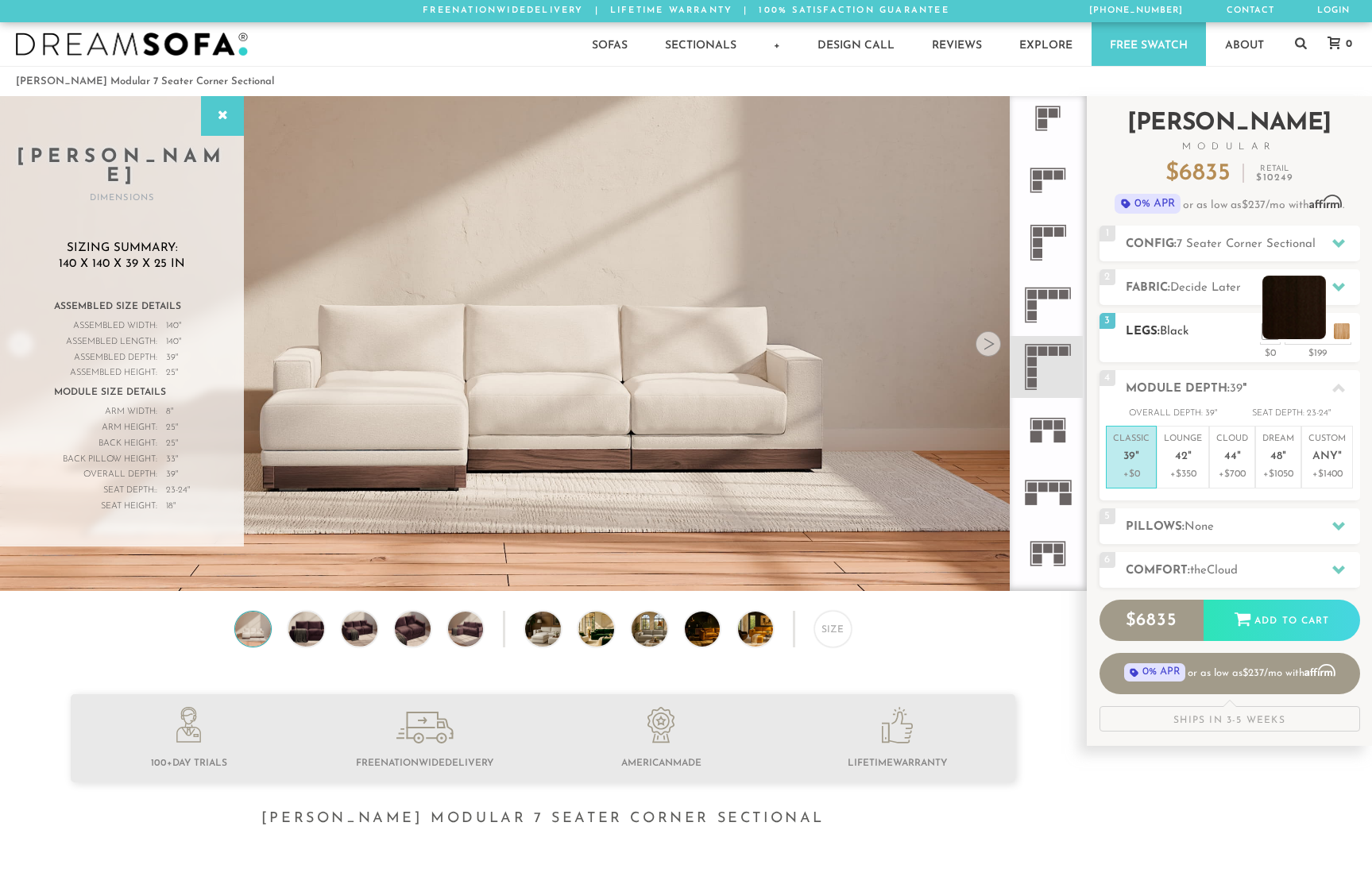
click at [1313, 329] on li at bounding box center [1294, 307] width 63 height 63
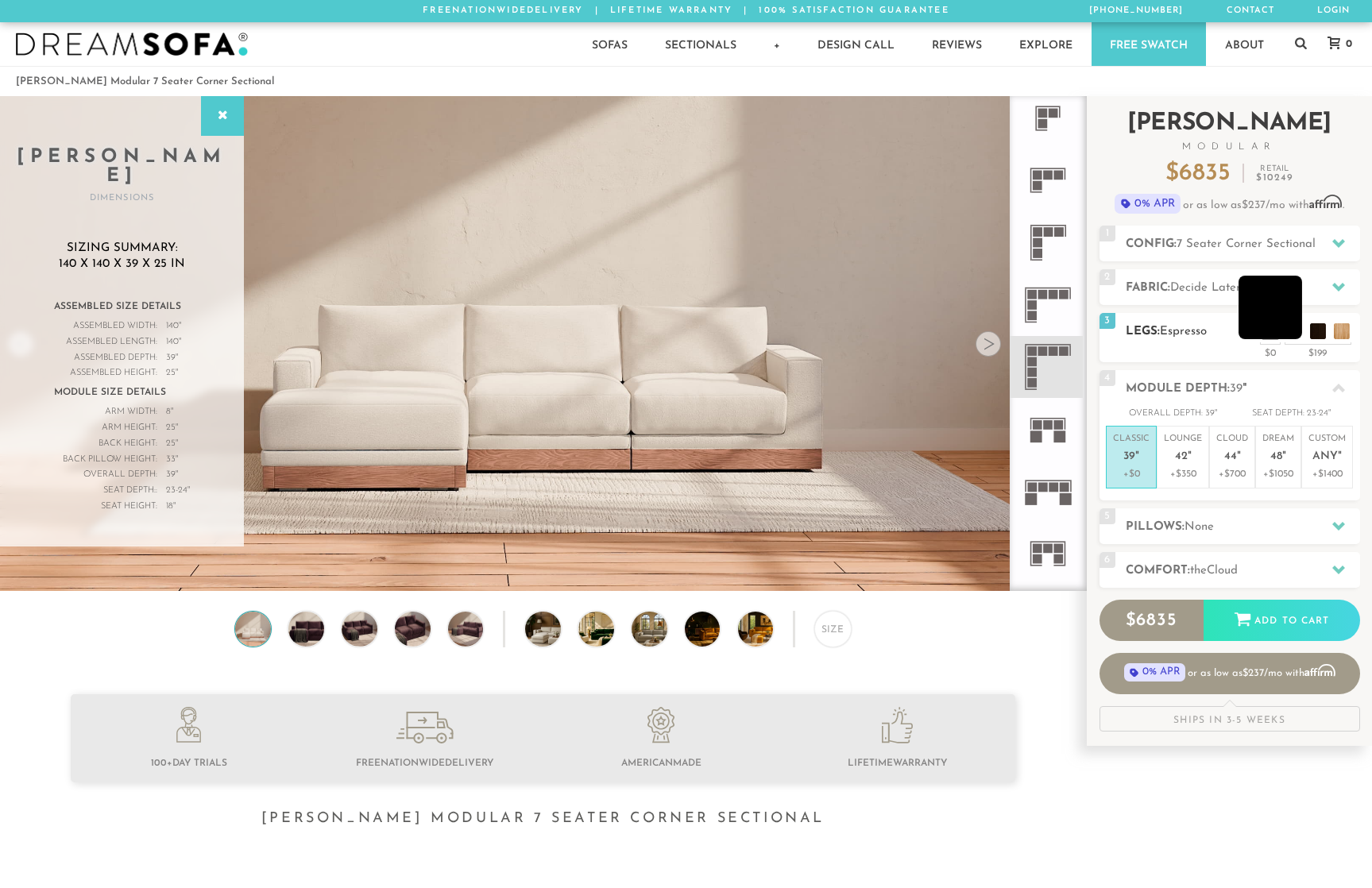
click at [1293, 333] on li at bounding box center [1270, 307] width 63 height 63
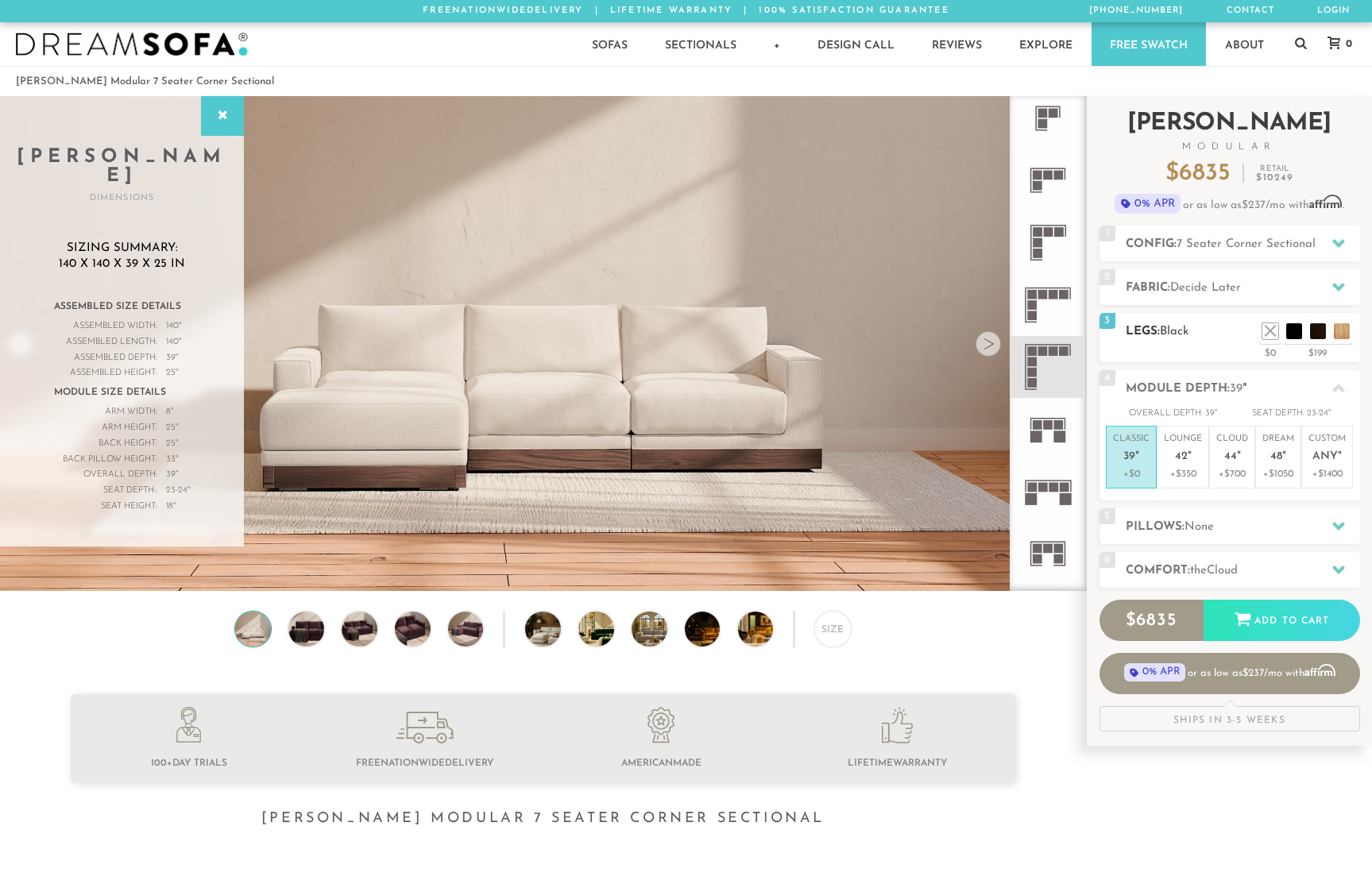
click at [1328, 330] on ul at bounding box center [1305, 327] width 95 height 24
click at [1319, 332] on li at bounding box center [1294, 307] width 63 height 63
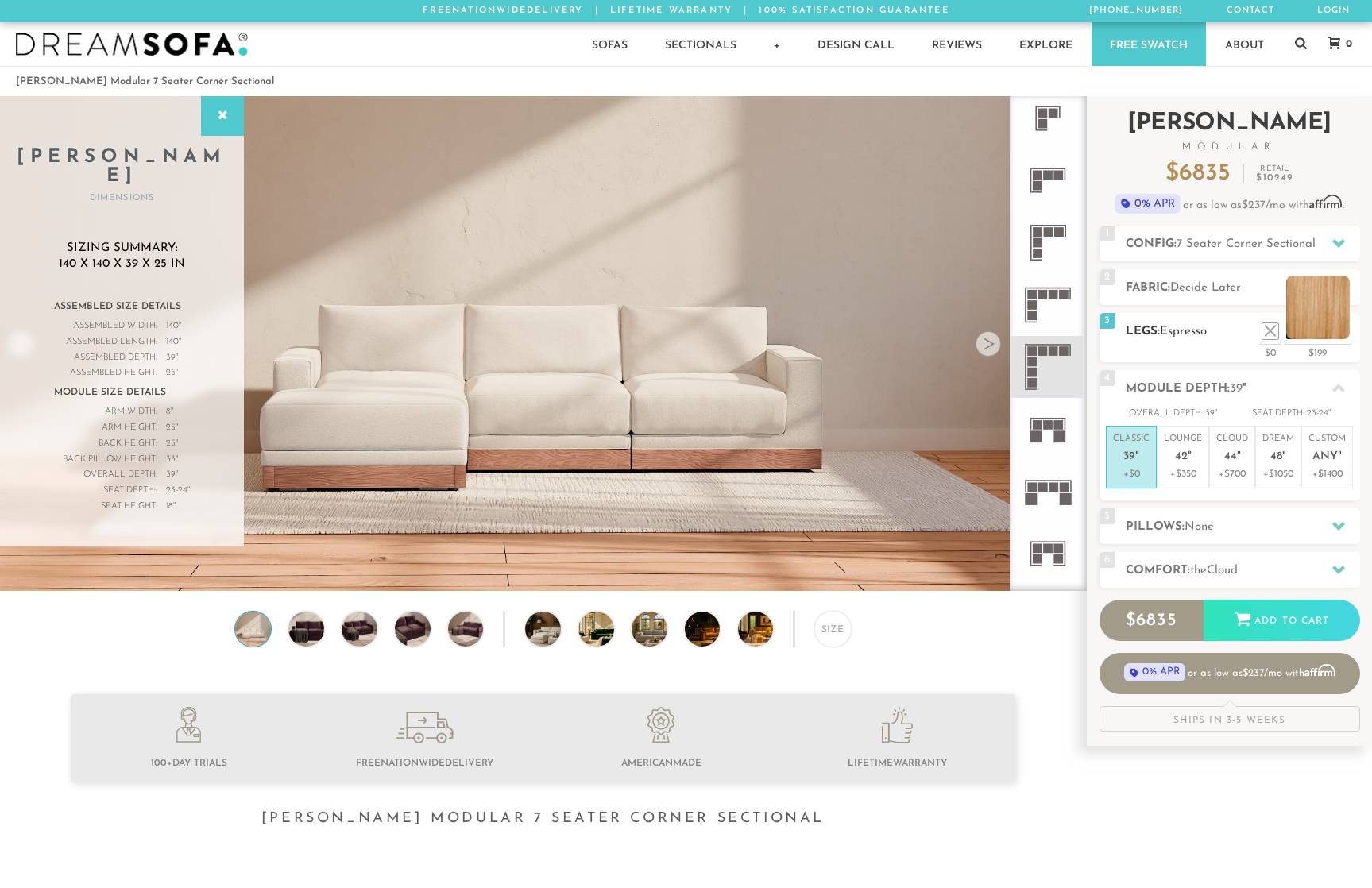
click at [1341, 330] on li at bounding box center [1318, 307] width 63 height 63
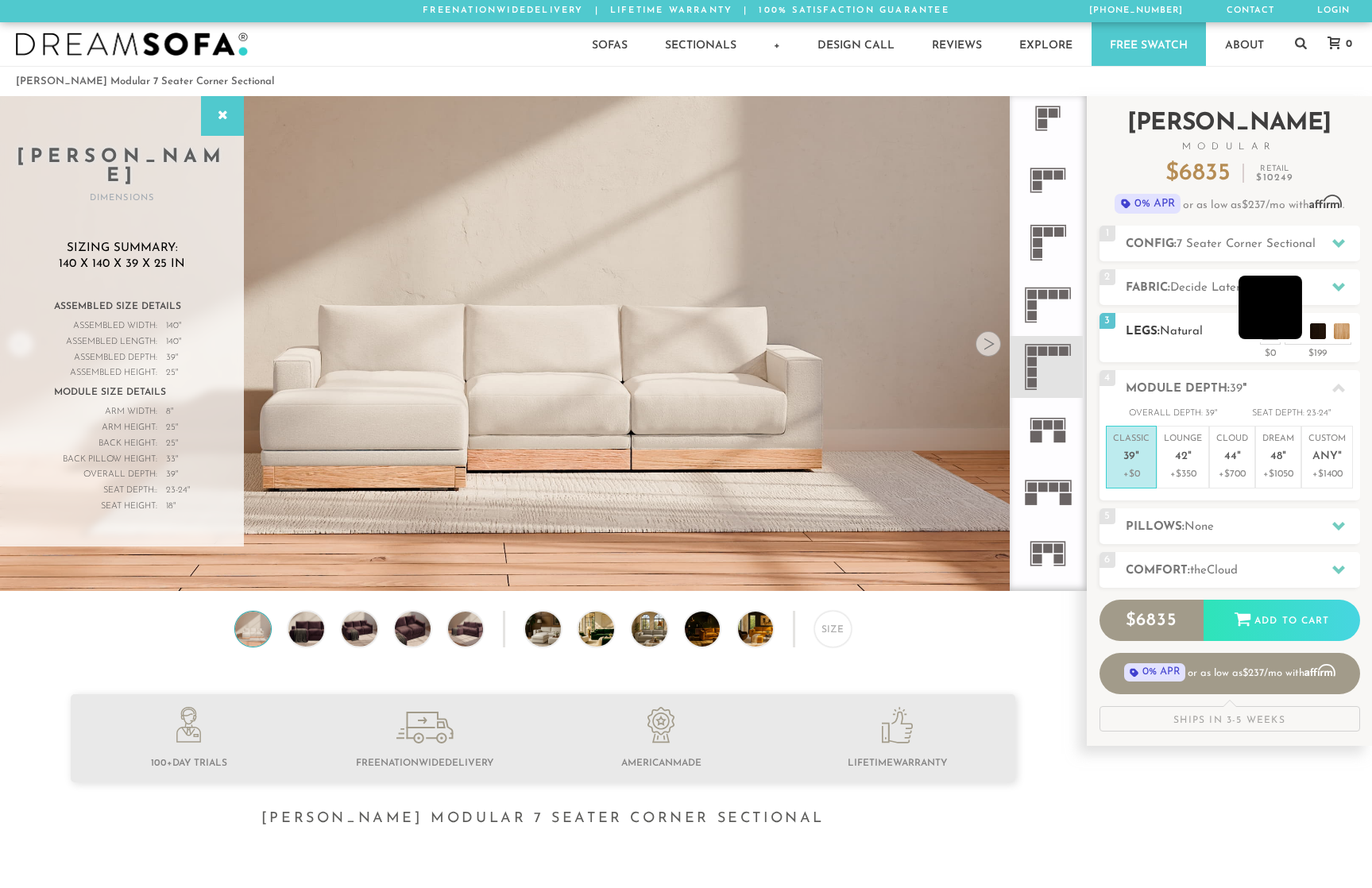
click at [1293, 326] on li at bounding box center [1270, 307] width 63 height 63
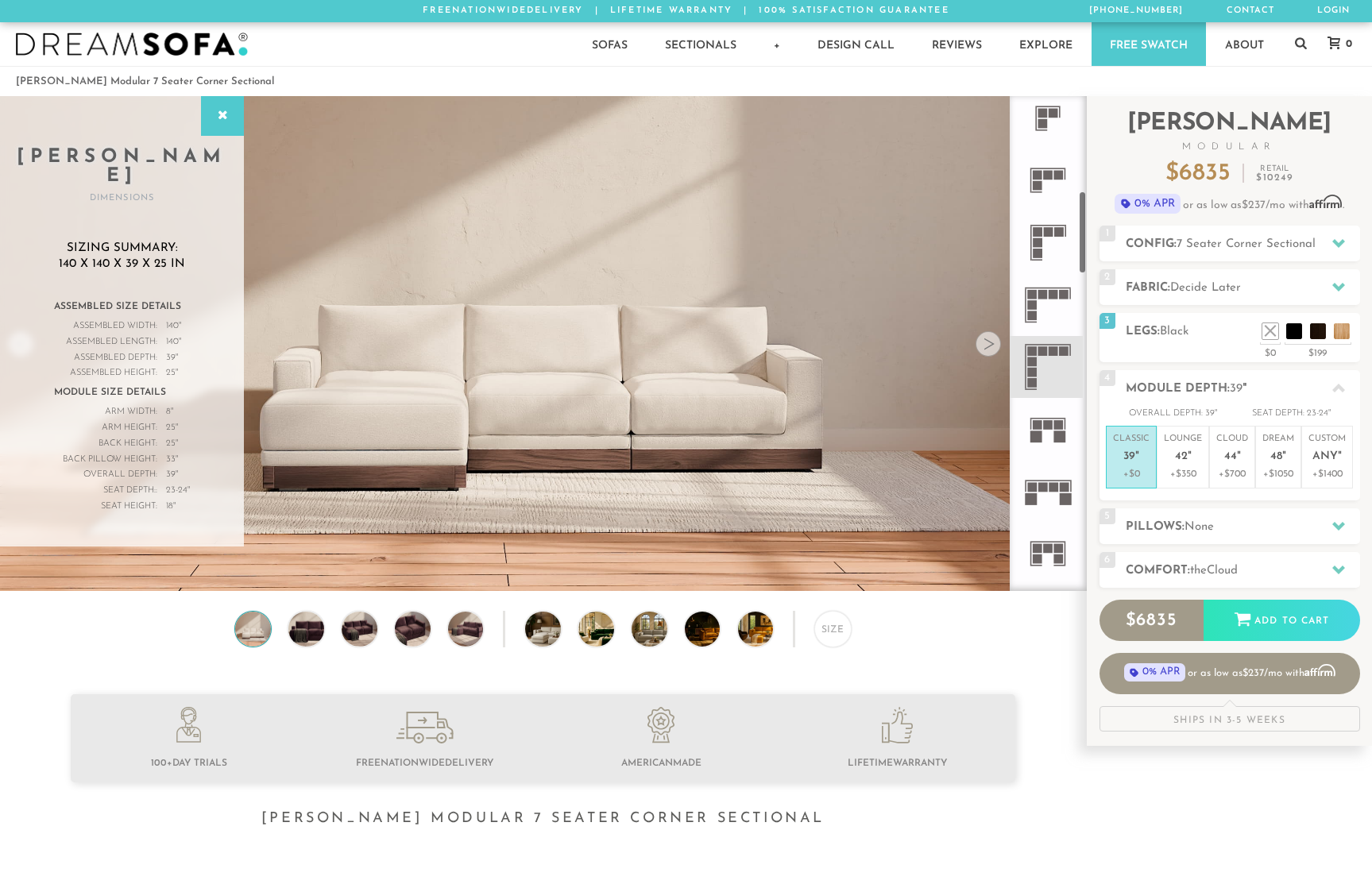
click at [575, 474] on video at bounding box center [542, 281] width 1086 height 543
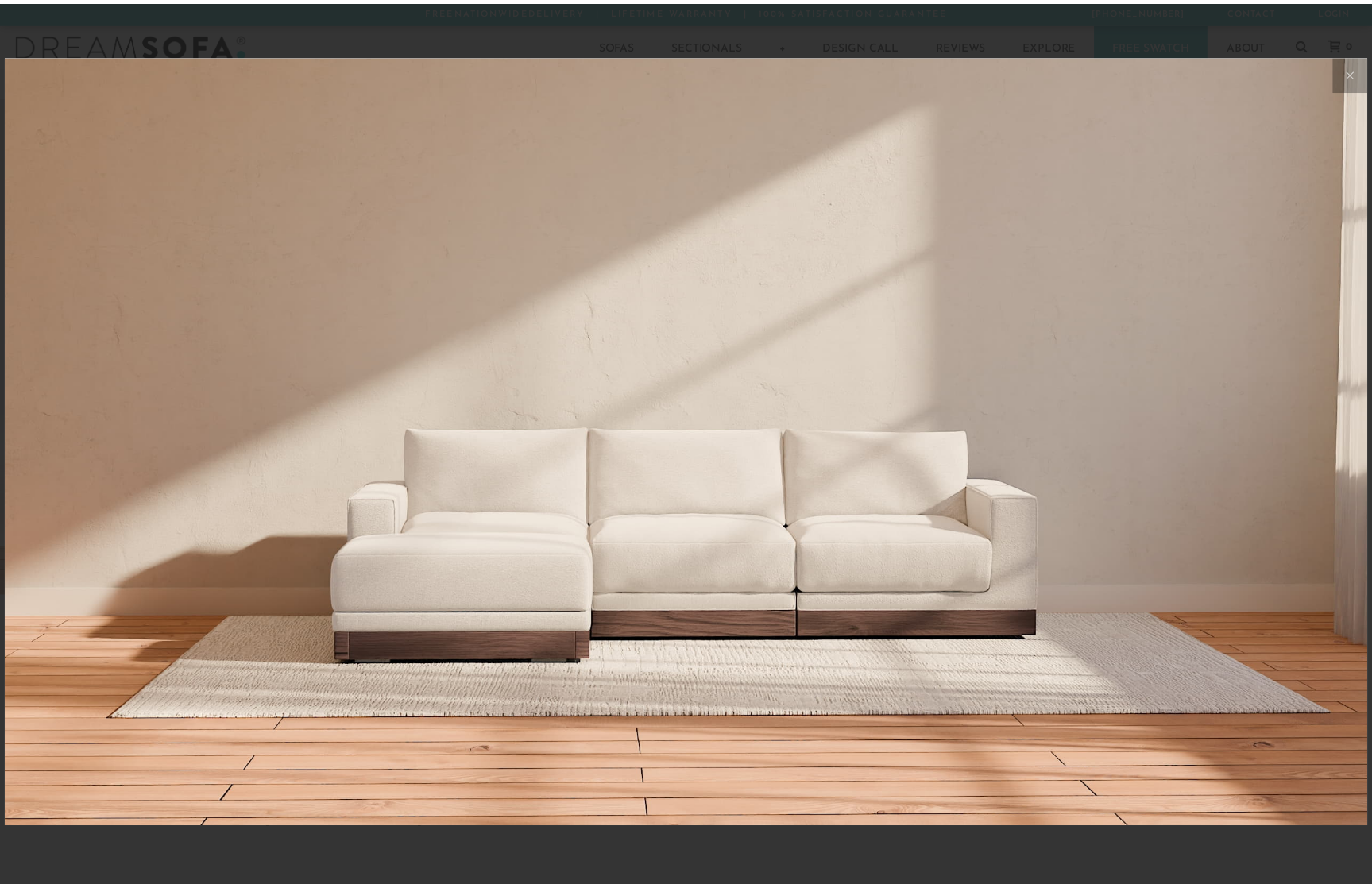
scroll to position [18154, 1372]
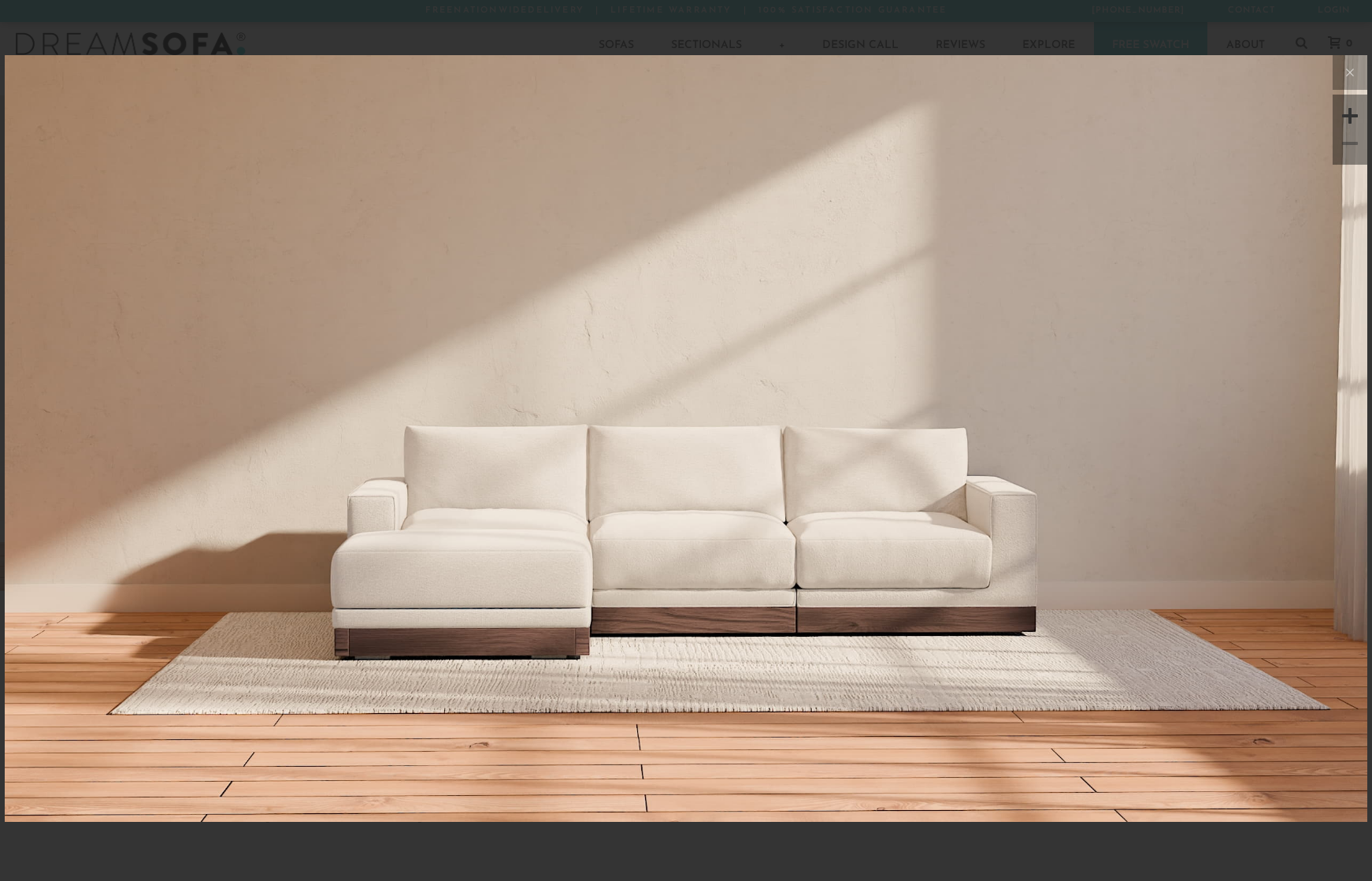
click at [570, 470] on img at bounding box center [686, 282] width 1363 height 455
click at [1351, 69] on icon at bounding box center [1349, 72] width 19 height 19
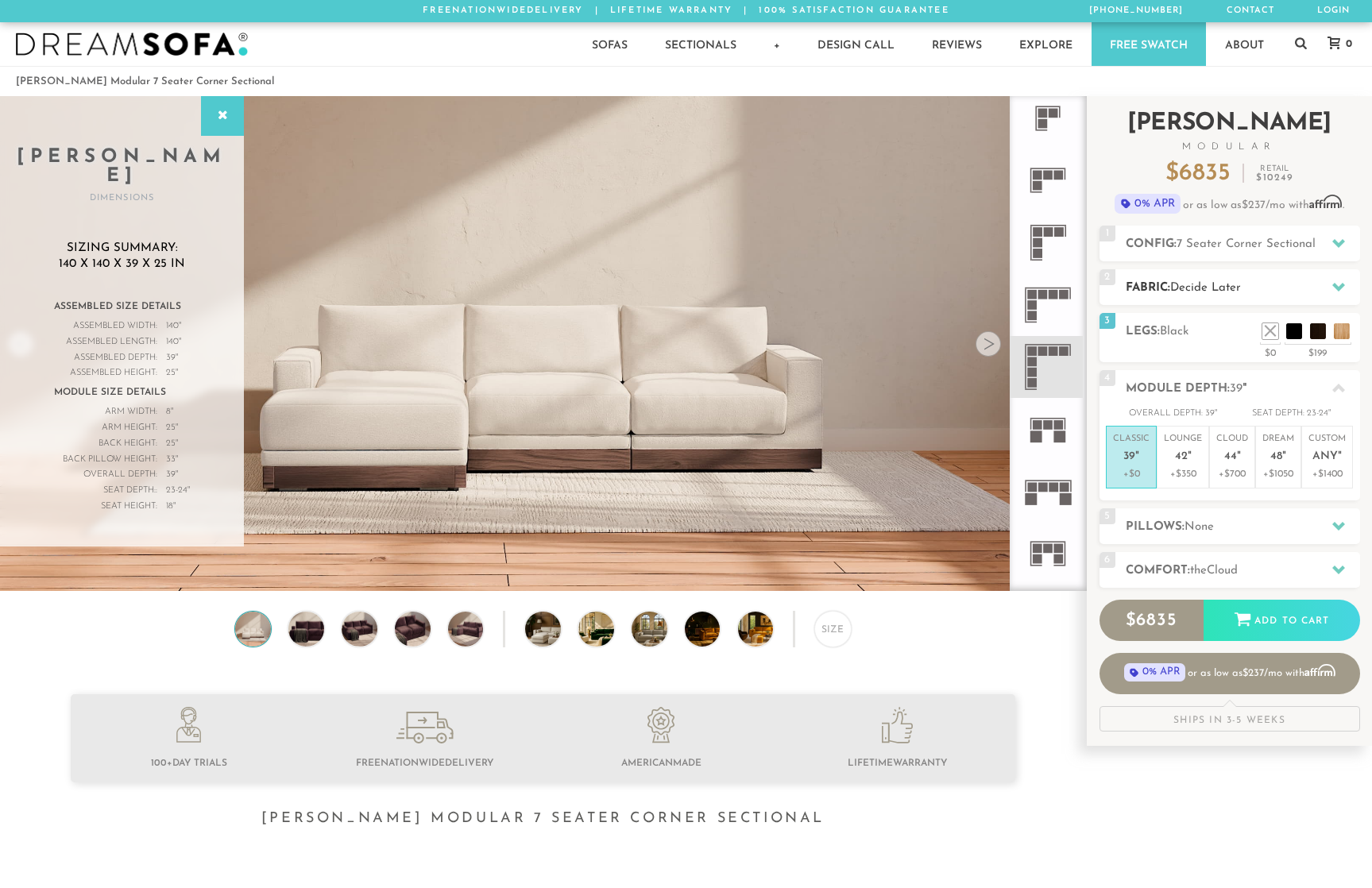
scroll to position [18132, 1360]
click at [1313, 325] on li at bounding box center [1294, 307] width 63 height 63
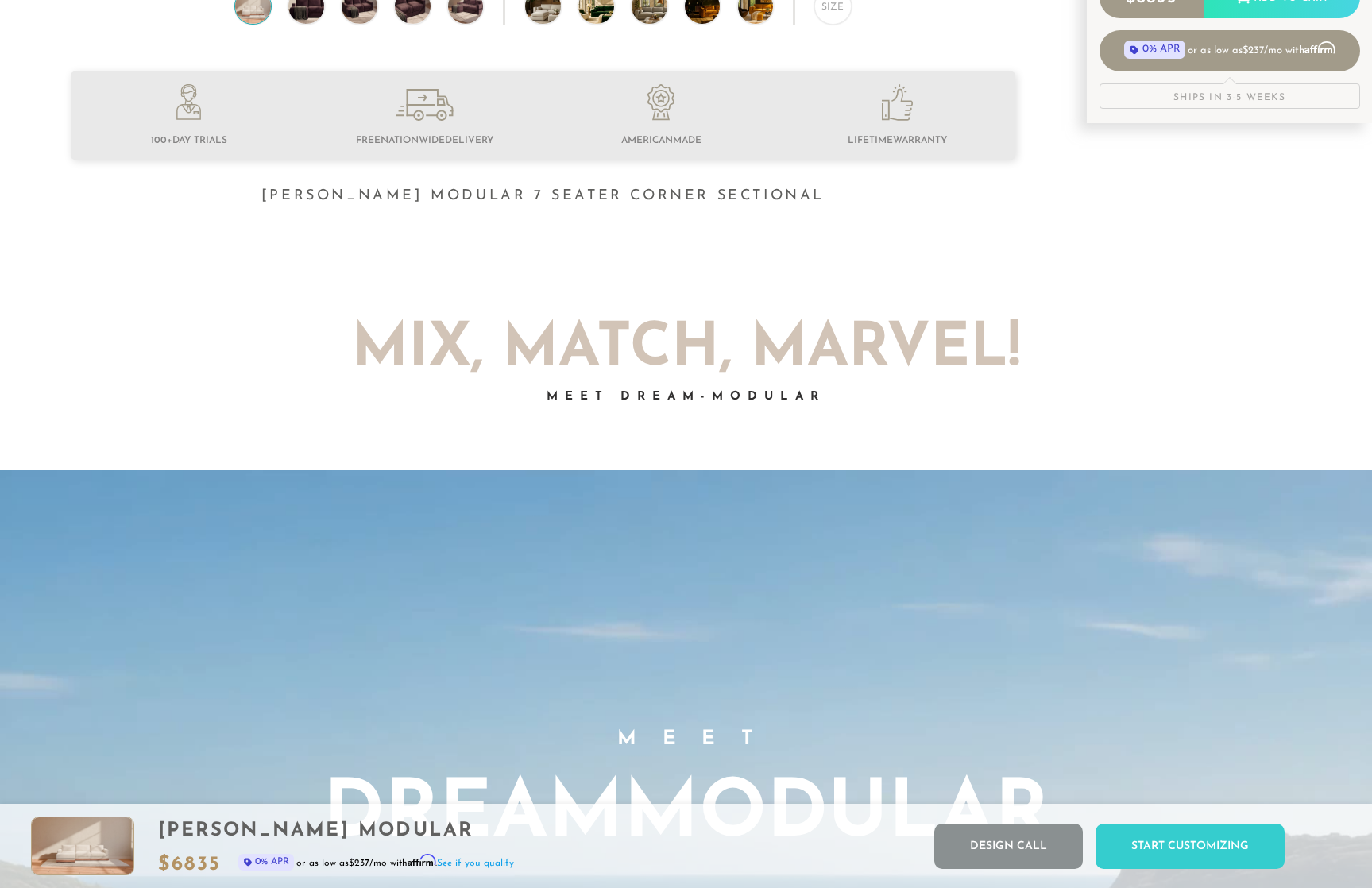
scroll to position [0, 0]
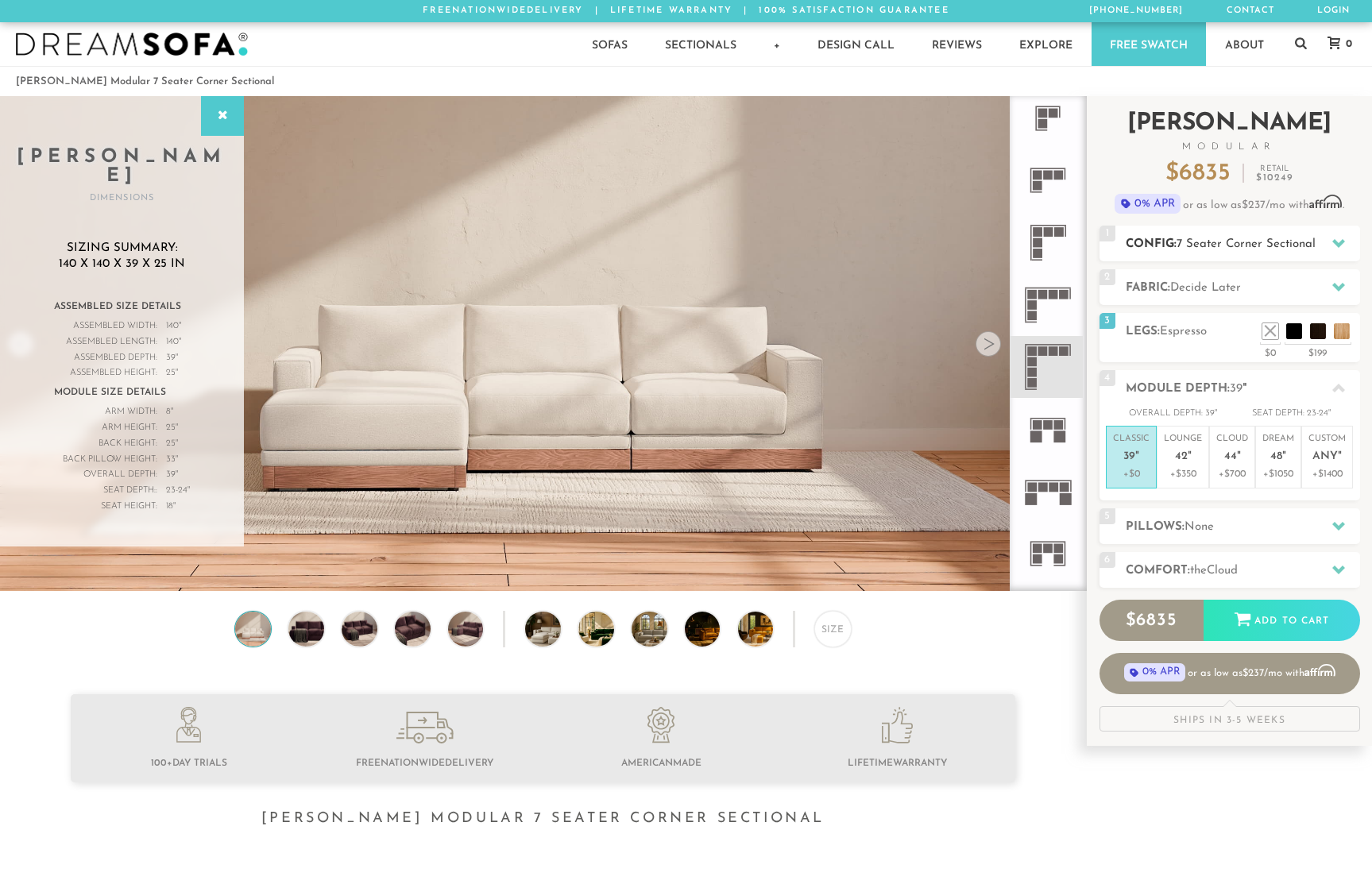
click at [1249, 238] on span "7 Seater Corner Sectional" at bounding box center [1245, 244] width 139 height 12
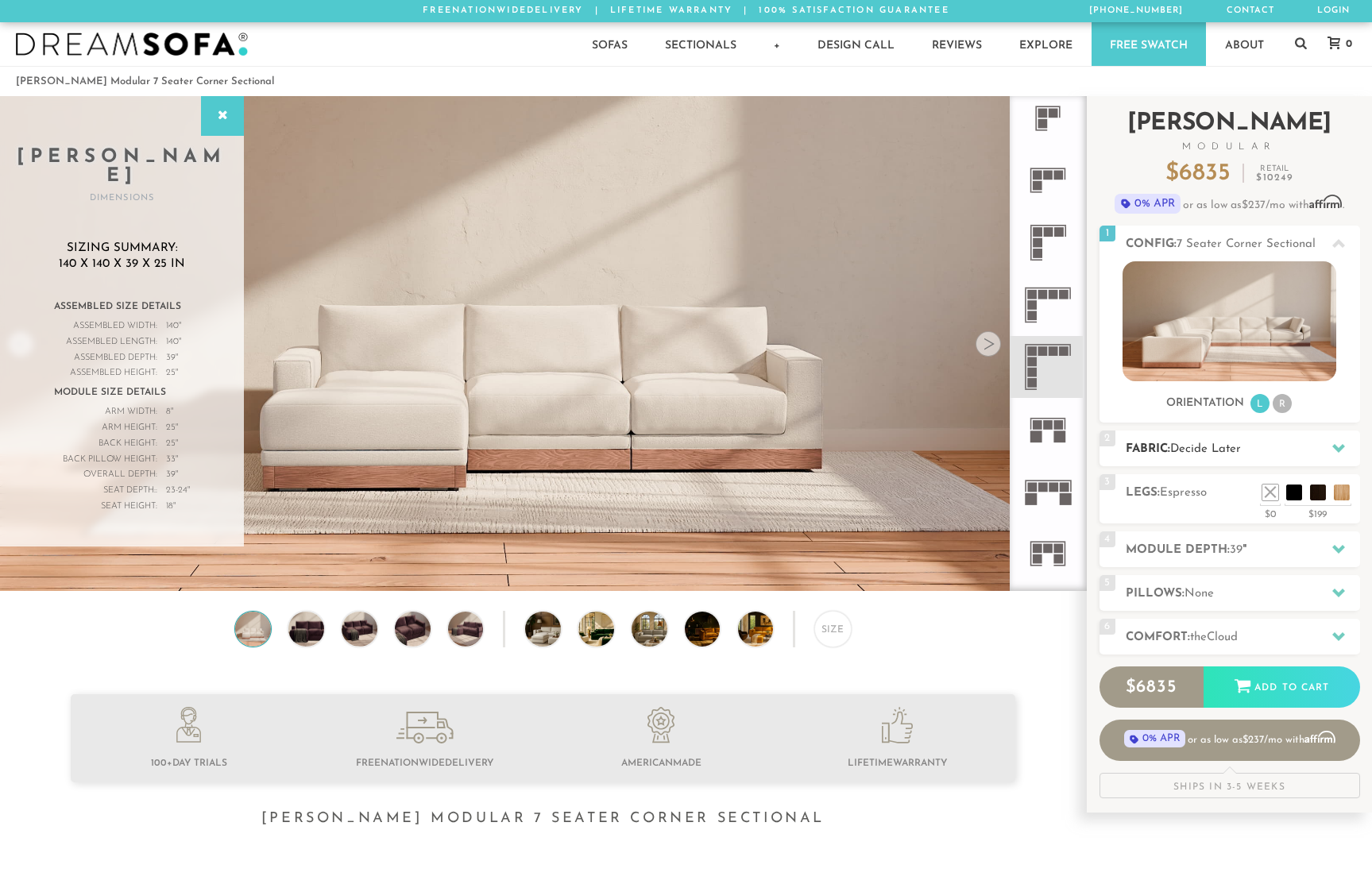
click at [1207, 449] on span "Decide Later" at bounding box center [1205, 449] width 71 height 12
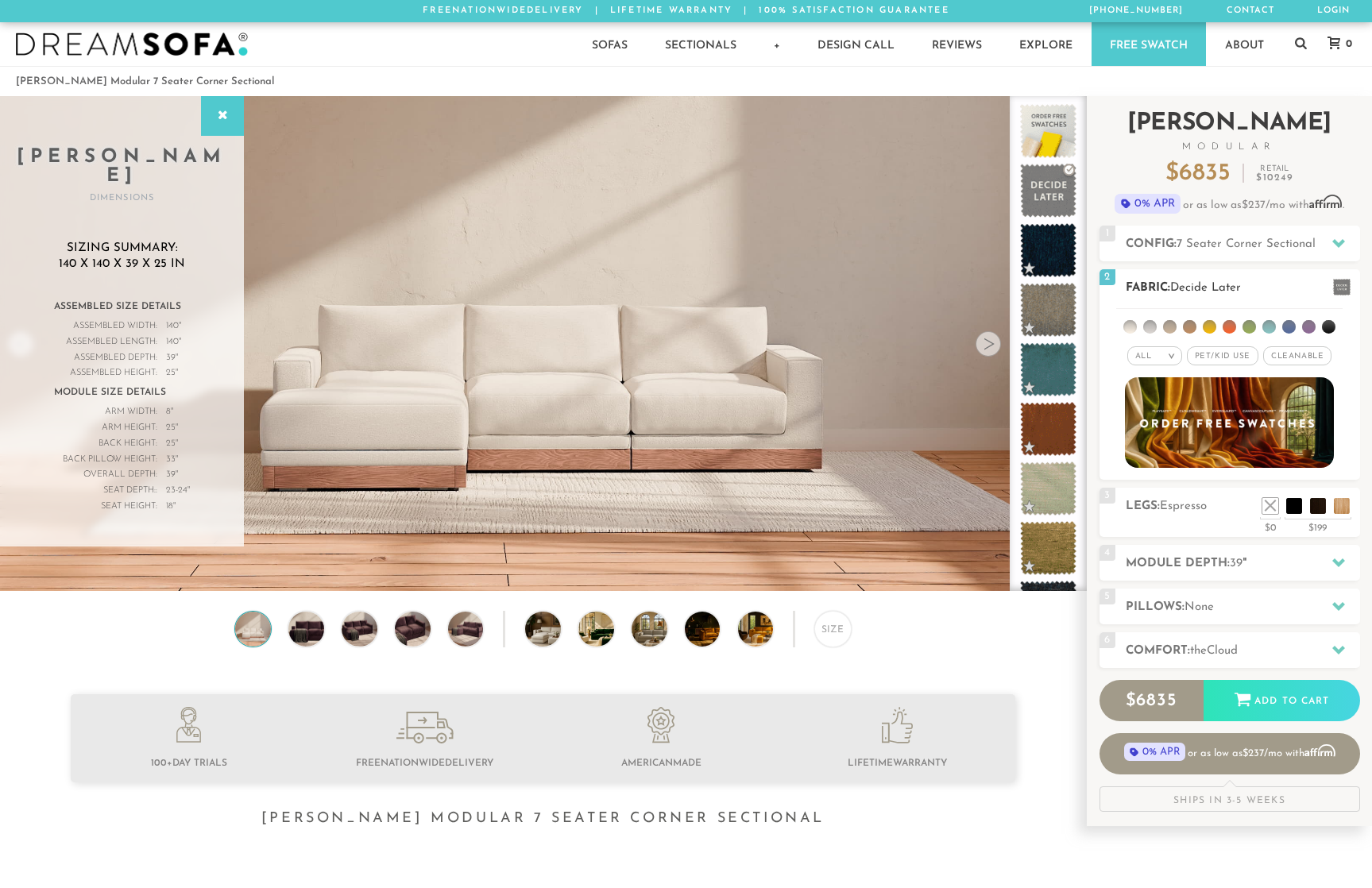
click at [1148, 330] on li at bounding box center [1149, 327] width 14 height 14
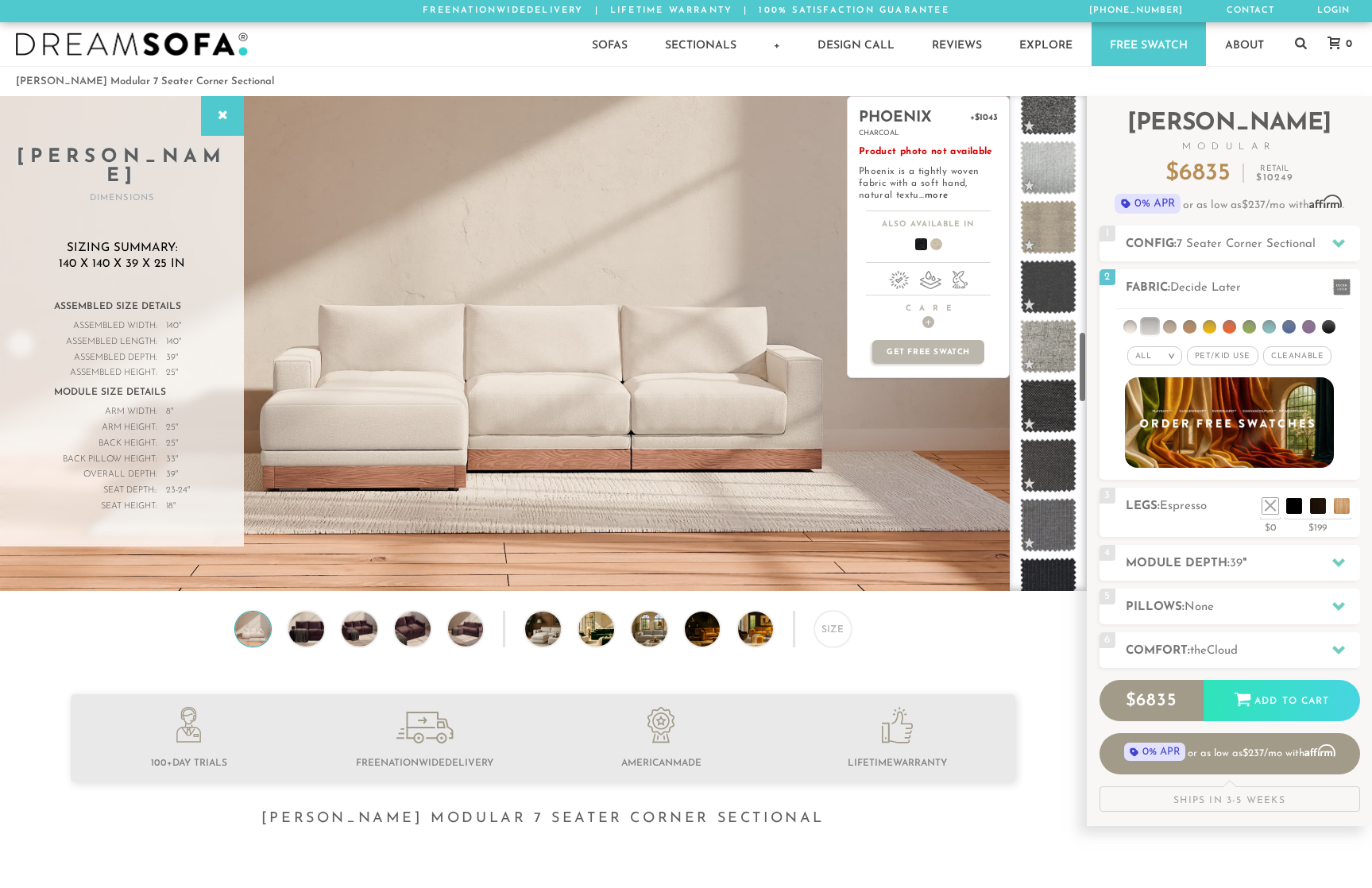
scroll to position [1630, 0]
click at [1050, 350] on span at bounding box center [1048, 348] width 71 height 67
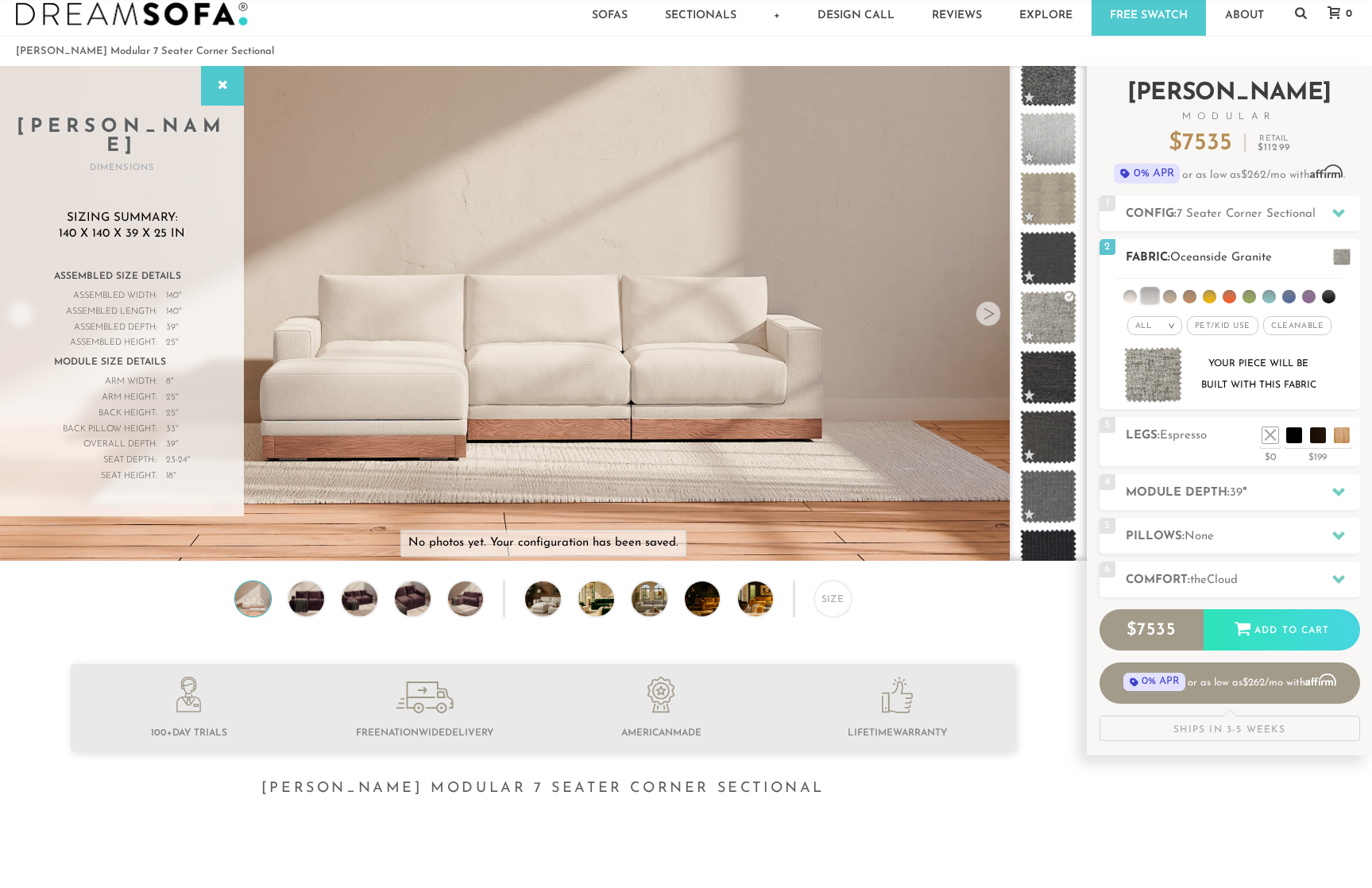
scroll to position [38, 0]
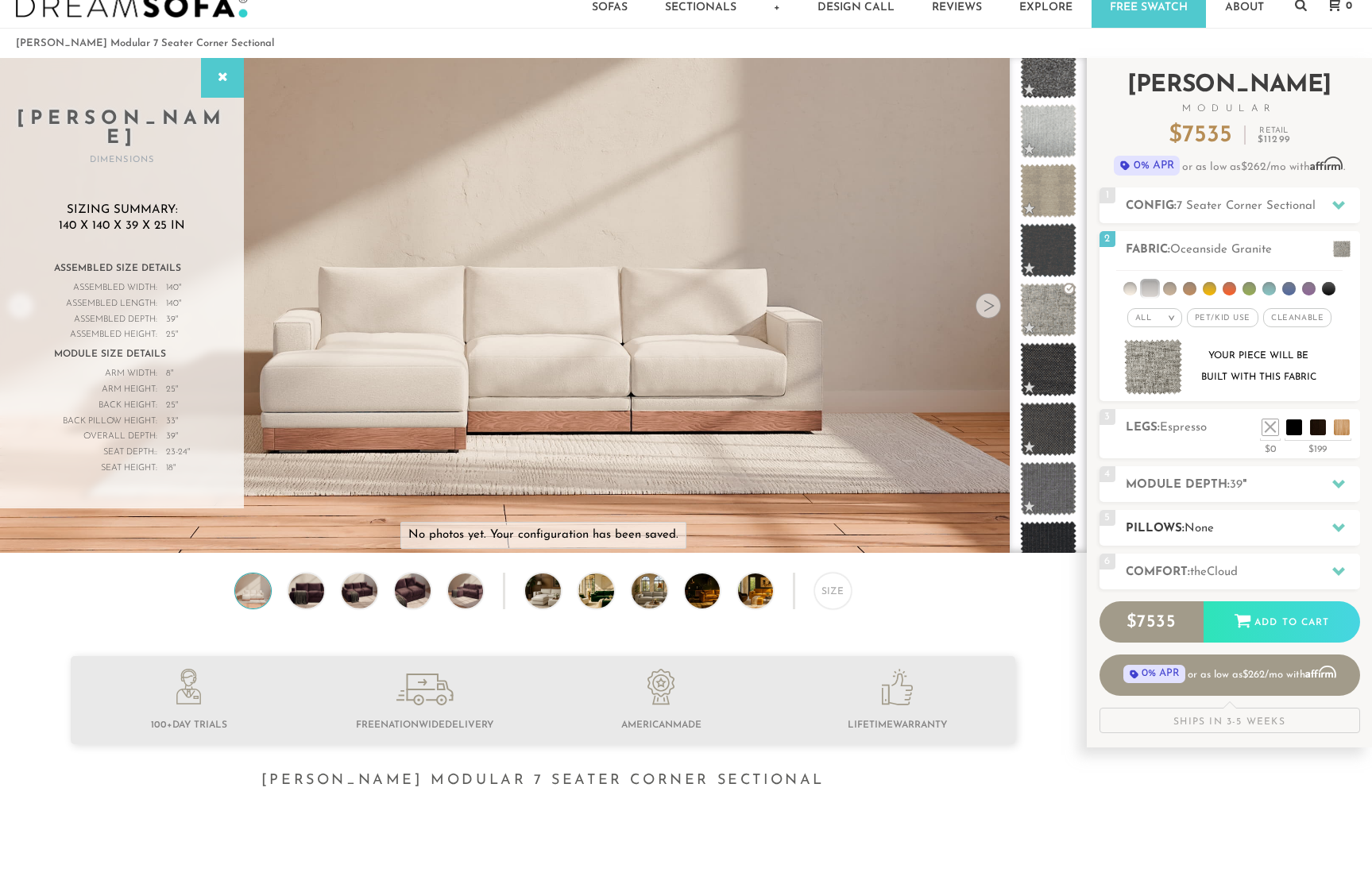
click at [1228, 529] on h2 "Pillows: None" at bounding box center [1243, 529] width 234 height 18
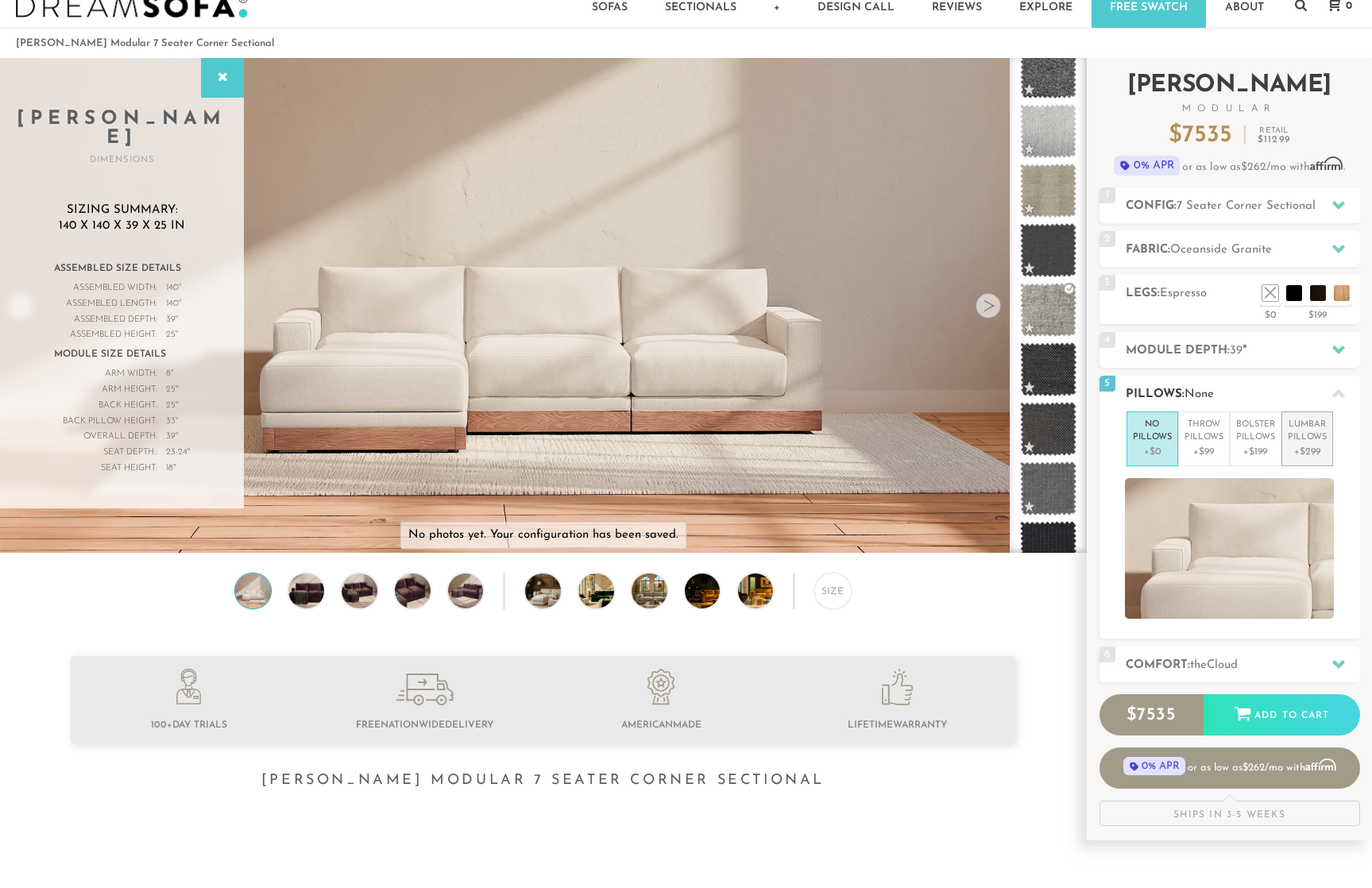
click at [1304, 444] on p "Lumbar Pillows" at bounding box center [1307, 432] width 39 height 26
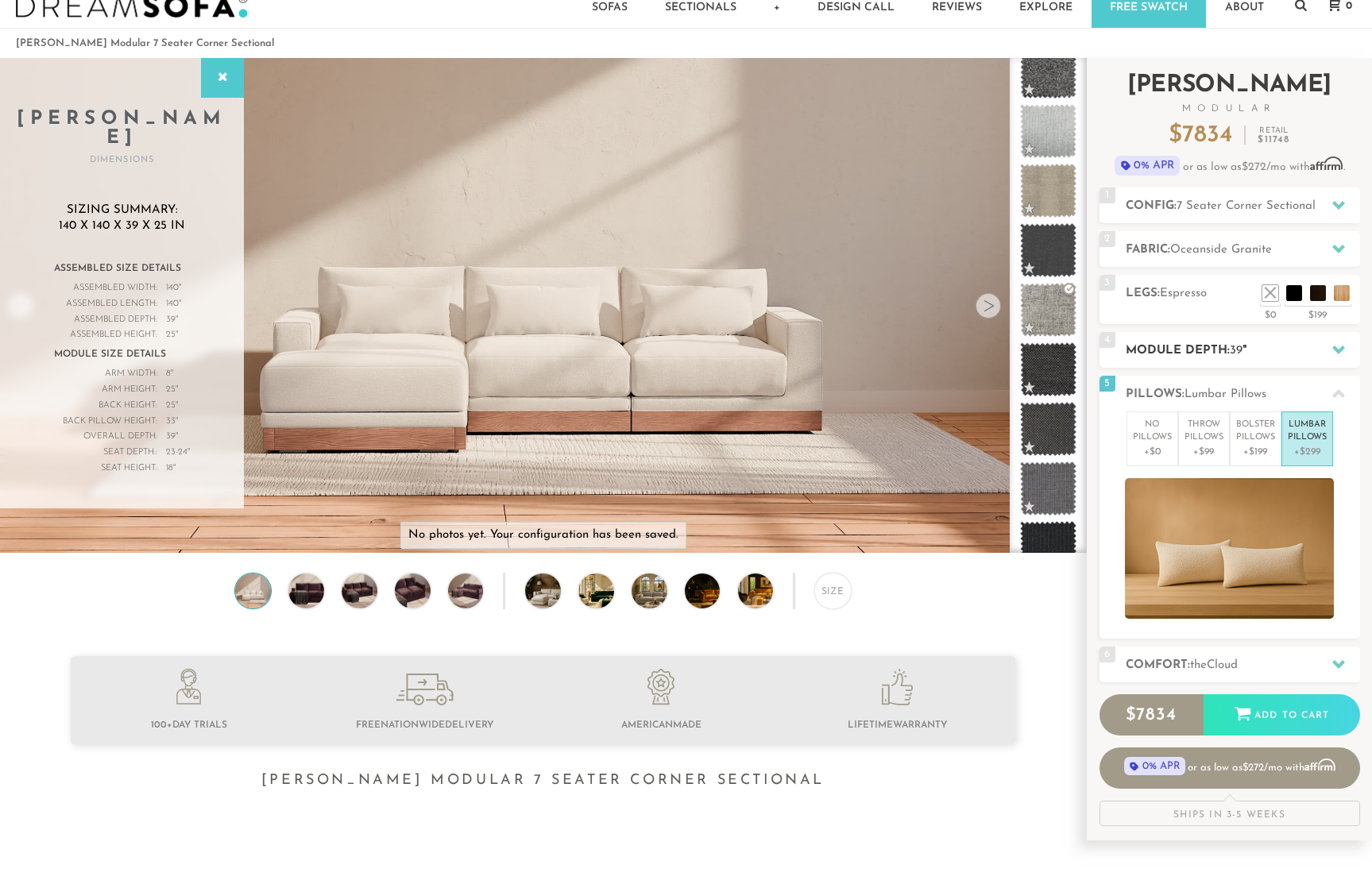
click at [1215, 350] on h2 "Module Depth: 39 "" at bounding box center [1243, 350] width 234 height 18
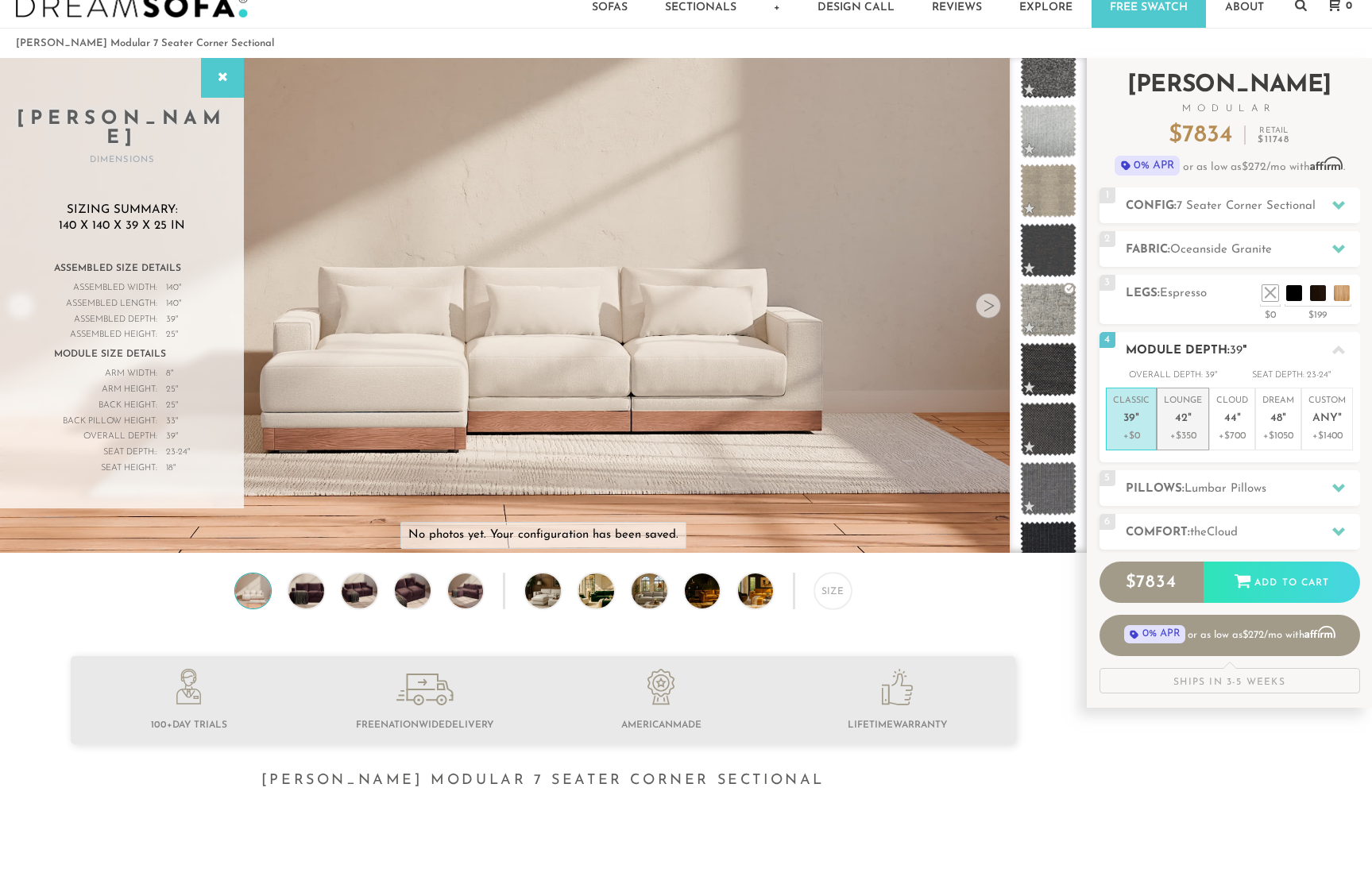
click at [1183, 430] on p "+$350" at bounding box center [1183, 436] width 38 height 15
click at [1258, 525] on h2 "Comfort: the Cloud" at bounding box center [1243, 533] width 234 height 18
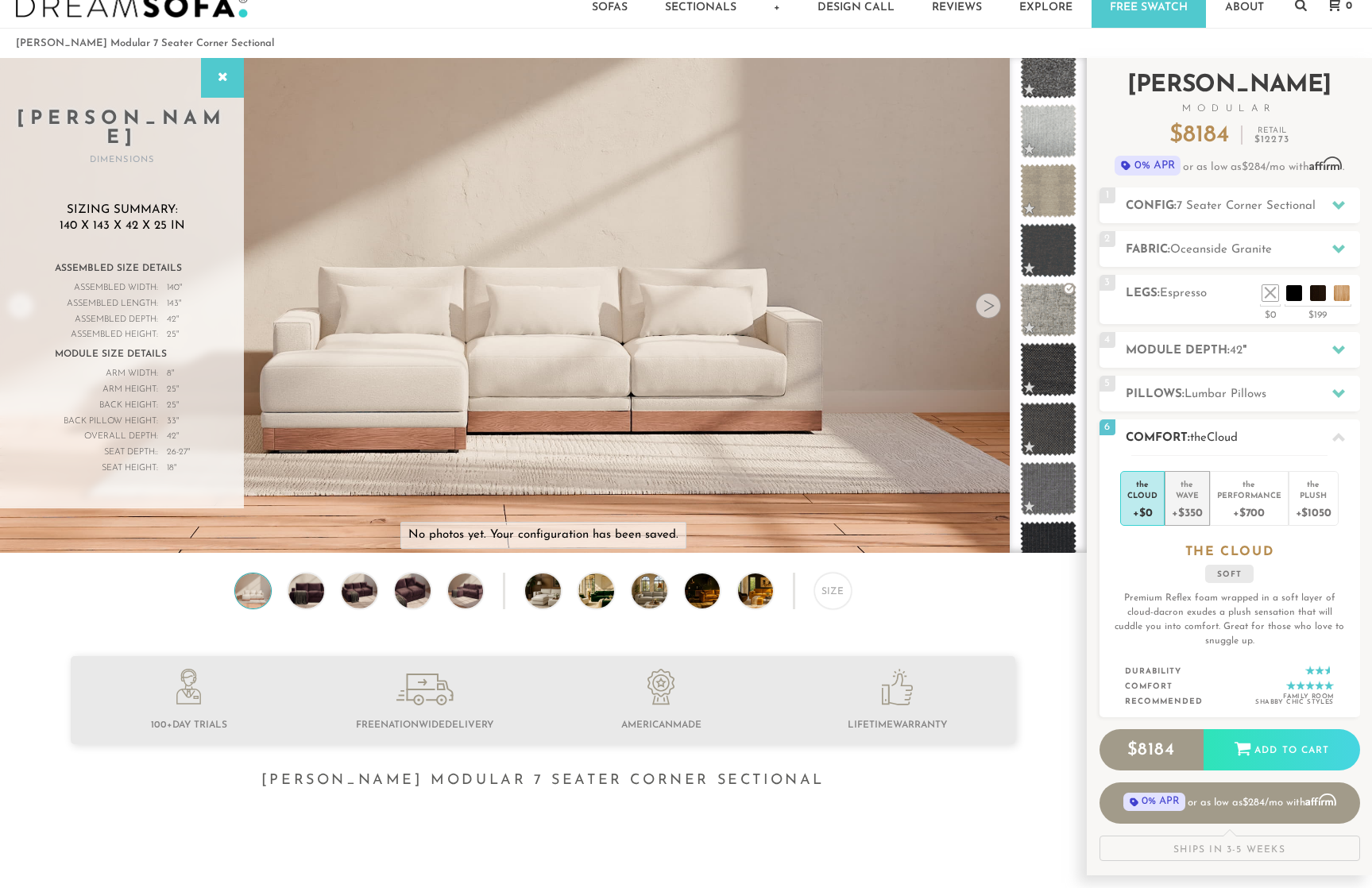
click at [1196, 512] on div "+$350" at bounding box center [1187, 511] width 30 height 23
click at [1242, 503] on div "+$700" at bounding box center [1248, 511] width 64 height 23
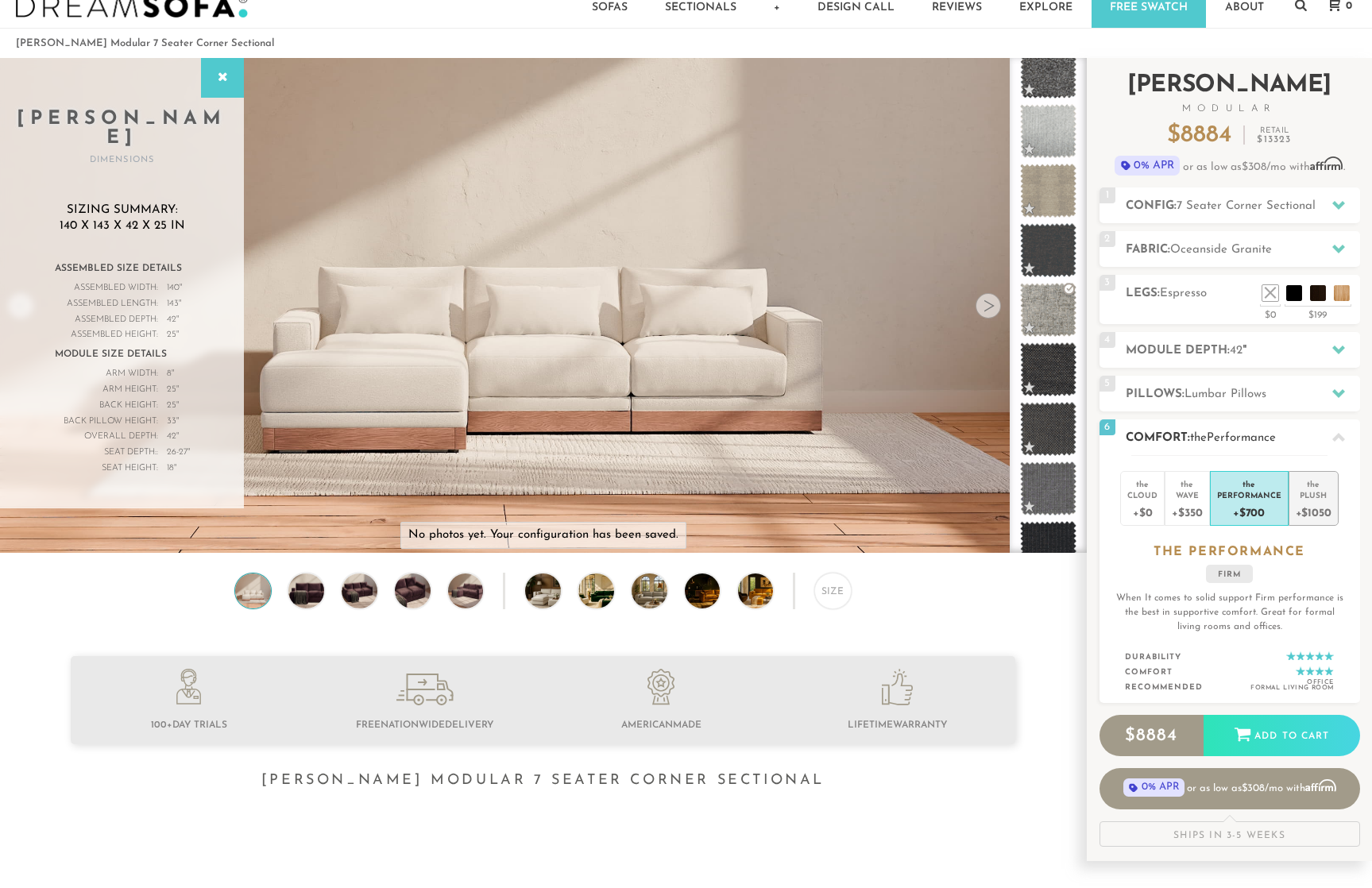
click at [1309, 499] on div "Plush" at bounding box center [1313, 495] width 36 height 11
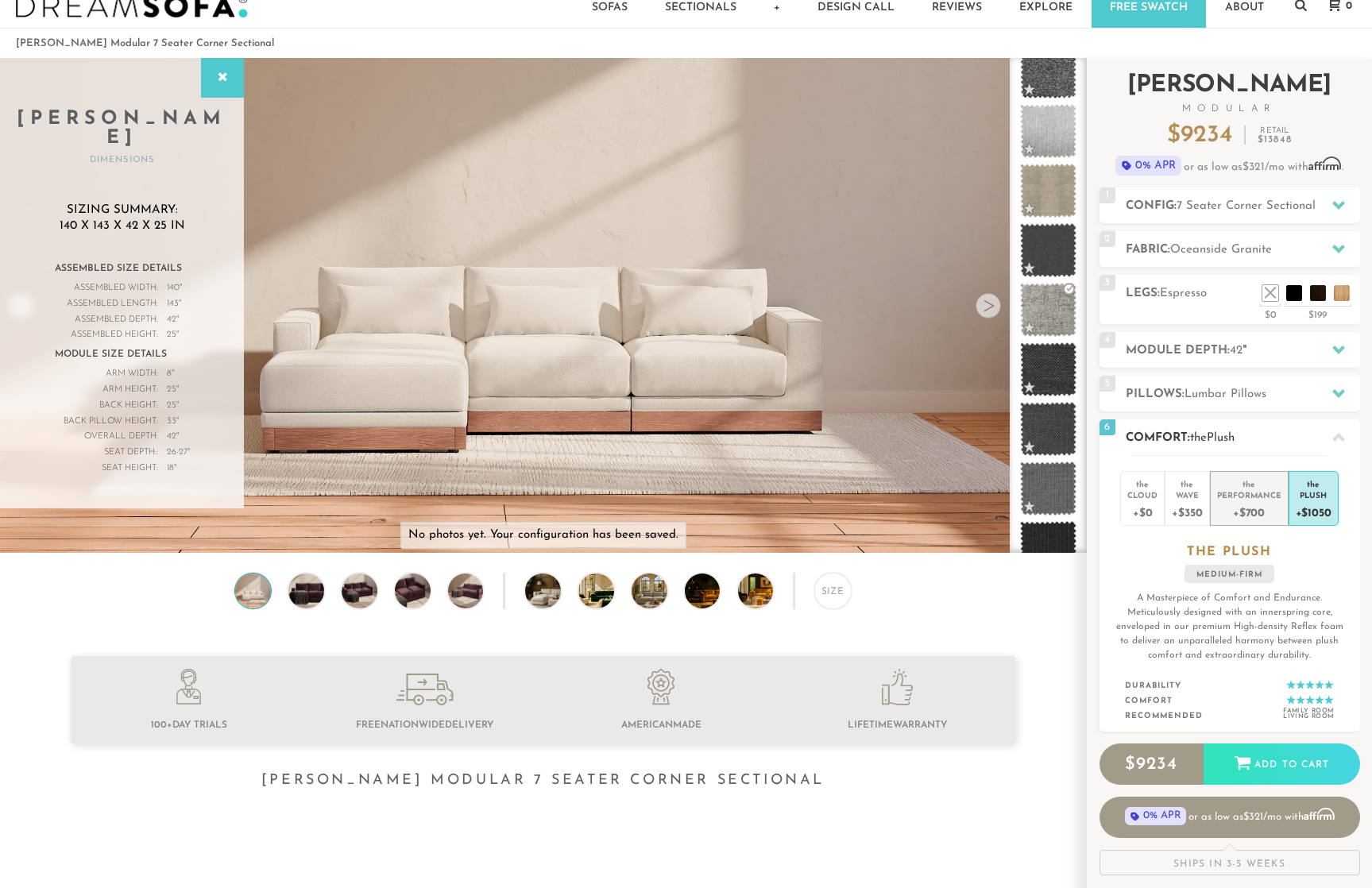
click at [1253, 494] on div "Performance" at bounding box center [1248, 495] width 64 height 11
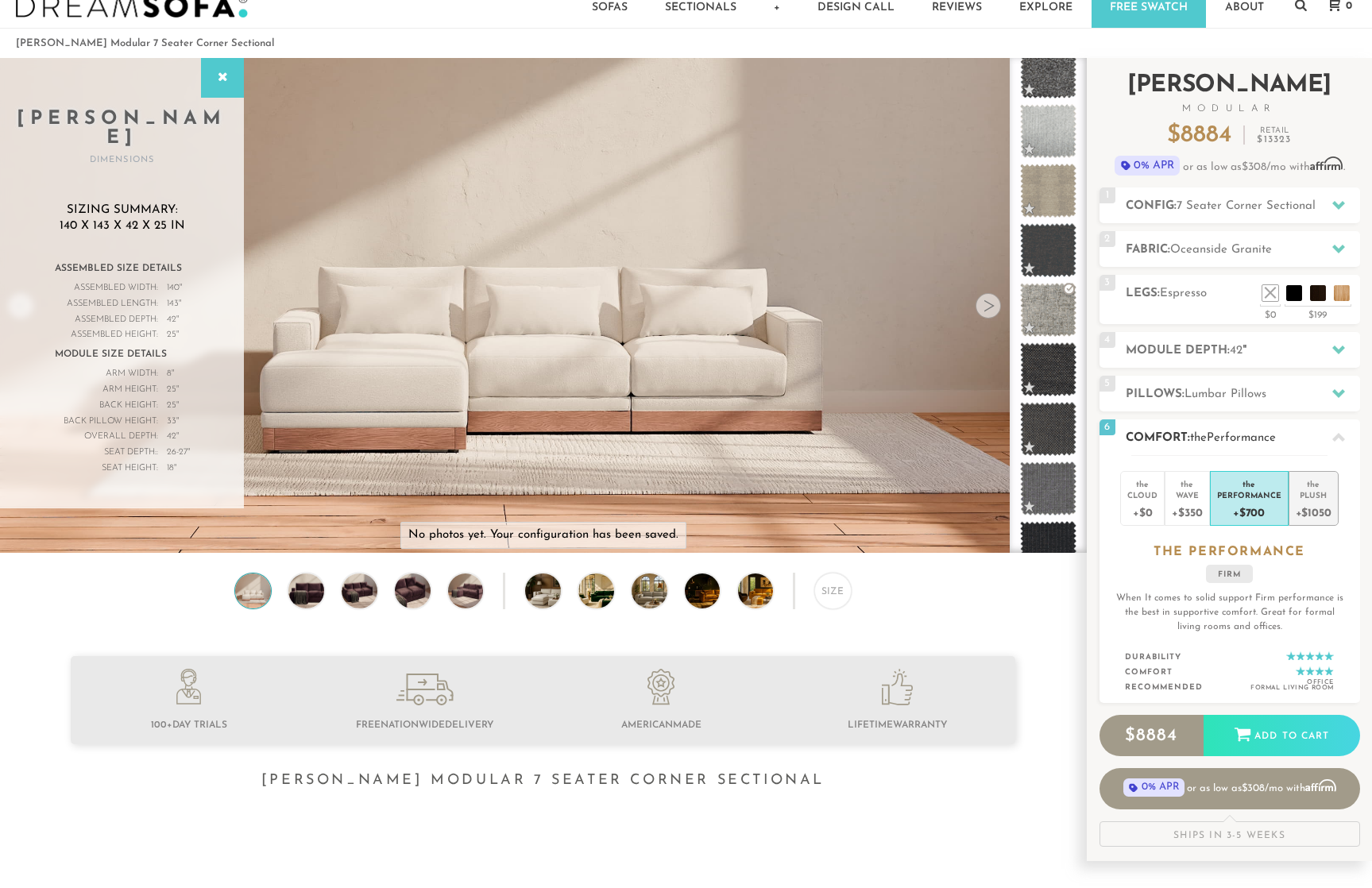
click at [1303, 492] on div "Plush" at bounding box center [1313, 495] width 36 height 11
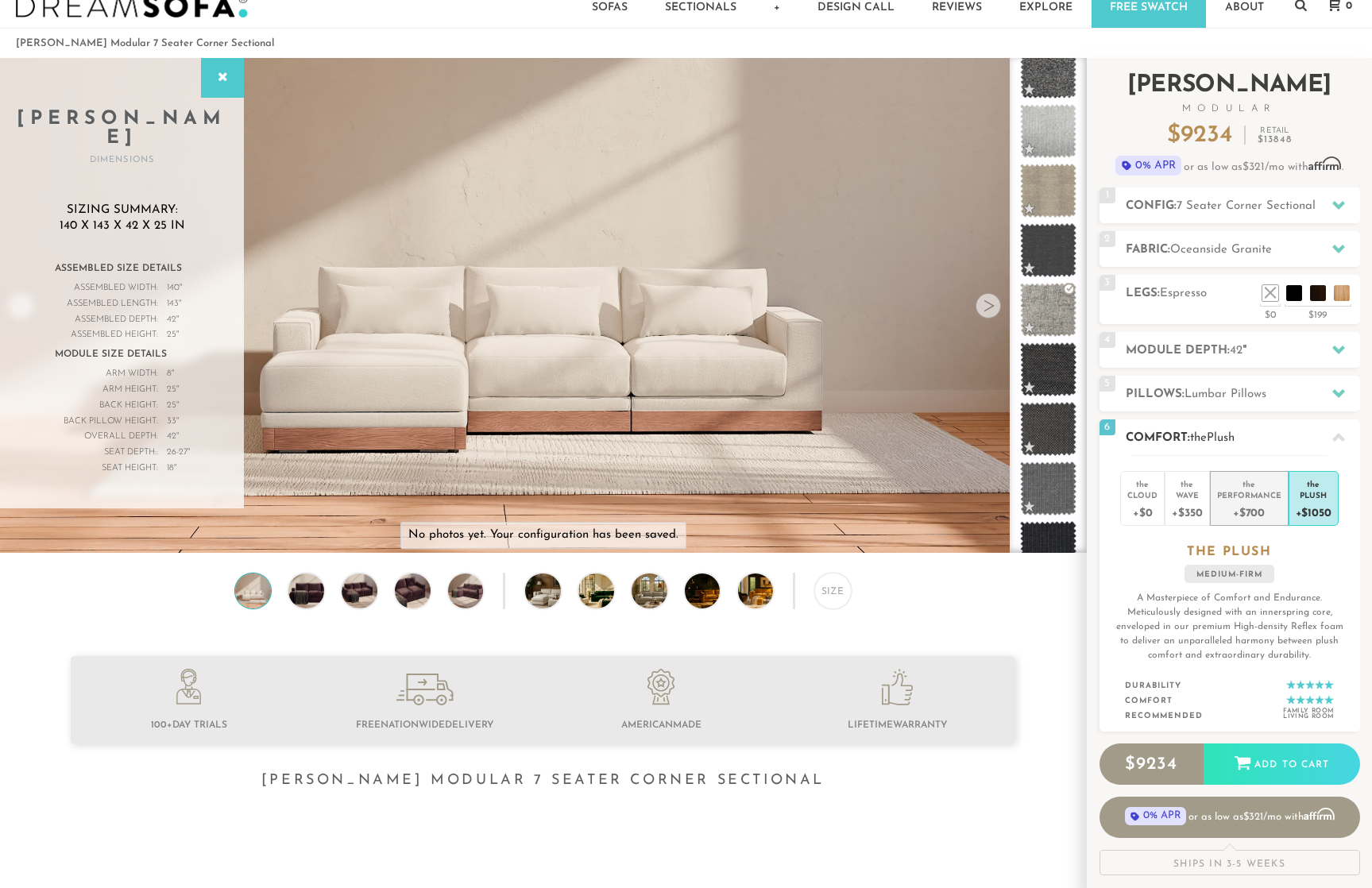
click at [1244, 493] on div "Performance" at bounding box center [1248, 495] width 64 height 11
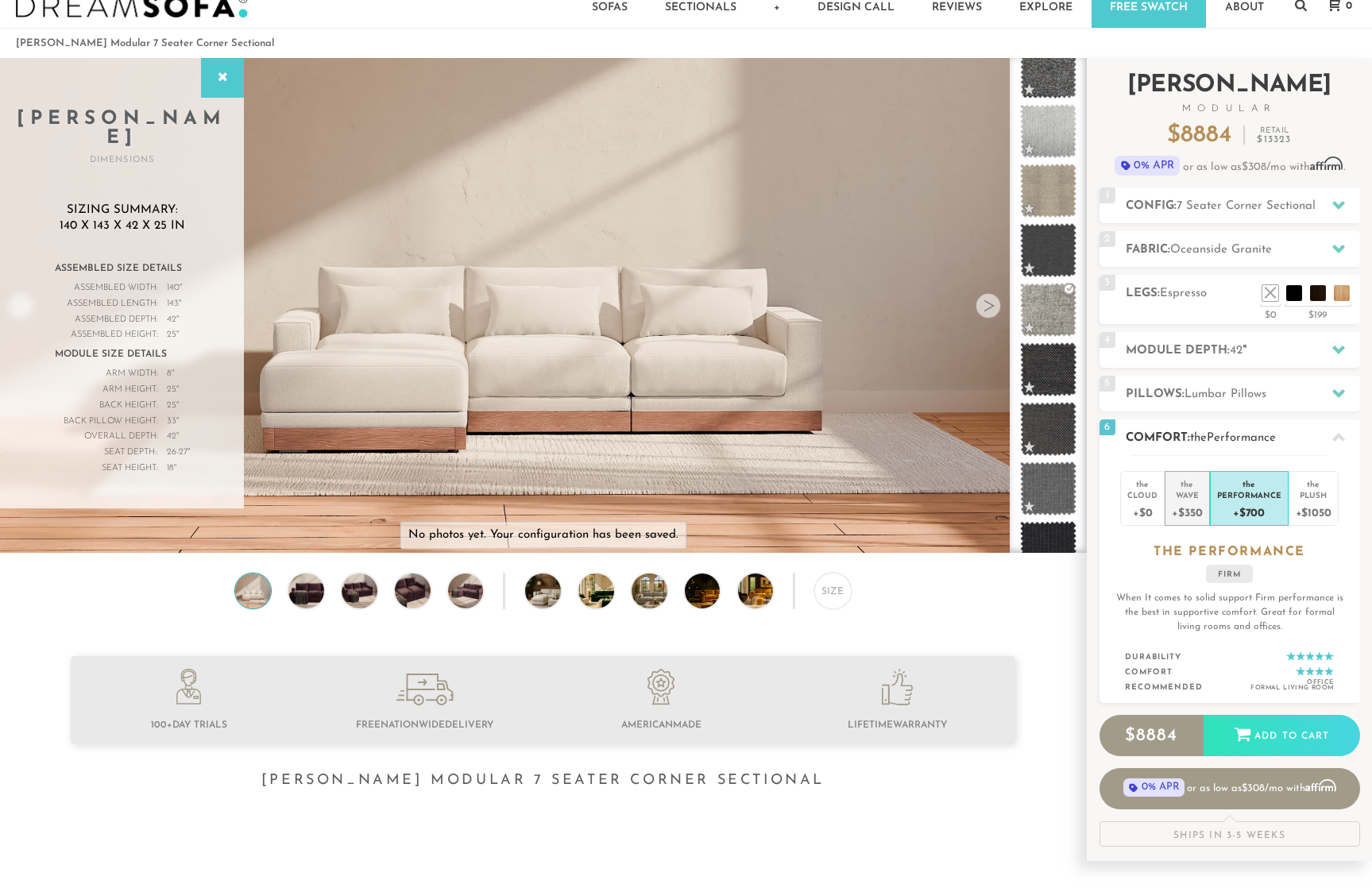
click at [1182, 491] on div "Wave" at bounding box center [1187, 495] width 30 height 11
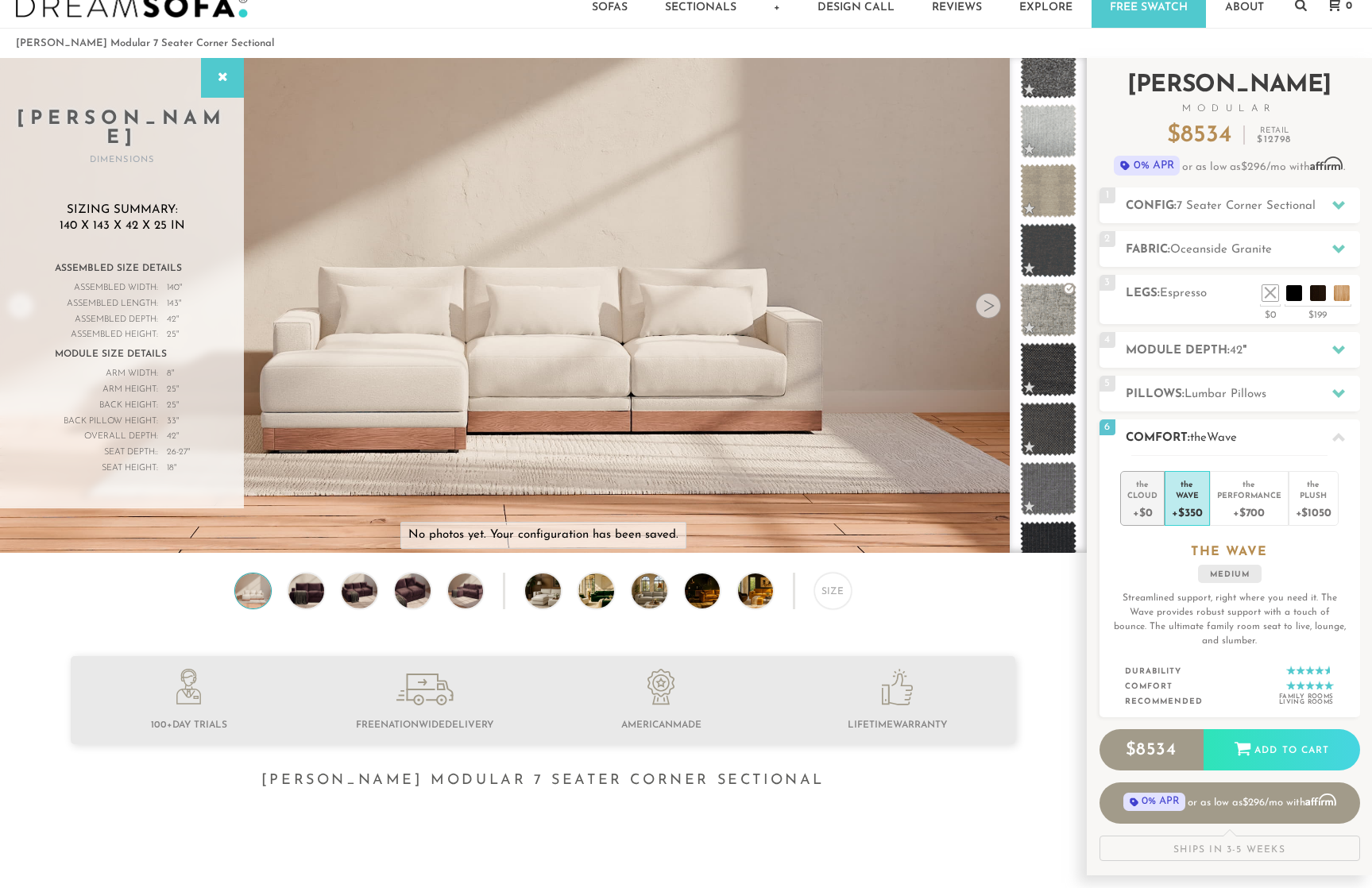
click at [1156, 496] on div "Cloud" at bounding box center [1142, 495] width 30 height 11
click at [1196, 493] on div "Wave" at bounding box center [1187, 495] width 30 height 11
click at [1248, 492] on div "Performance" at bounding box center [1248, 495] width 64 height 11
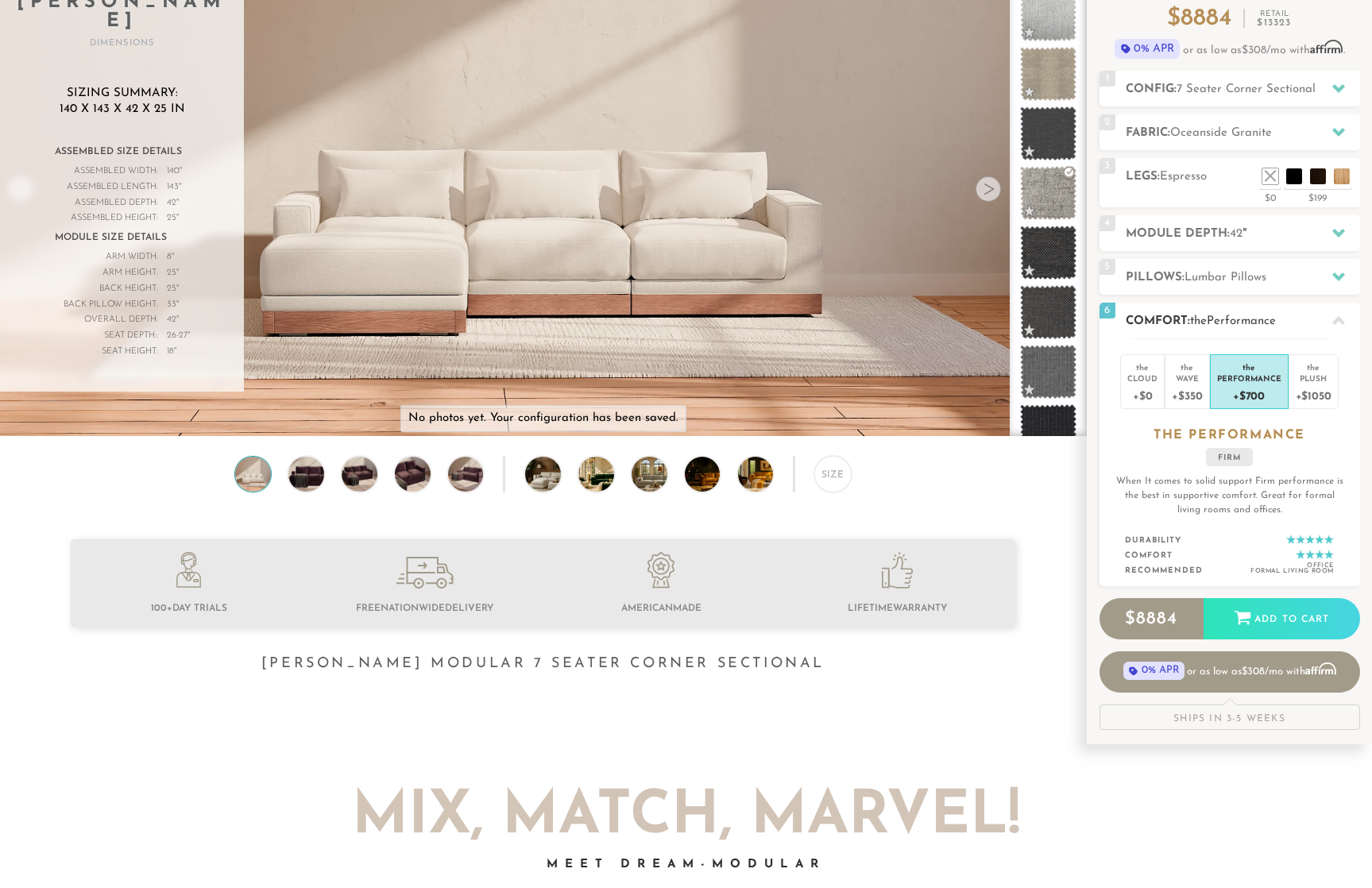
scroll to position [140, 0]
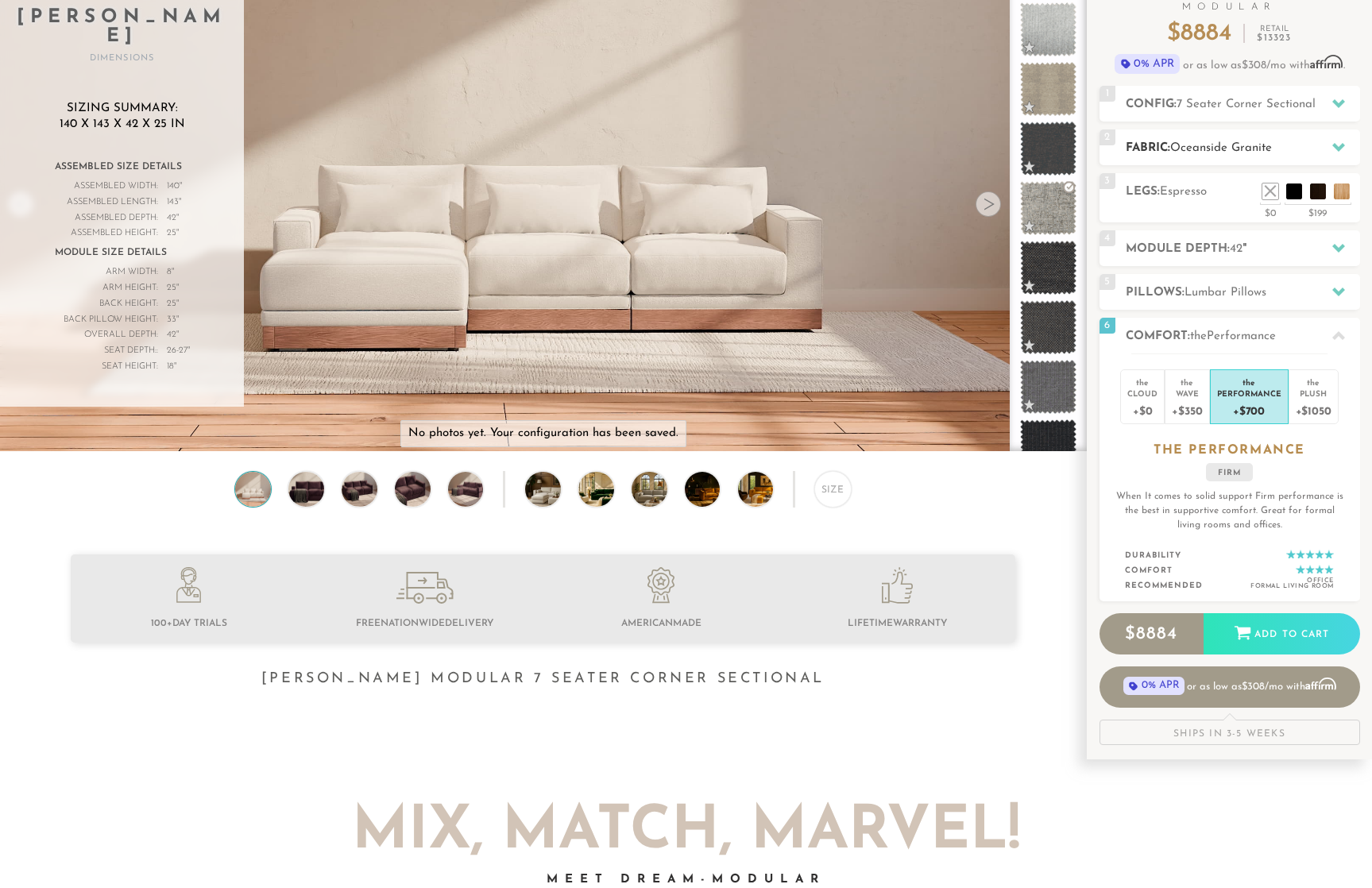
click at [1299, 142] on h2 "Fabric: Oceanside Granite" at bounding box center [1243, 148] width 234 height 18
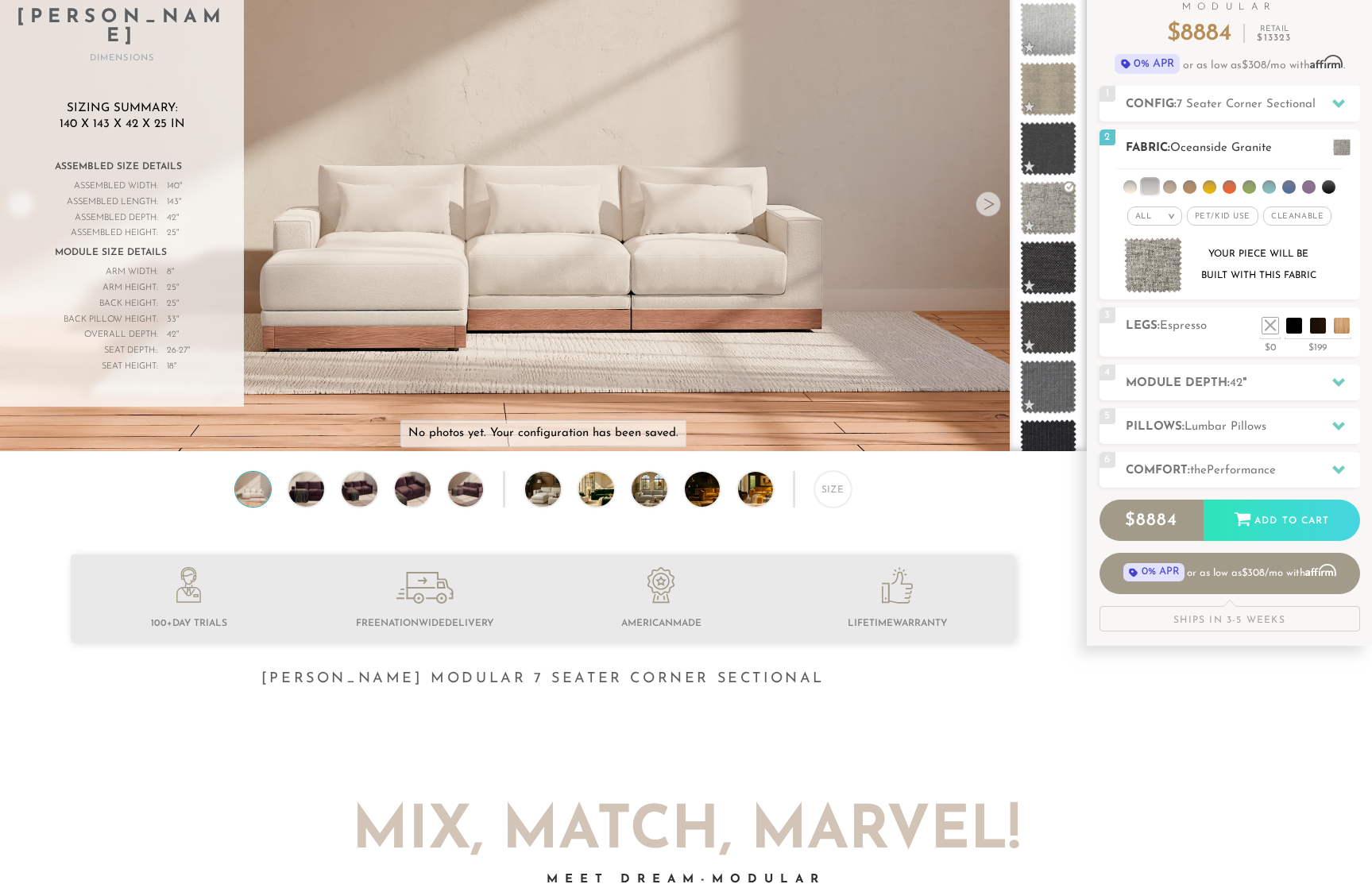
click at [1171, 214] on em ">" at bounding box center [1171, 216] width 12 height 8
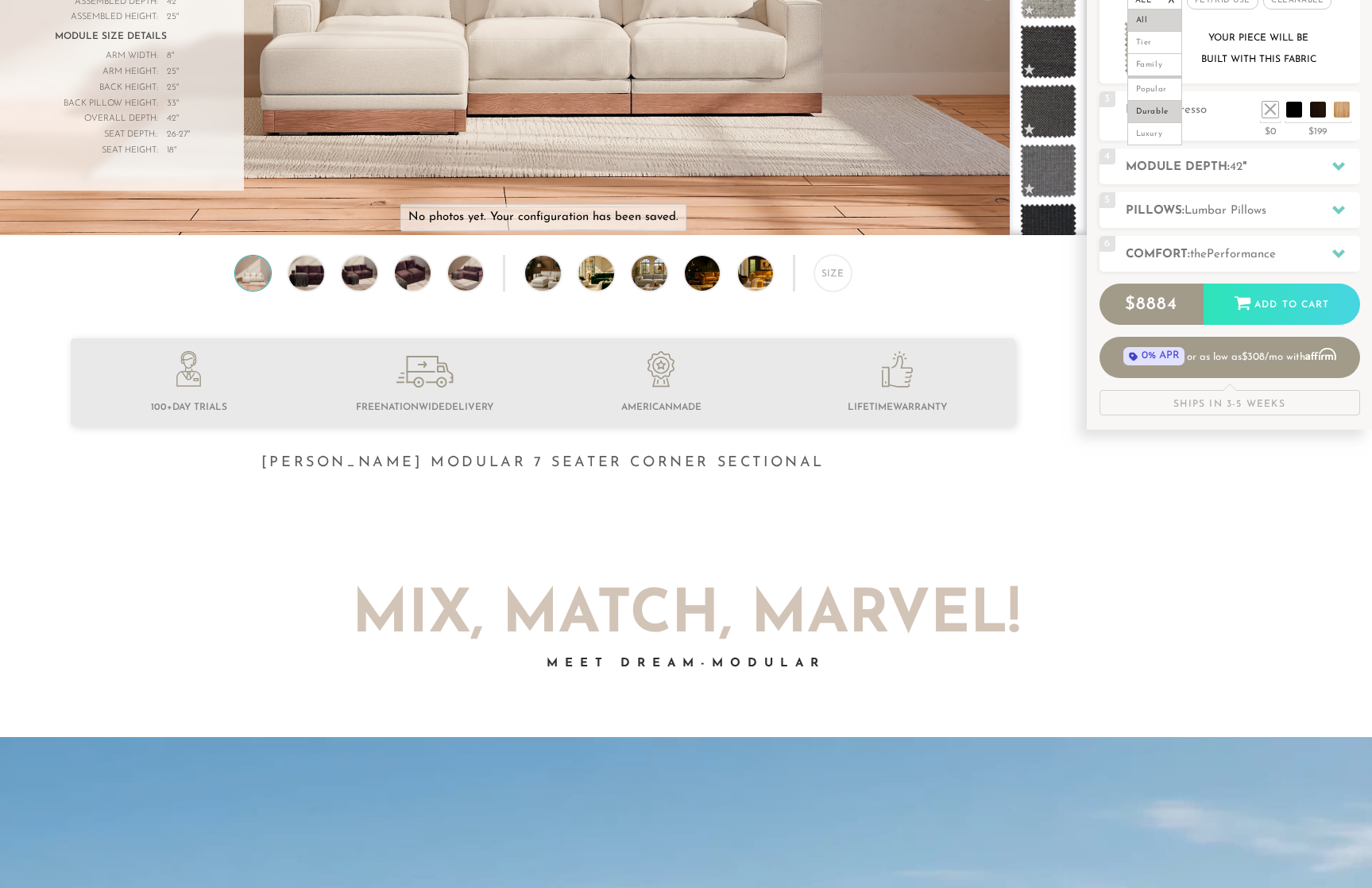
click at [1163, 116] on li "Durable" at bounding box center [1154, 111] width 54 height 22
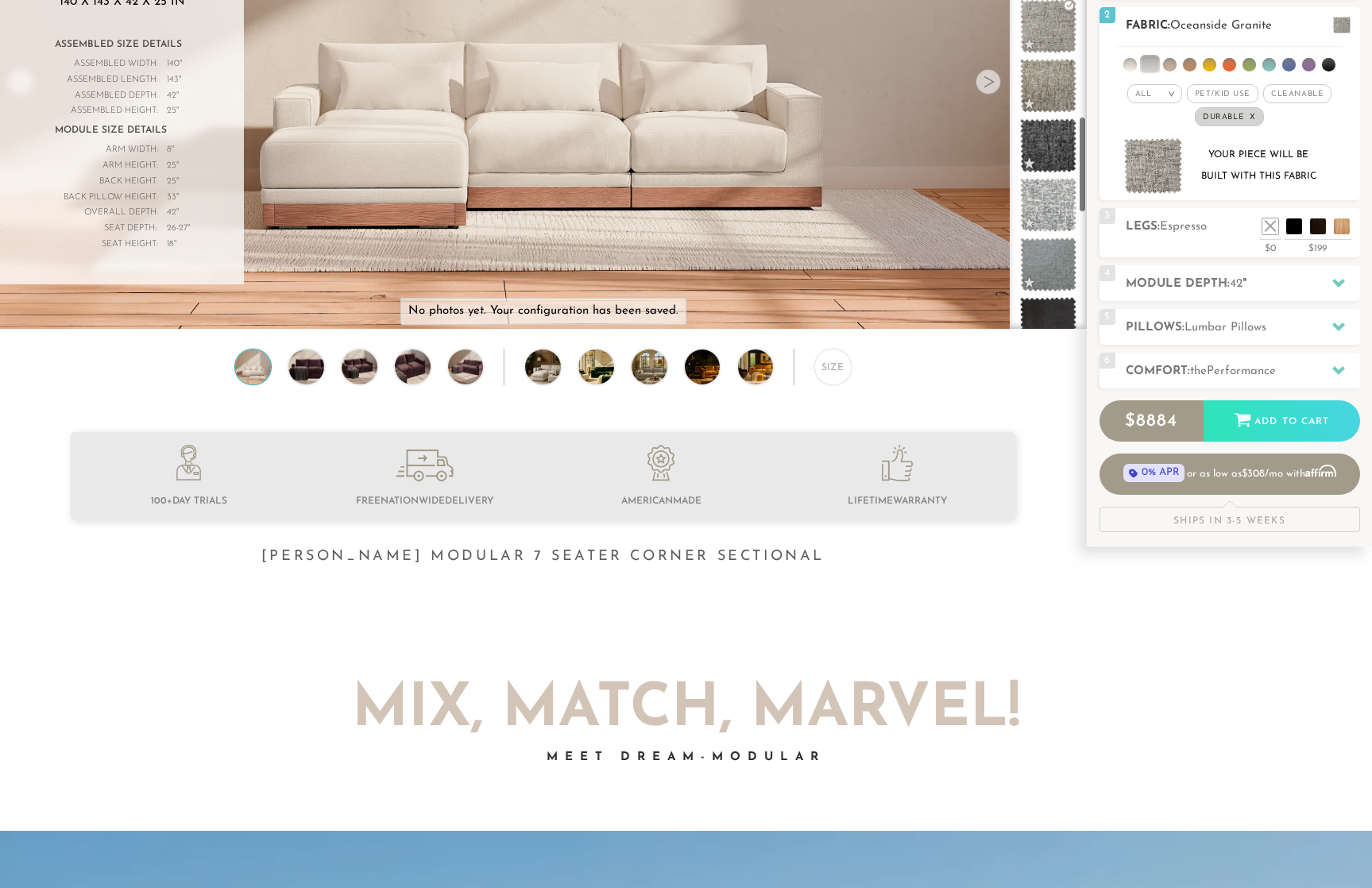
scroll to position [165, 0]
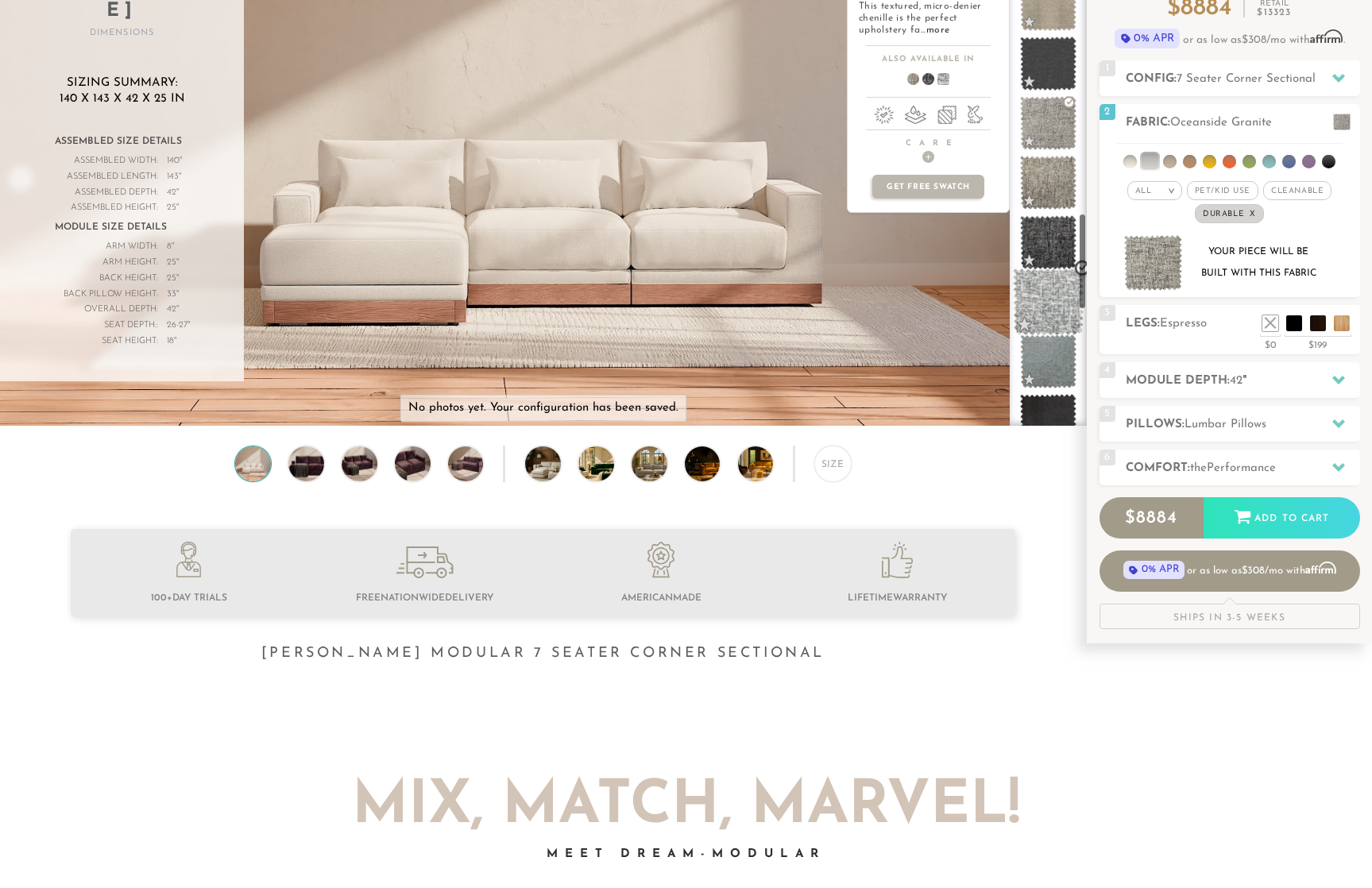
click at [1040, 303] on span at bounding box center [1048, 302] width 71 height 67
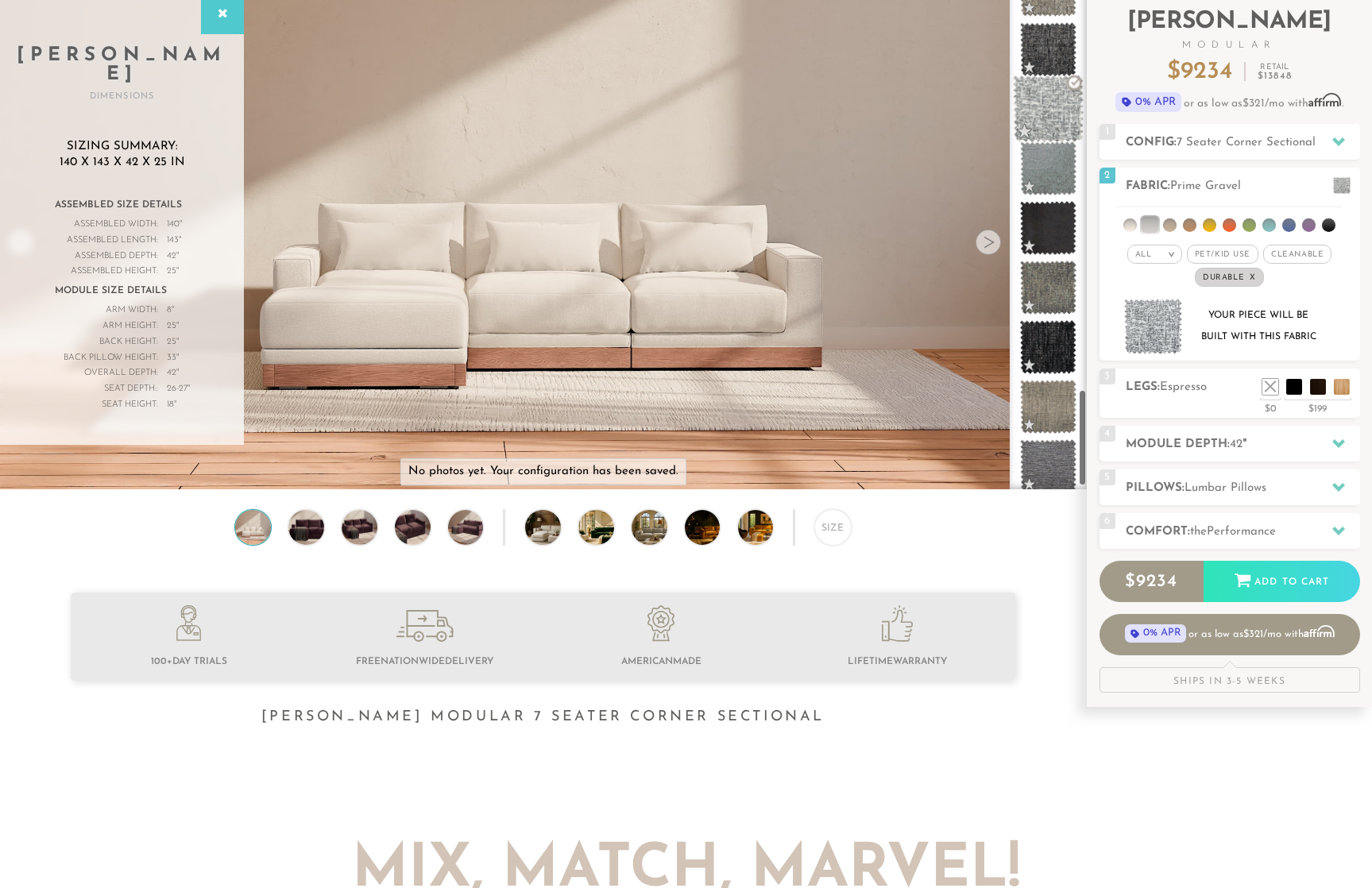
scroll to position [2072, 0]
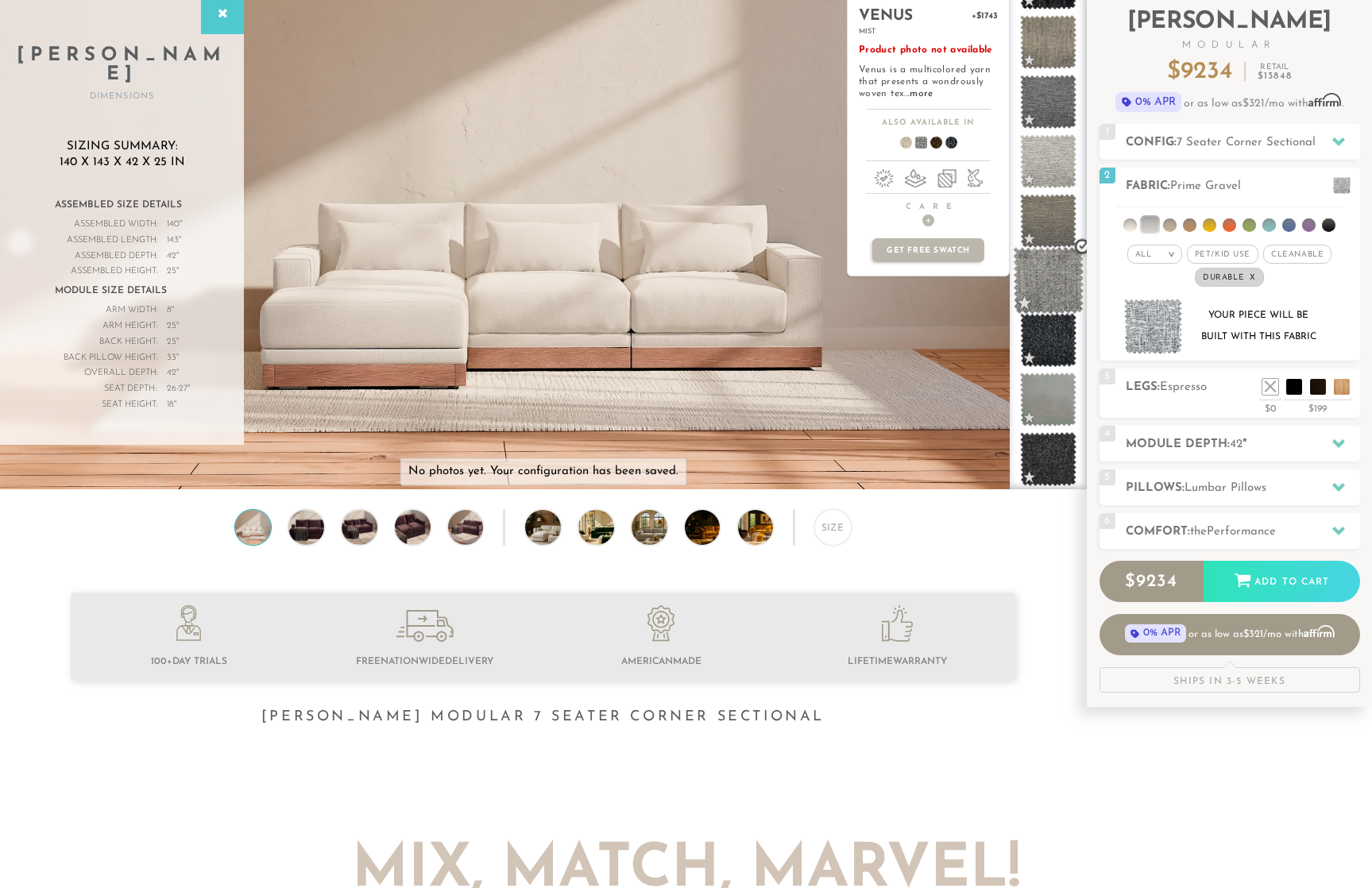
click at [1052, 273] on span at bounding box center [1048, 281] width 71 height 67
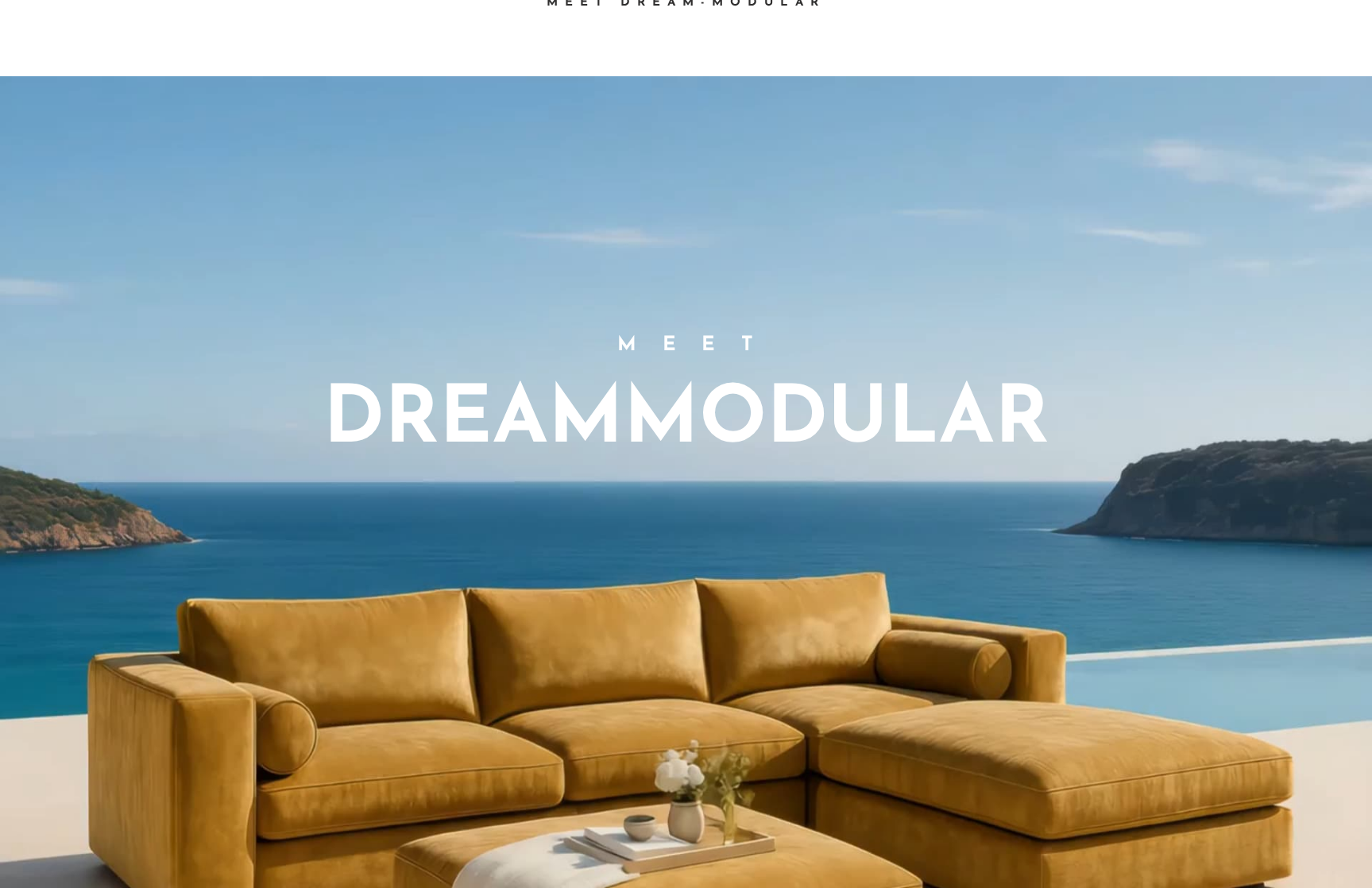
scroll to position [0, 0]
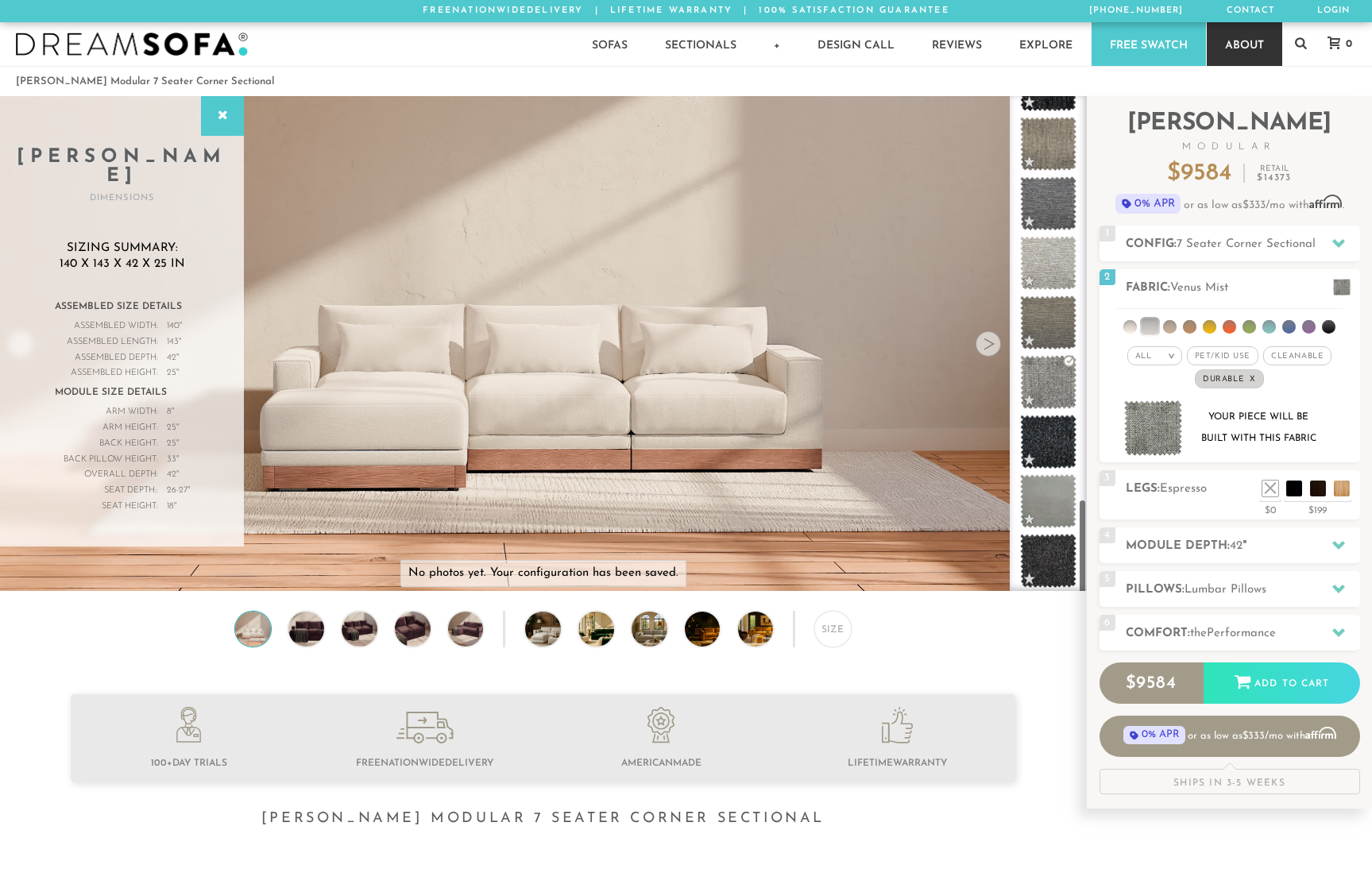
click at [1244, 34] on link "About" at bounding box center [1244, 44] width 76 height 44
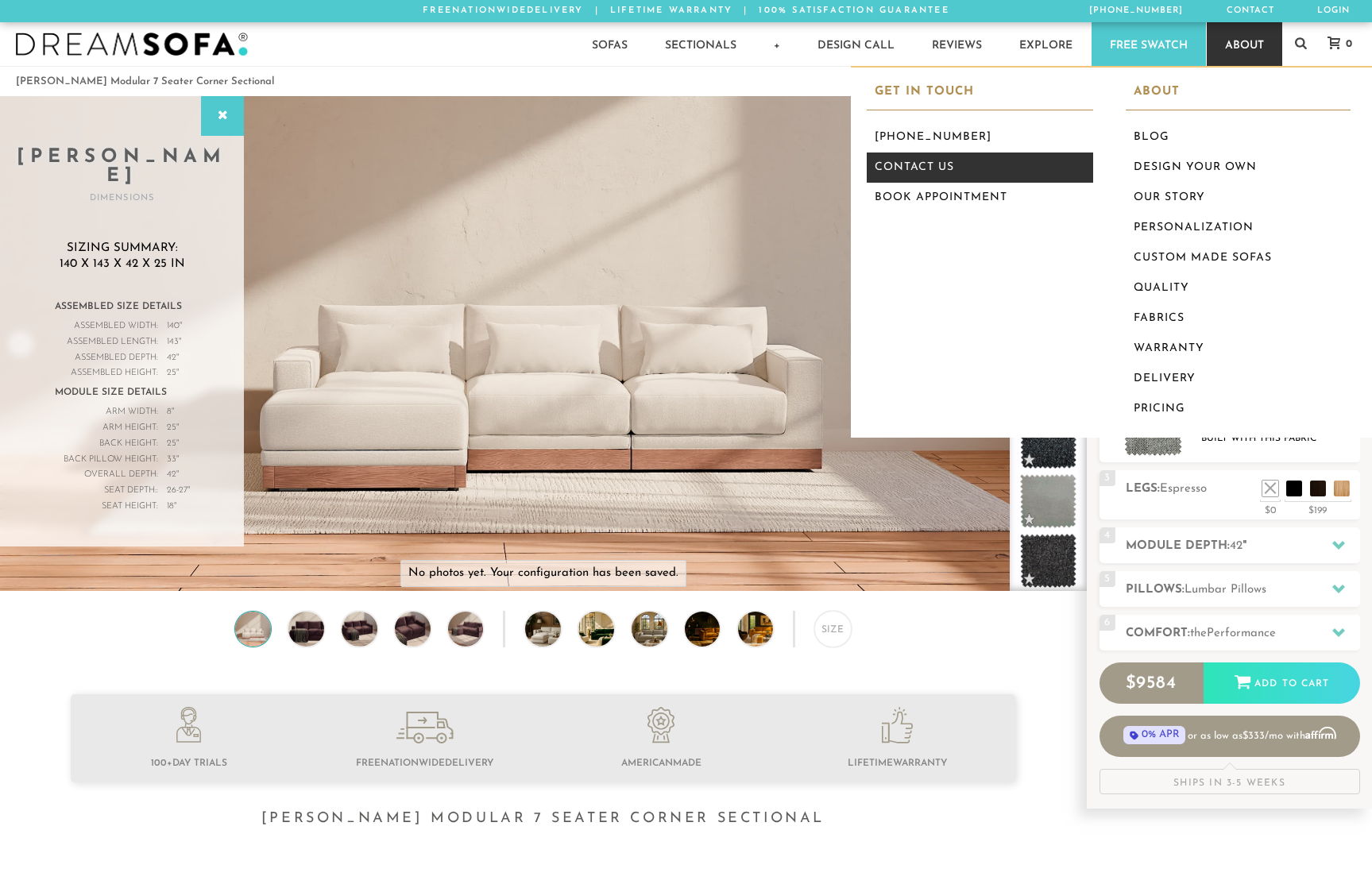
click at [966, 172] on link "Contact Us" at bounding box center [980, 168] width 226 height 30
